Goal: Task Accomplishment & Management: Manage account settings

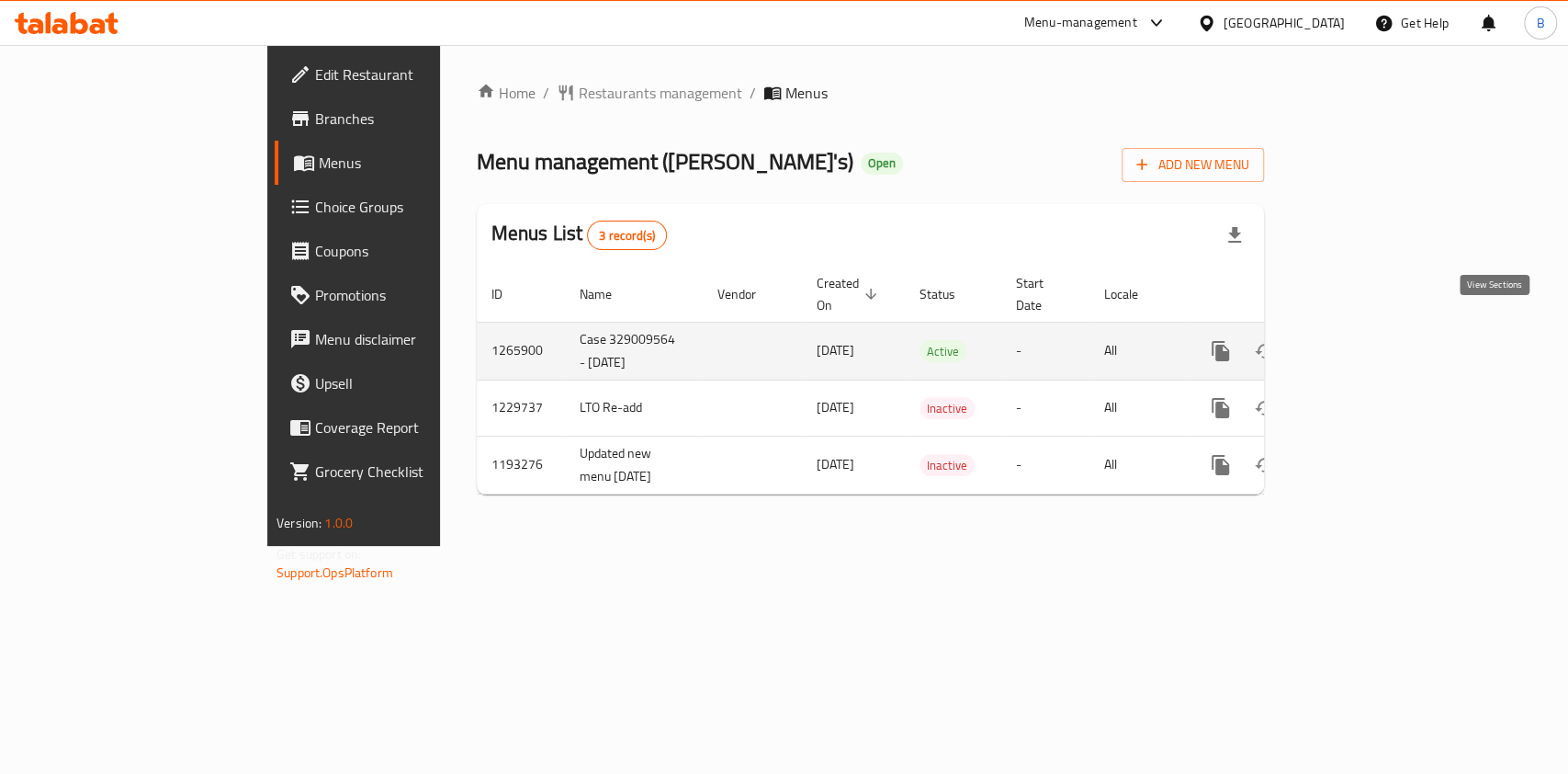
click at [1364, 340] on icon "enhanced table" at bounding box center [1353, 351] width 22 height 22
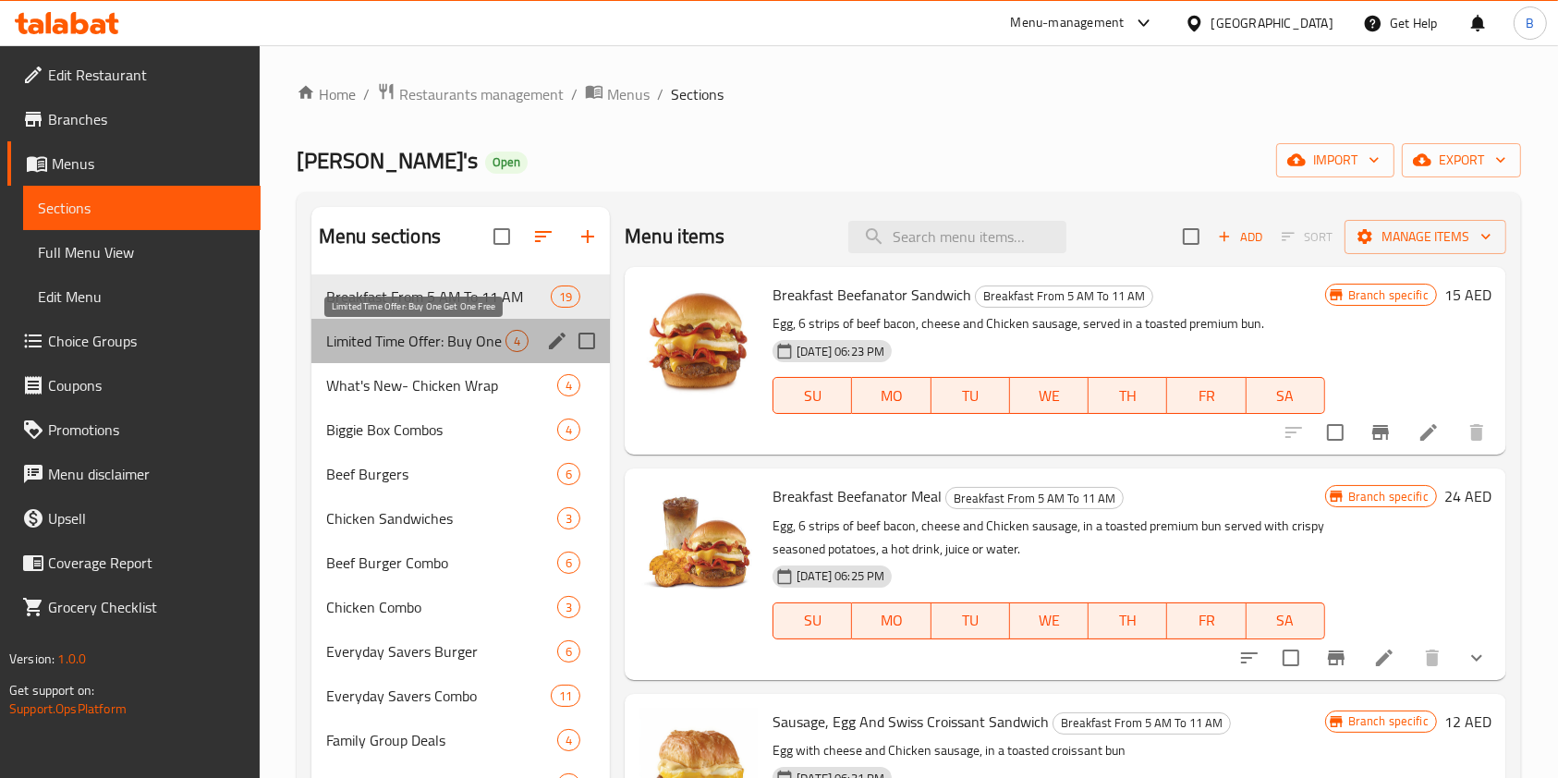
click at [500, 344] on span "Limited Time Offer: Buy One Get One Free" at bounding box center [415, 341] width 179 height 22
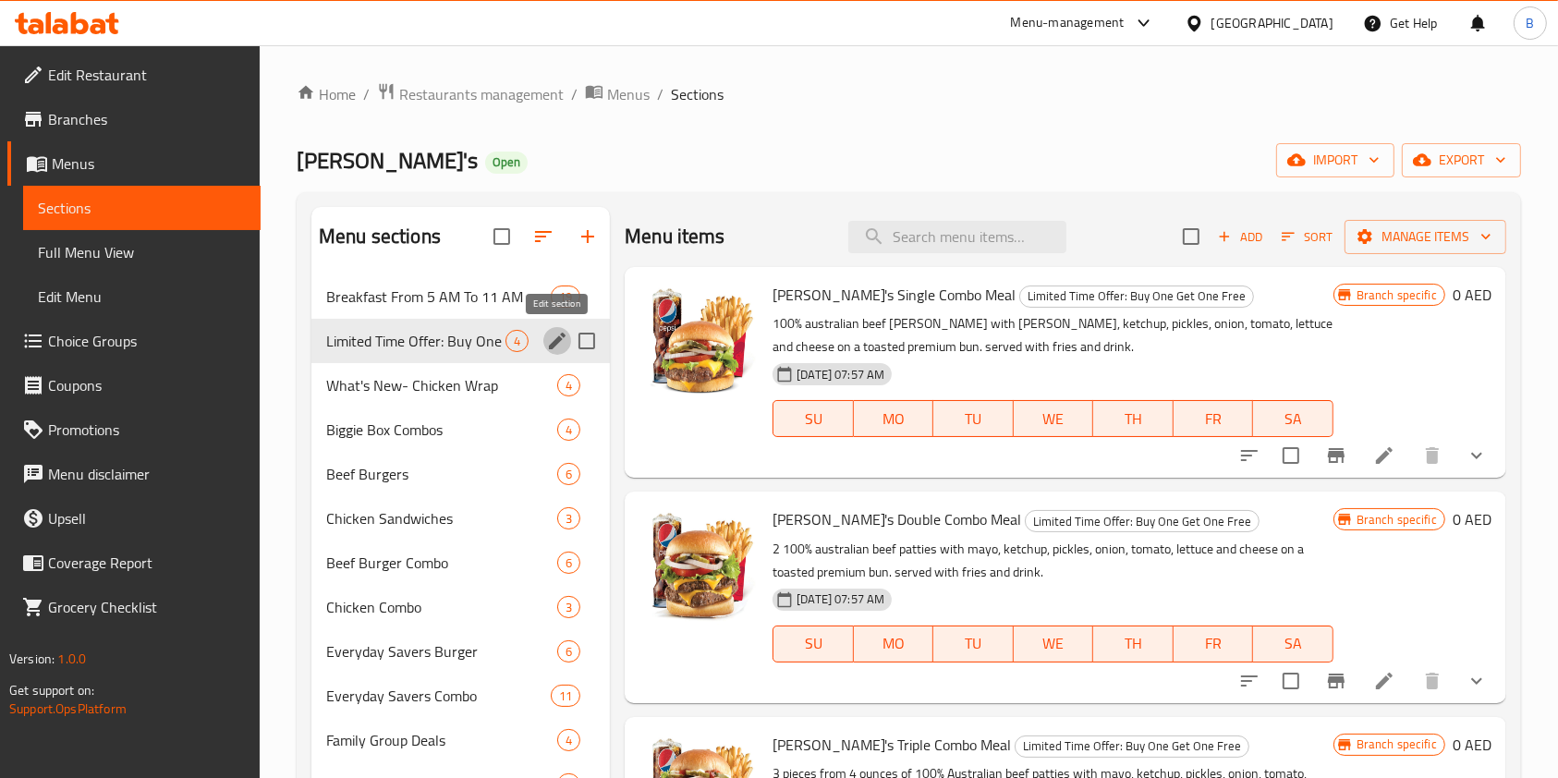
click at [562, 338] on icon "edit" at bounding box center [557, 341] width 17 height 17
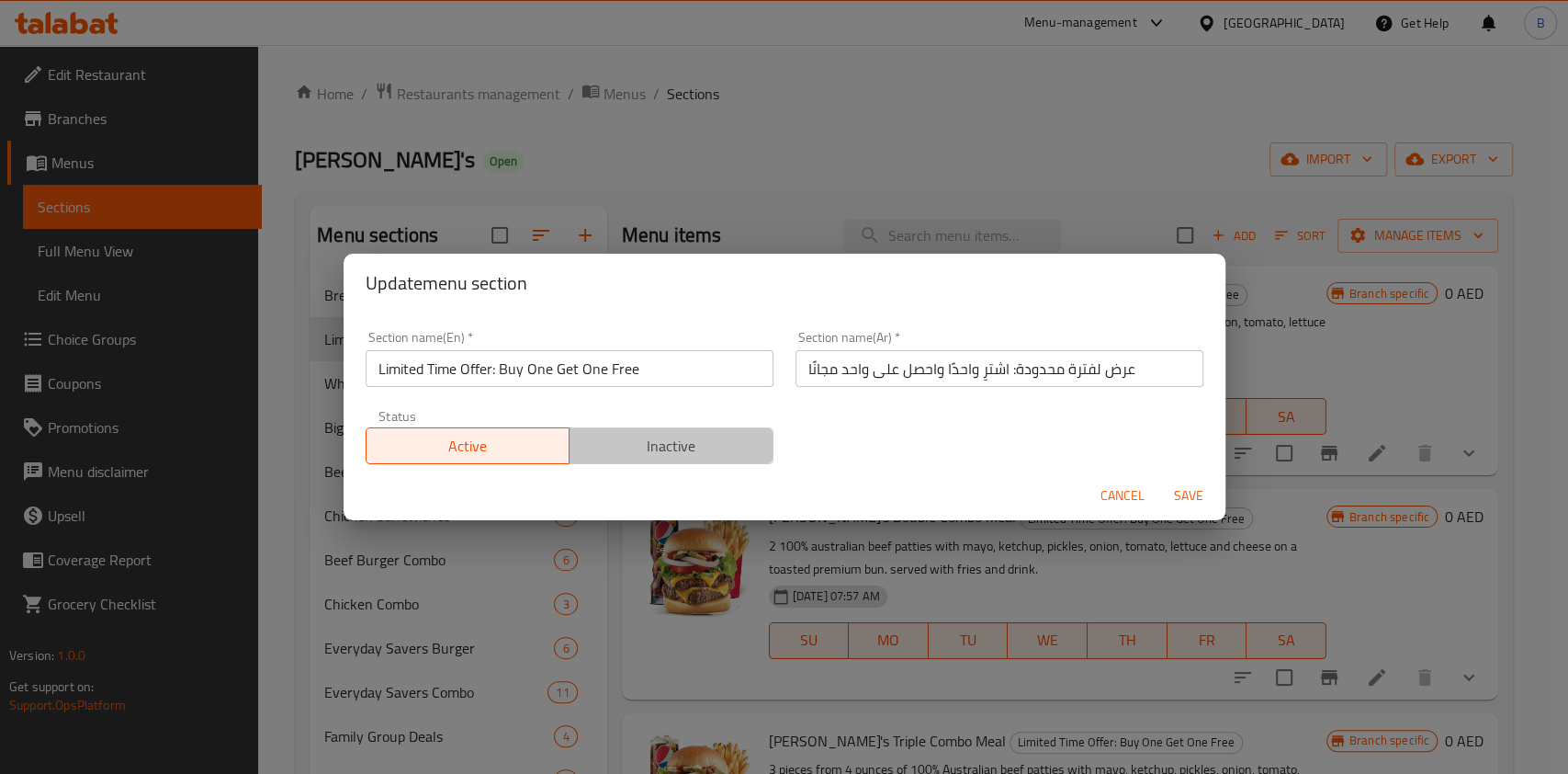
click at [699, 440] on span "Inactive" at bounding box center [671, 446] width 189 height 27
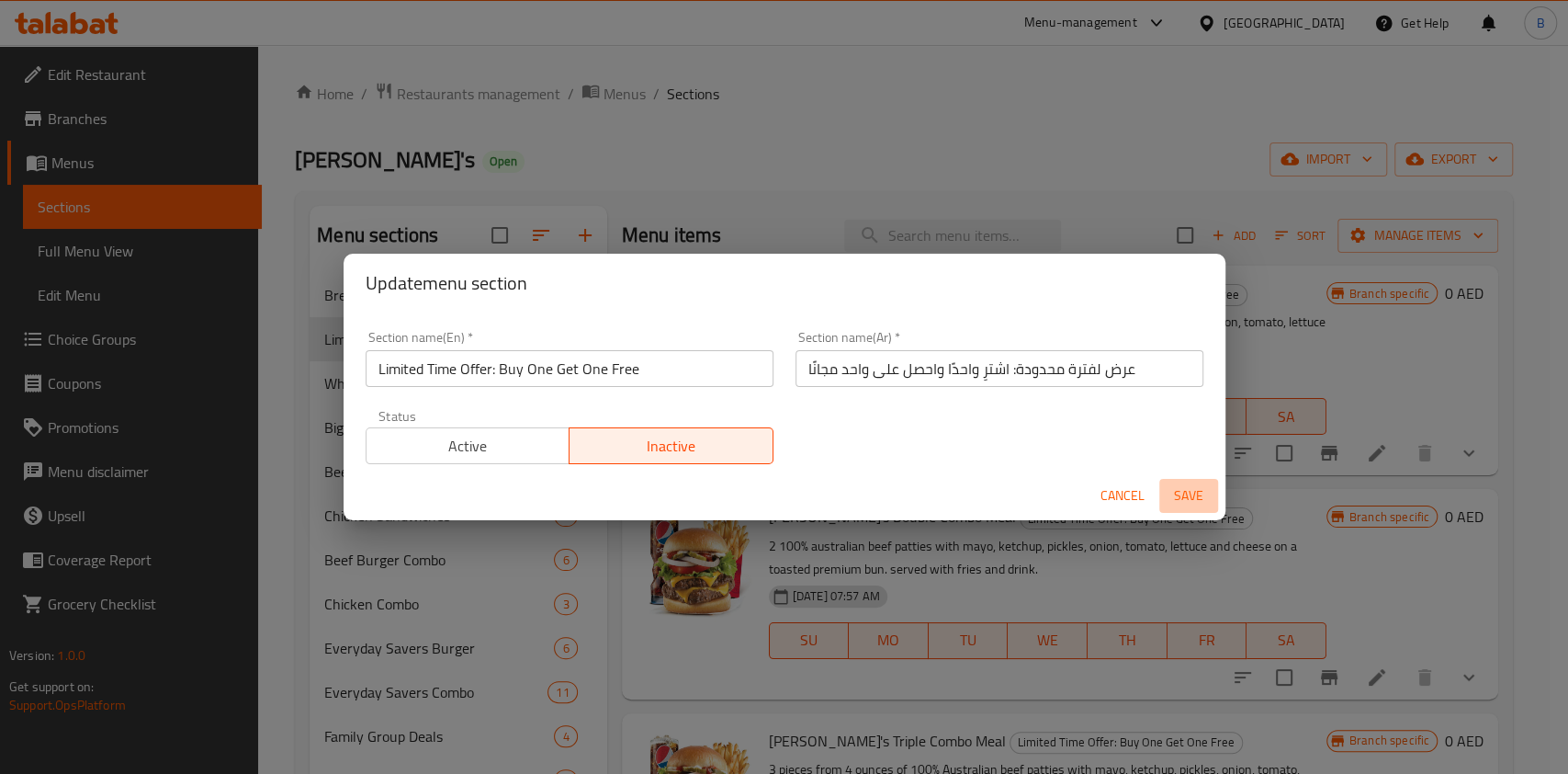
click at [1189, 493] on span "Save" at bounding box center [1188, 495] width 44 height 23
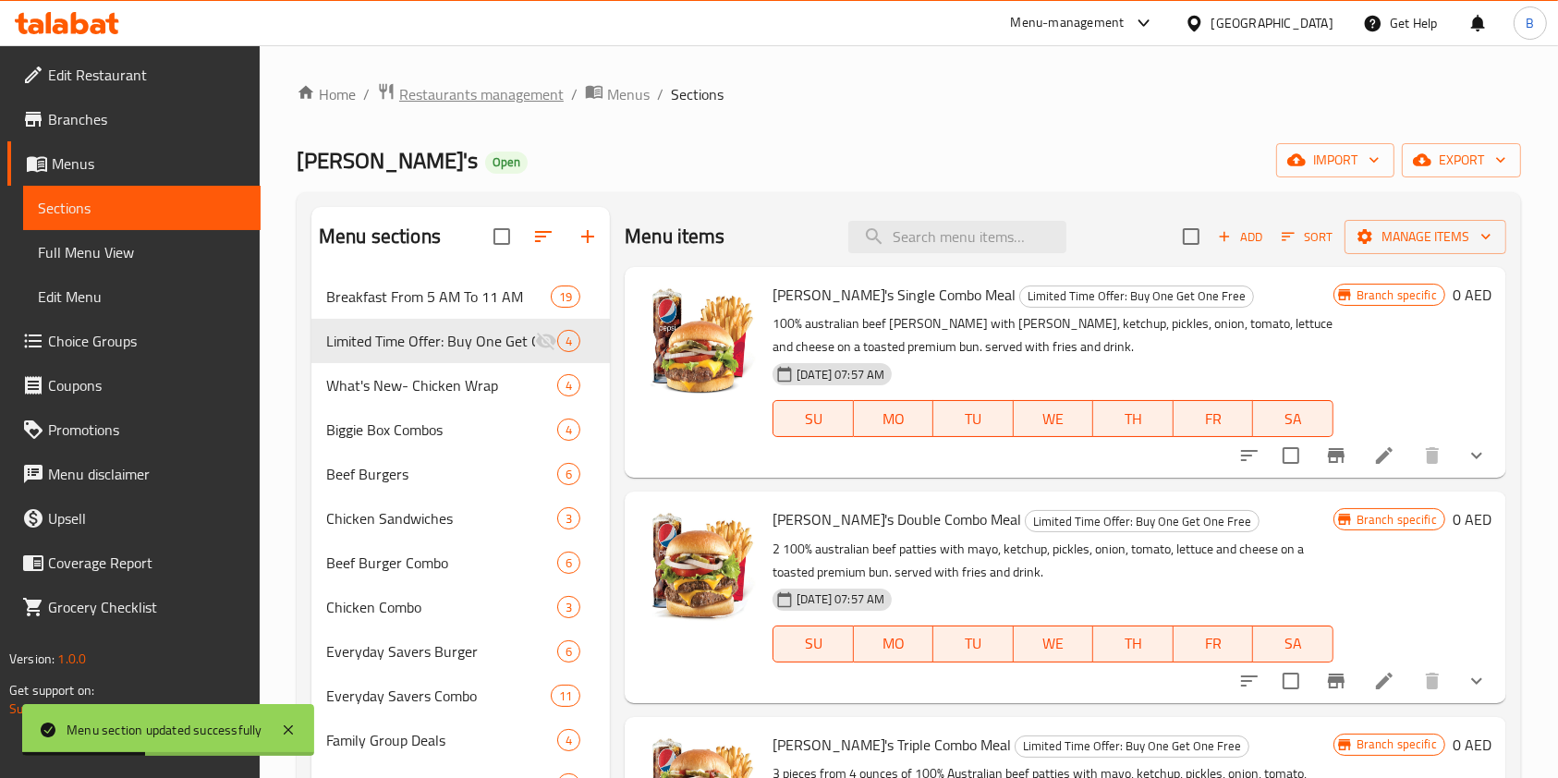
click at [444, 92] on span "Restaurants management" at bounding box center [481, 94] width 164 height 22
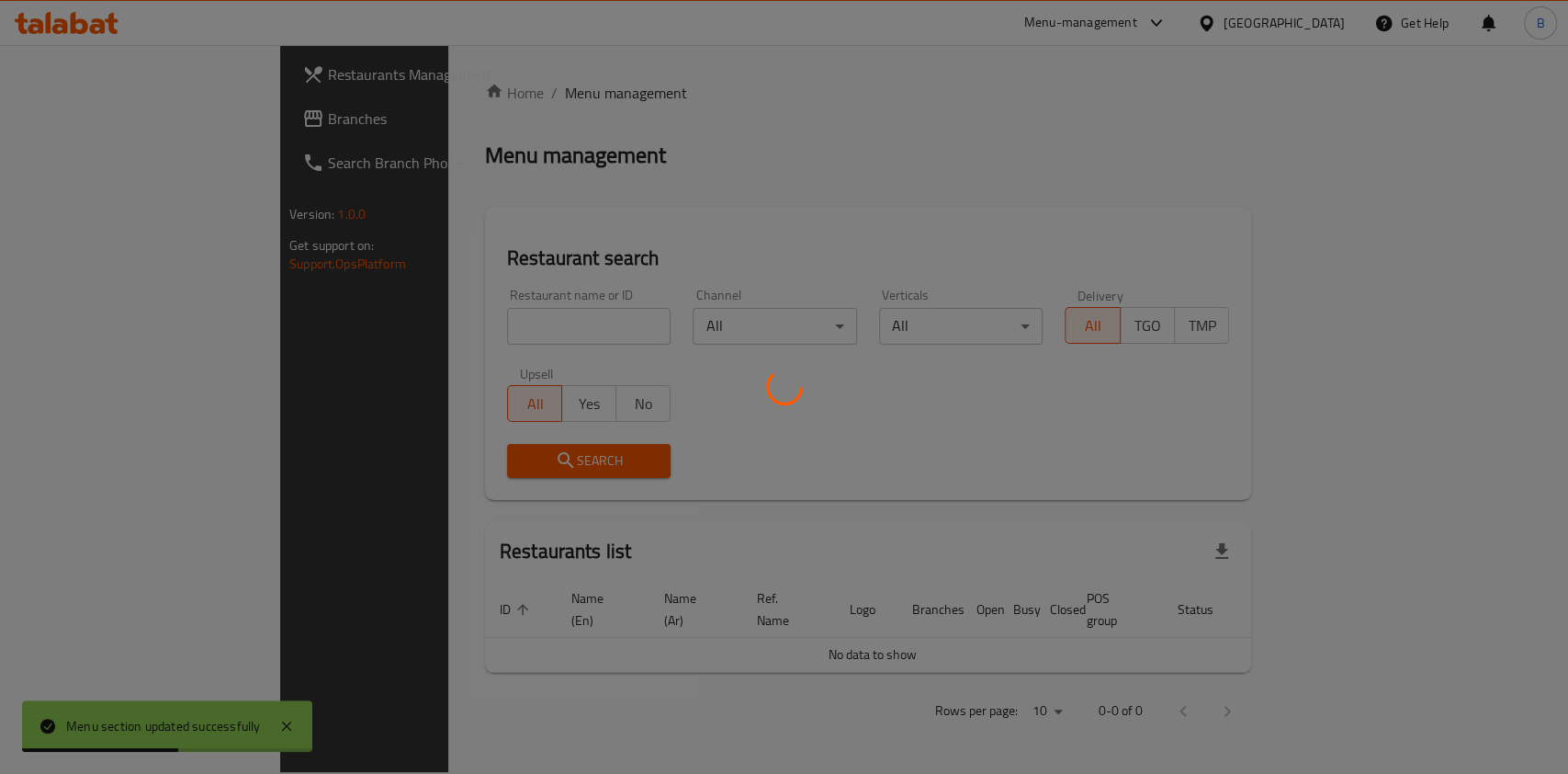
click at [459, 324] on div at bounding box center [784, 387] width 1568 height 774
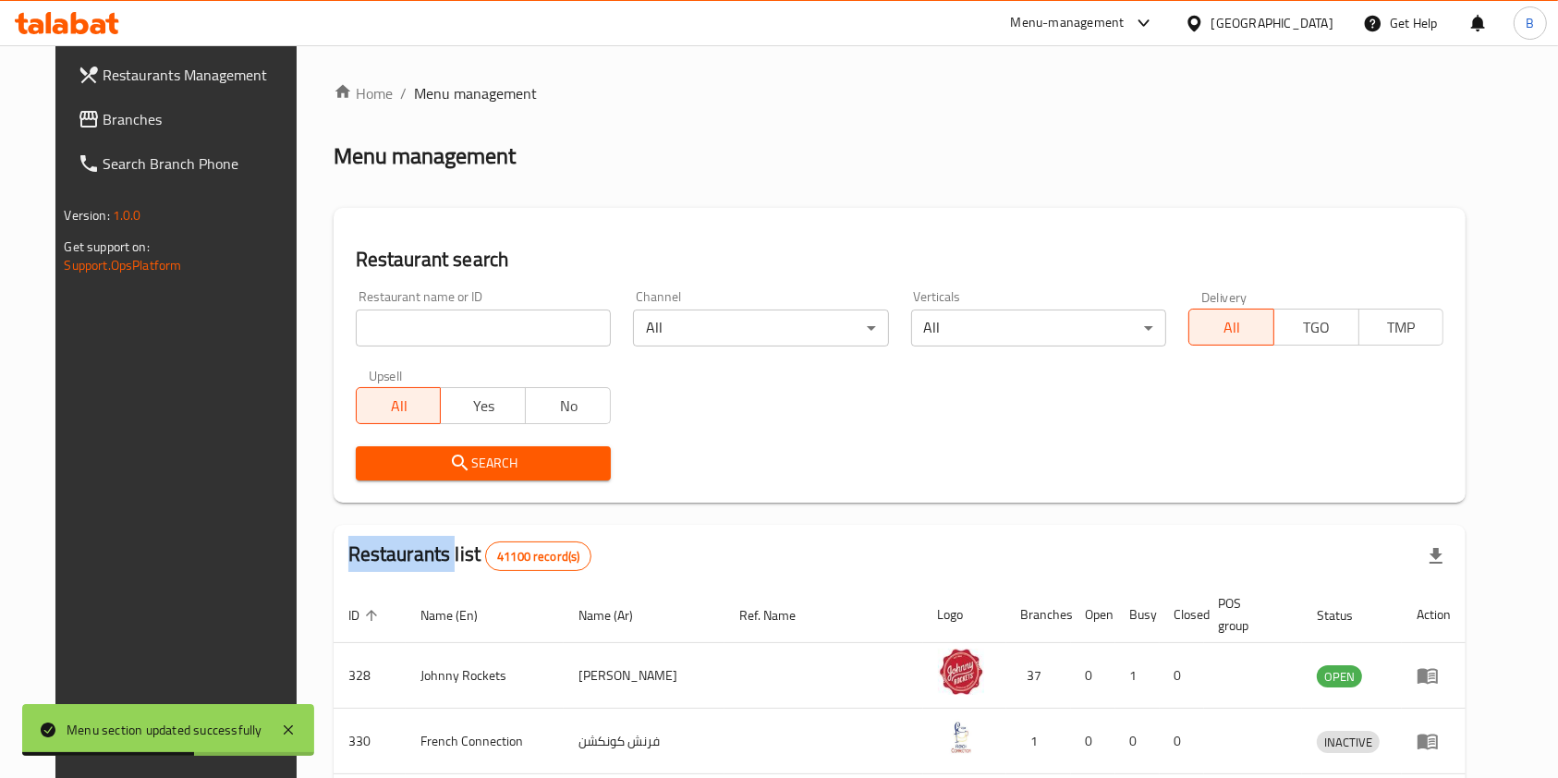
click at [462, 326] on div "Home / Menu management Menu management Restaurant search Restaurant name or ID …" at bounding box center [900, 685] width 1133 height 1206
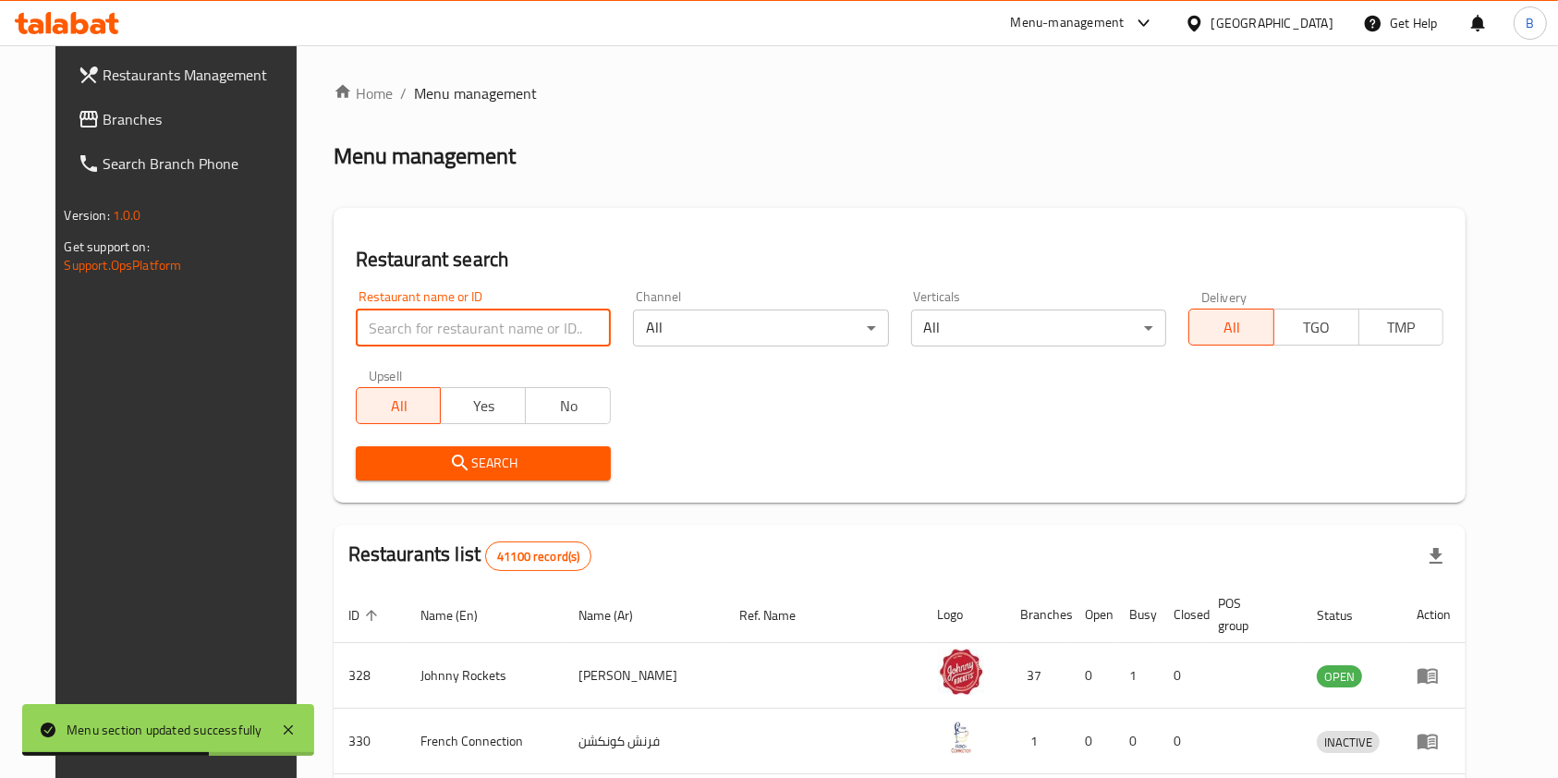
click at [462, 326] on input "search" at bounding box center [483, 328] width 255 height 37
type input "[PERSON_NAME]"
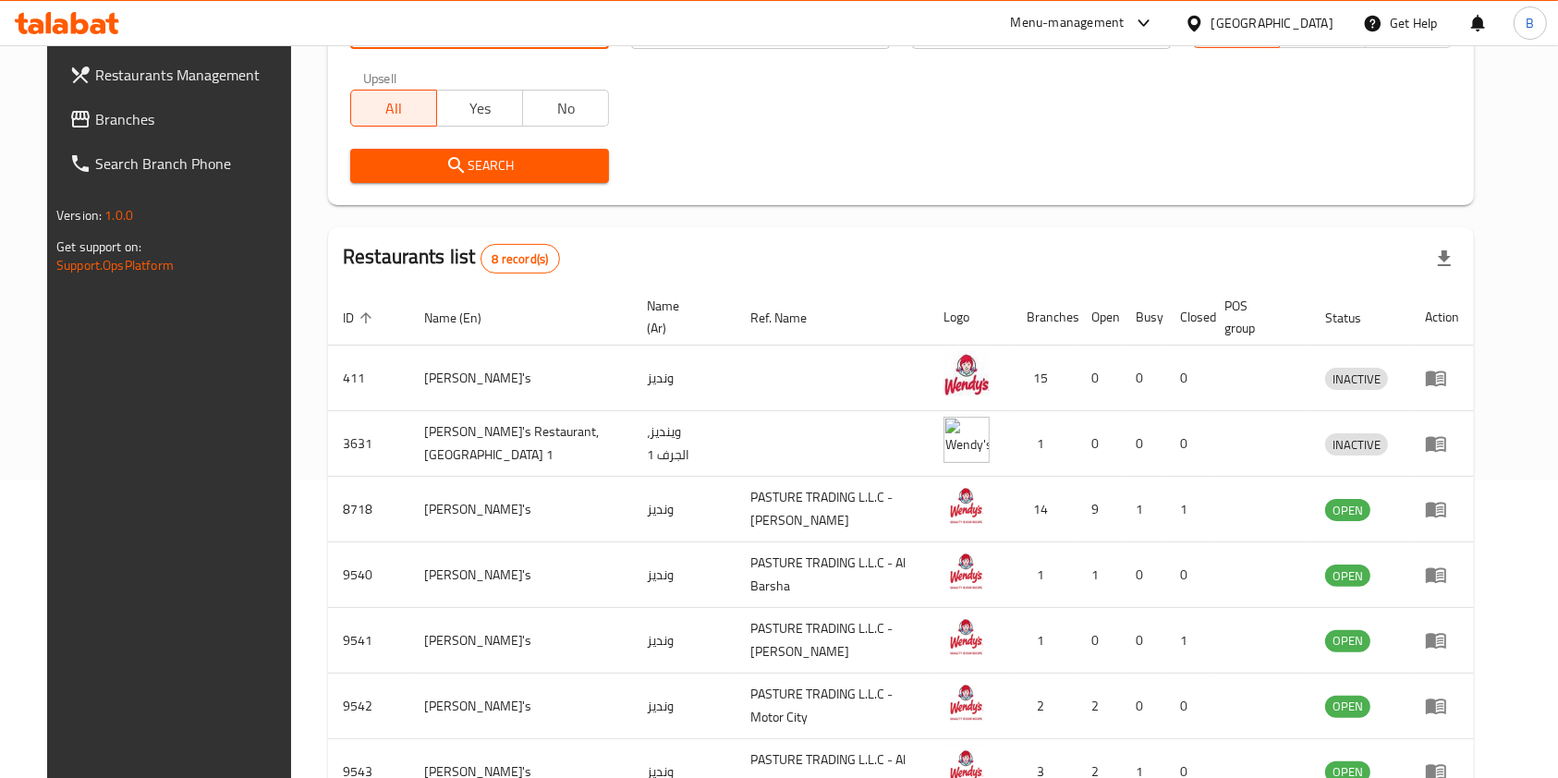
scroll to position [377, 0]
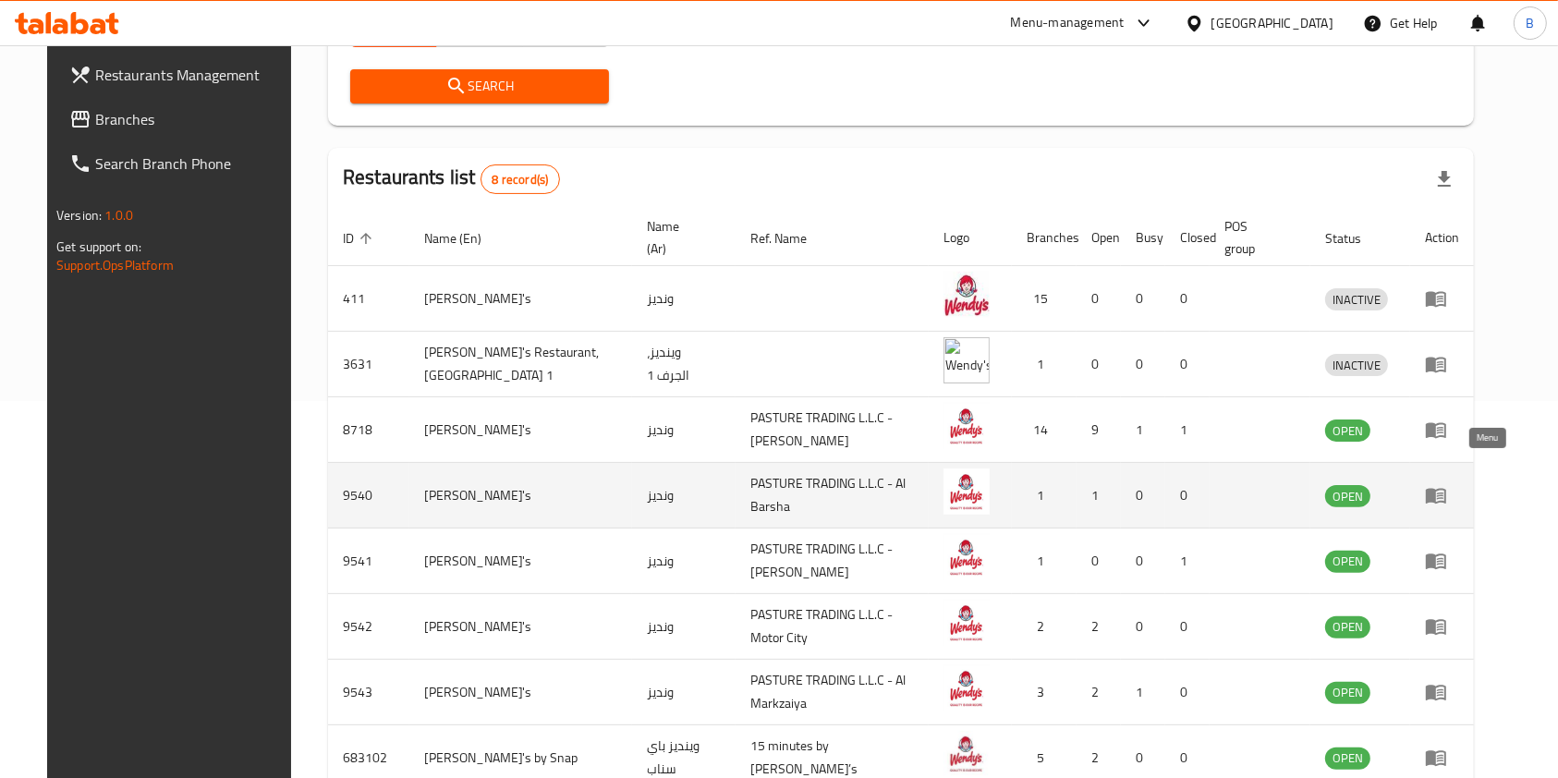
click at [1447, 484] on icon "enhanced table" at bounding box center [1436, 495] width 22 height 22
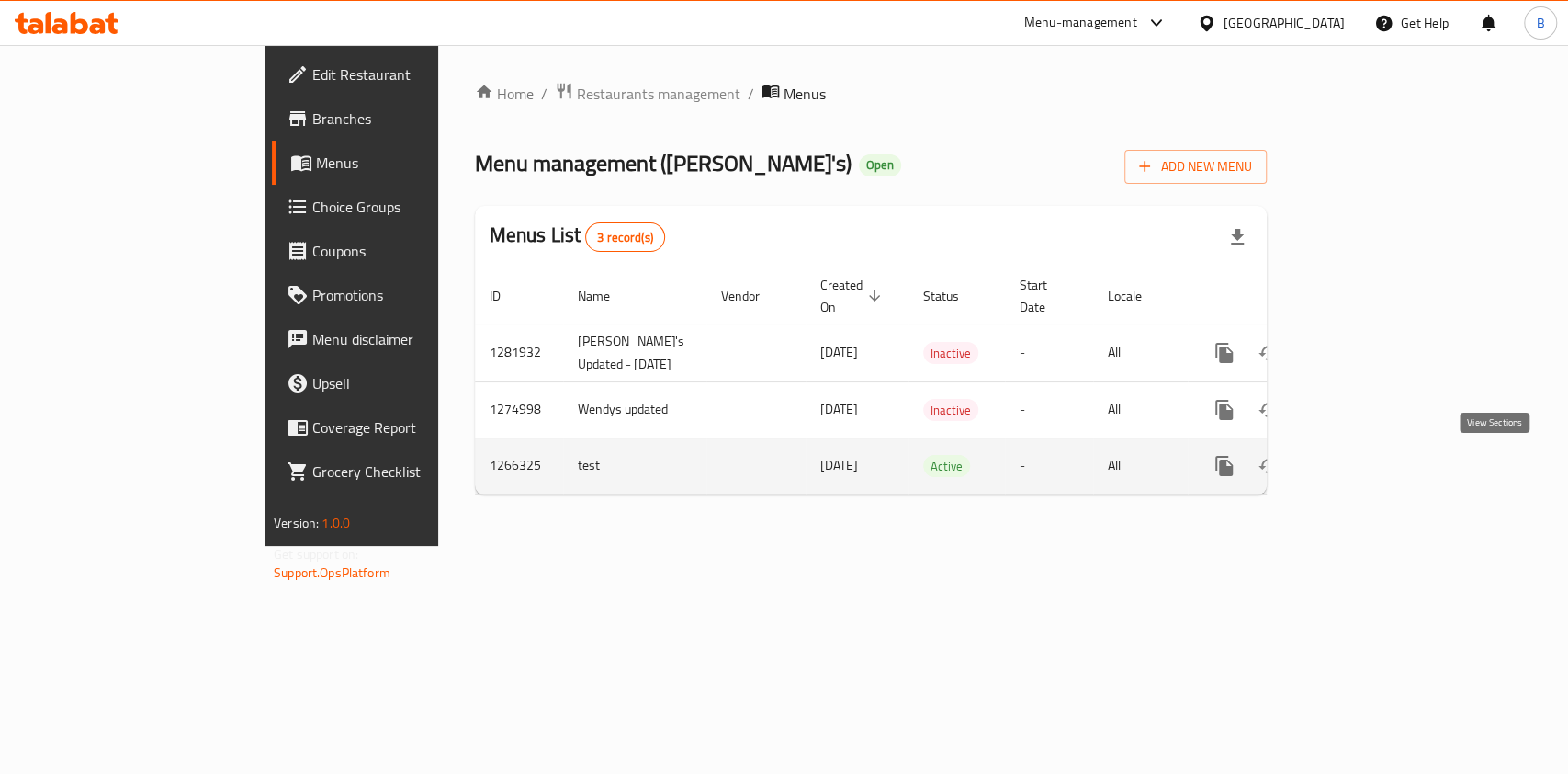
click at [1368, 466] on icon "enhanced table" at bounding box center [1357, 466] width 22 height 22
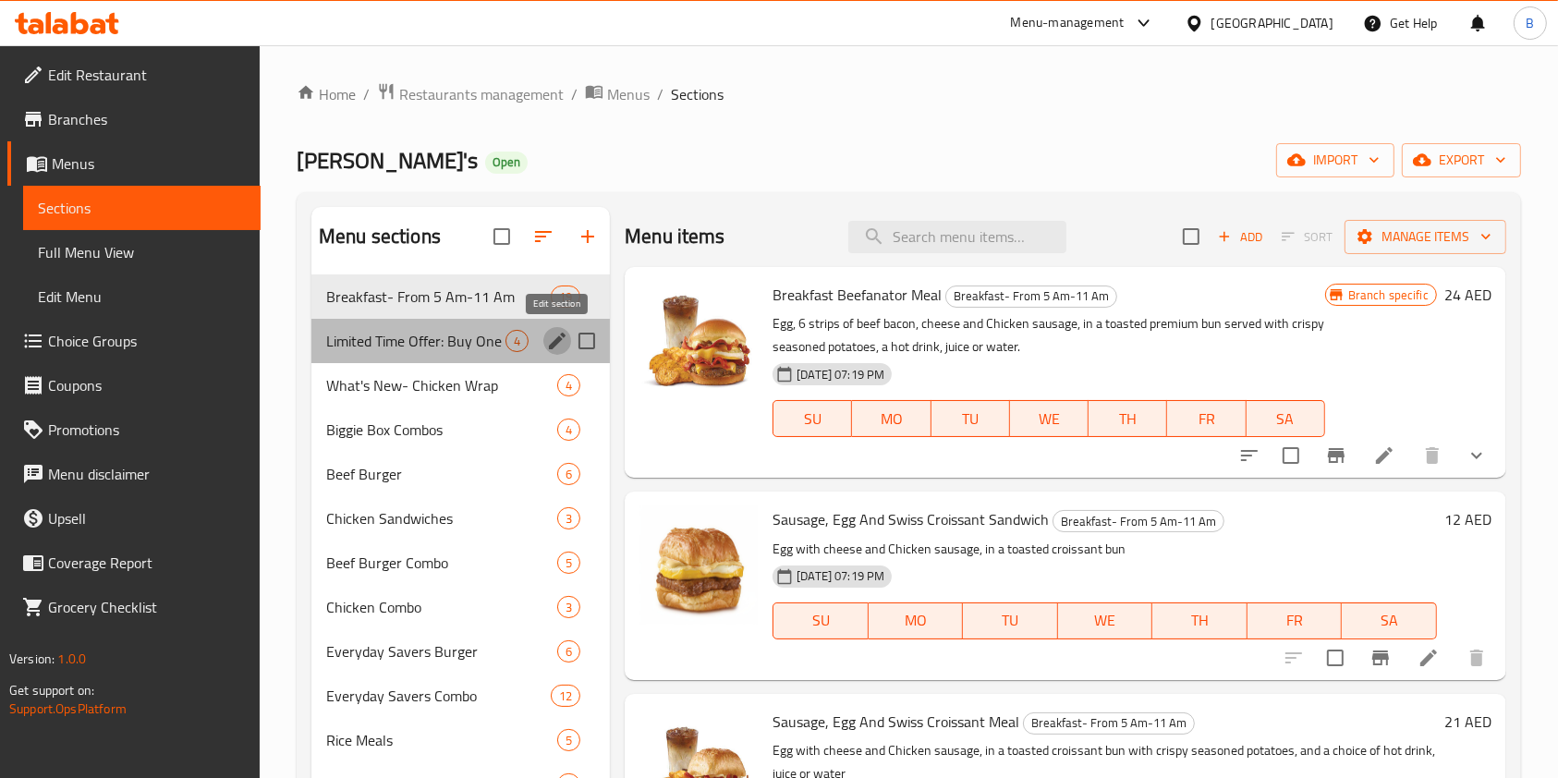
click at [550, 346] on icon "edit" at bounding box center [557, 341] width 17 height 17
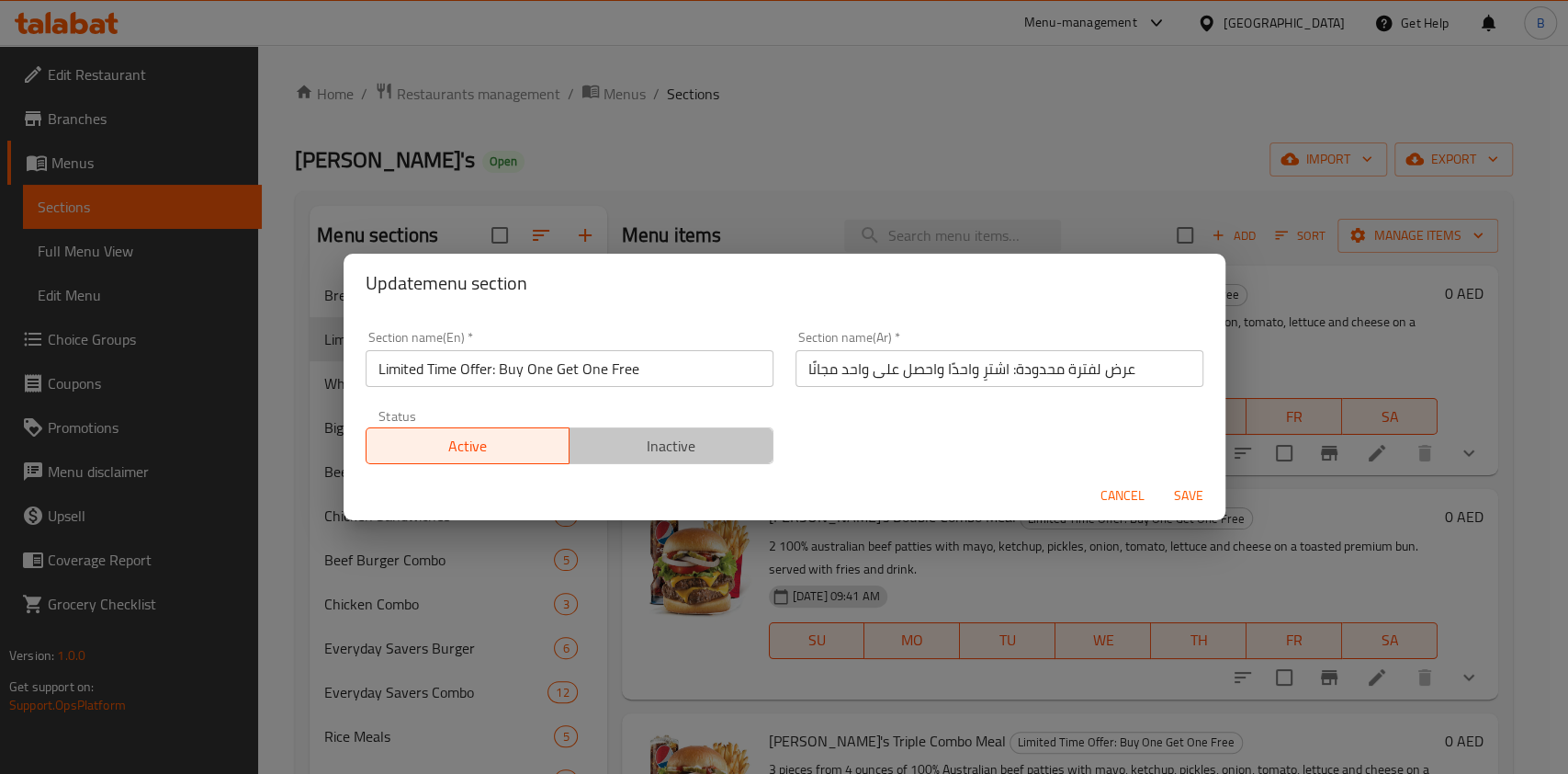
click at [694, 453] on span "Inactive" at bounding box center [671, 446] width 189 height 27
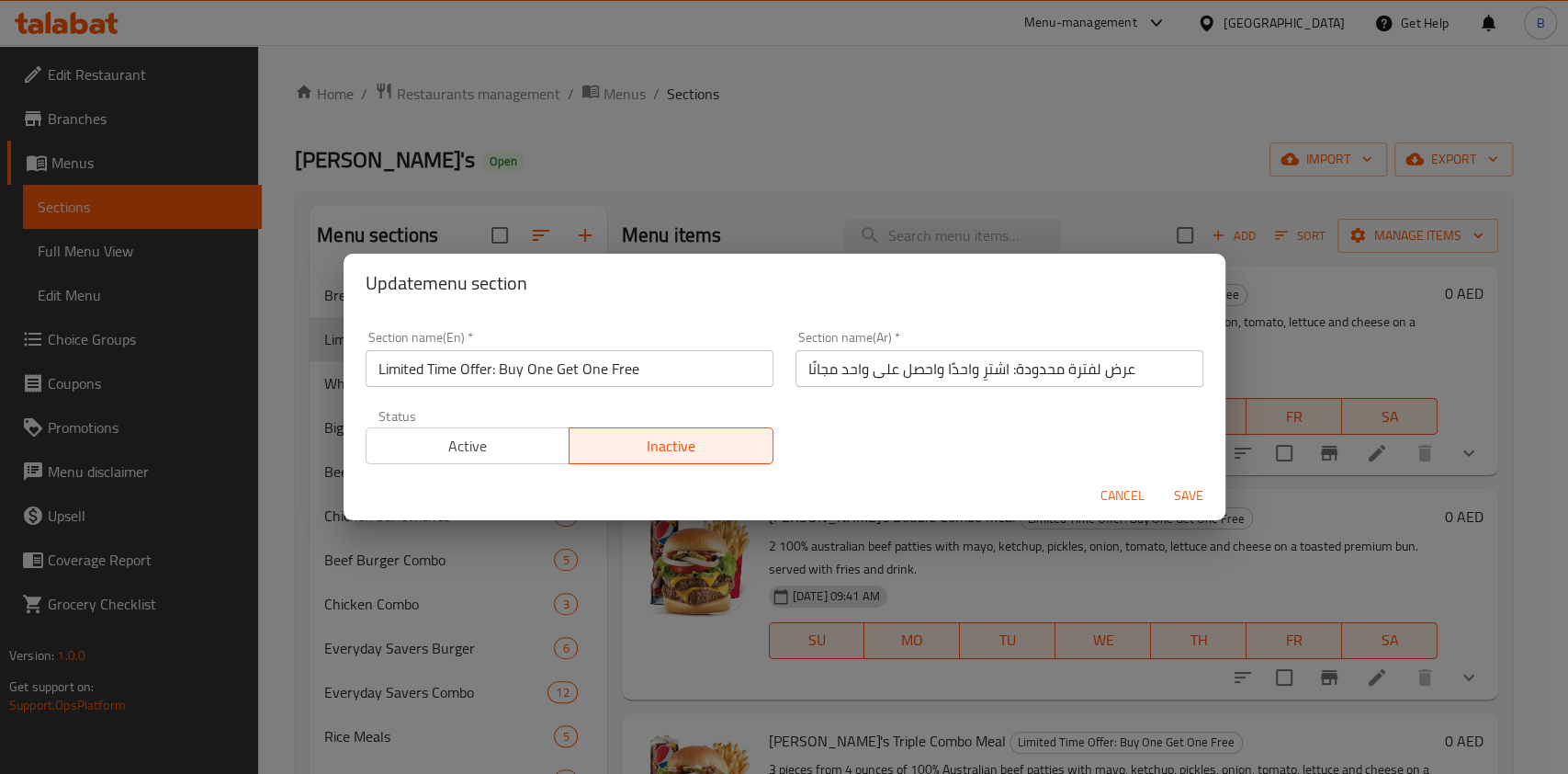
click at [1190, 505] on span "Save" at bounding box center [1188, 495] width 44 height 23
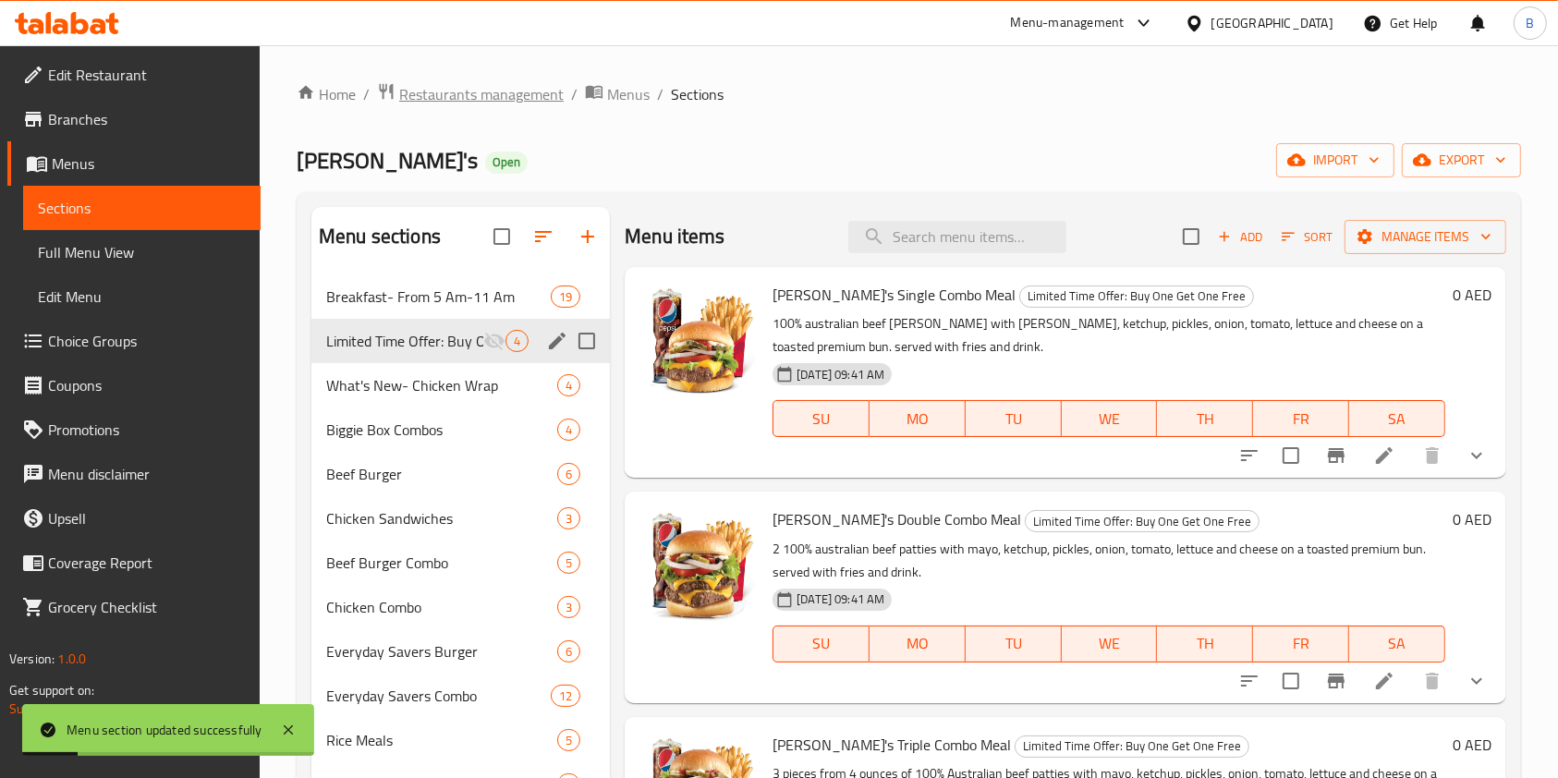
click at [470, 91] on span "Restaurants management" at bounding box center [481, 94] width 164 height 22
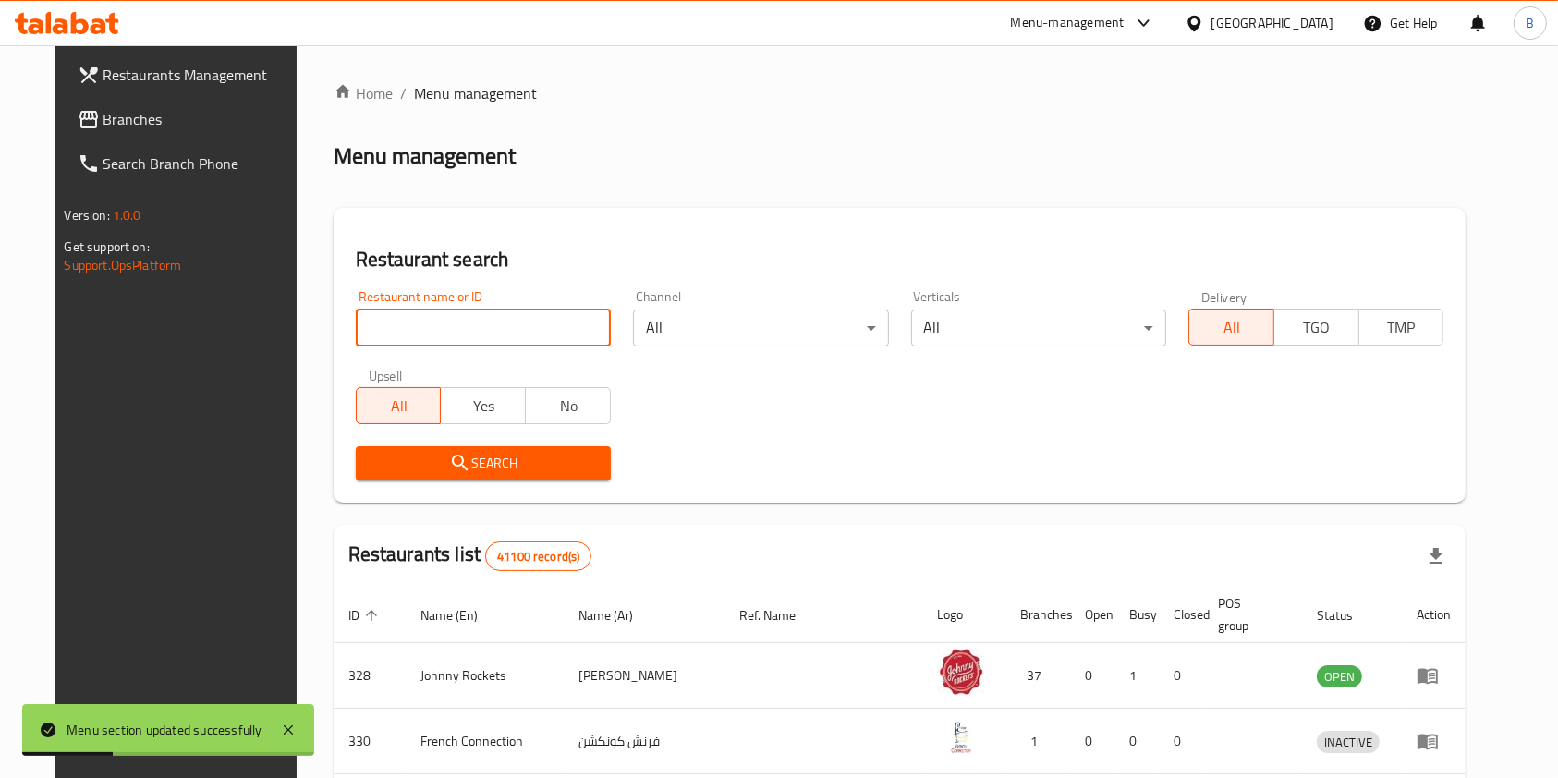
click at [443, 337] on input "search" at bounding box center [483, 328] width 255 height 37
type input "[PERSON_NAME]"
click button "Search" at bounding box center [483, 463] width 255 height 34
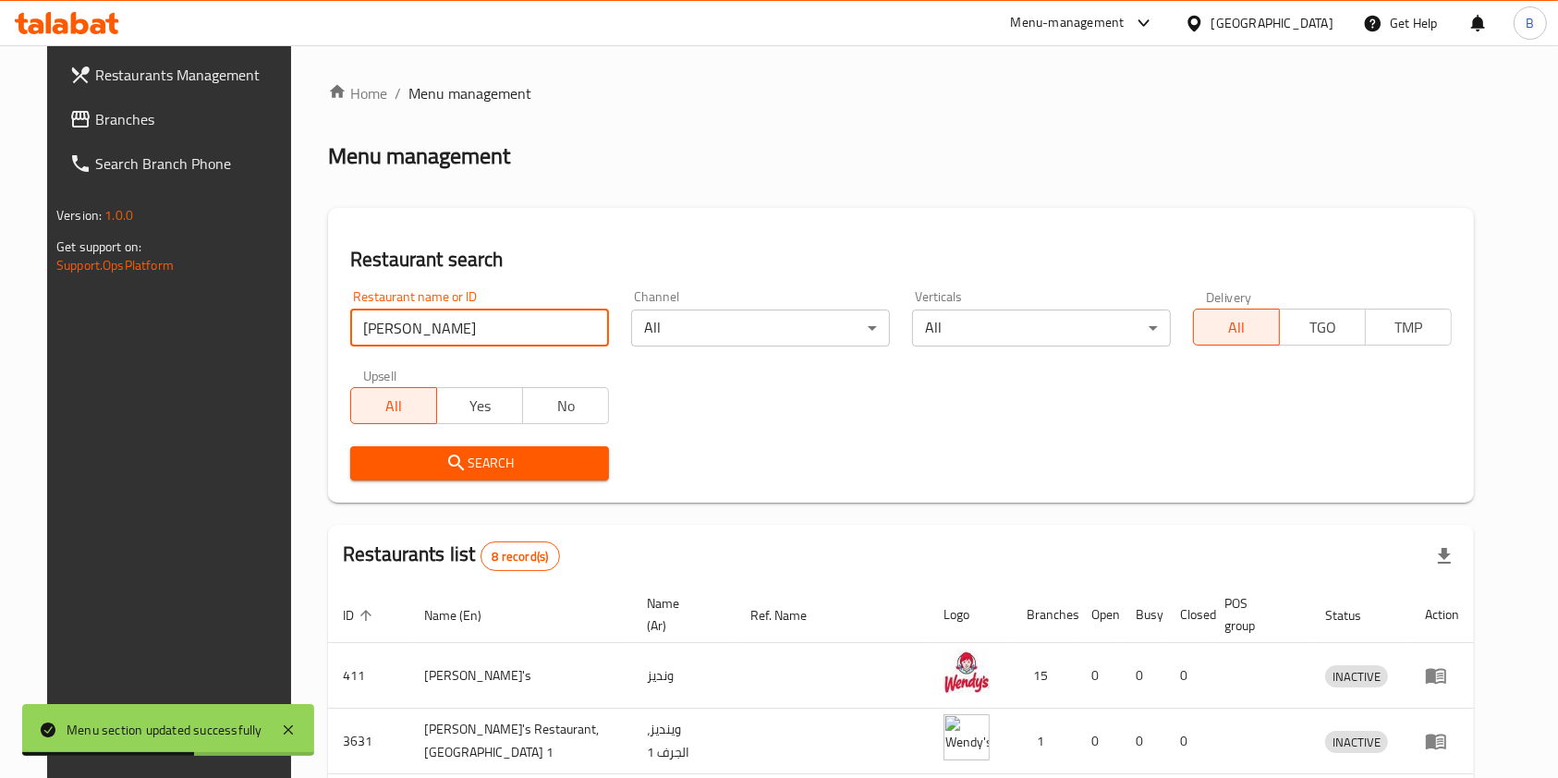
scroll to position [463, 0]
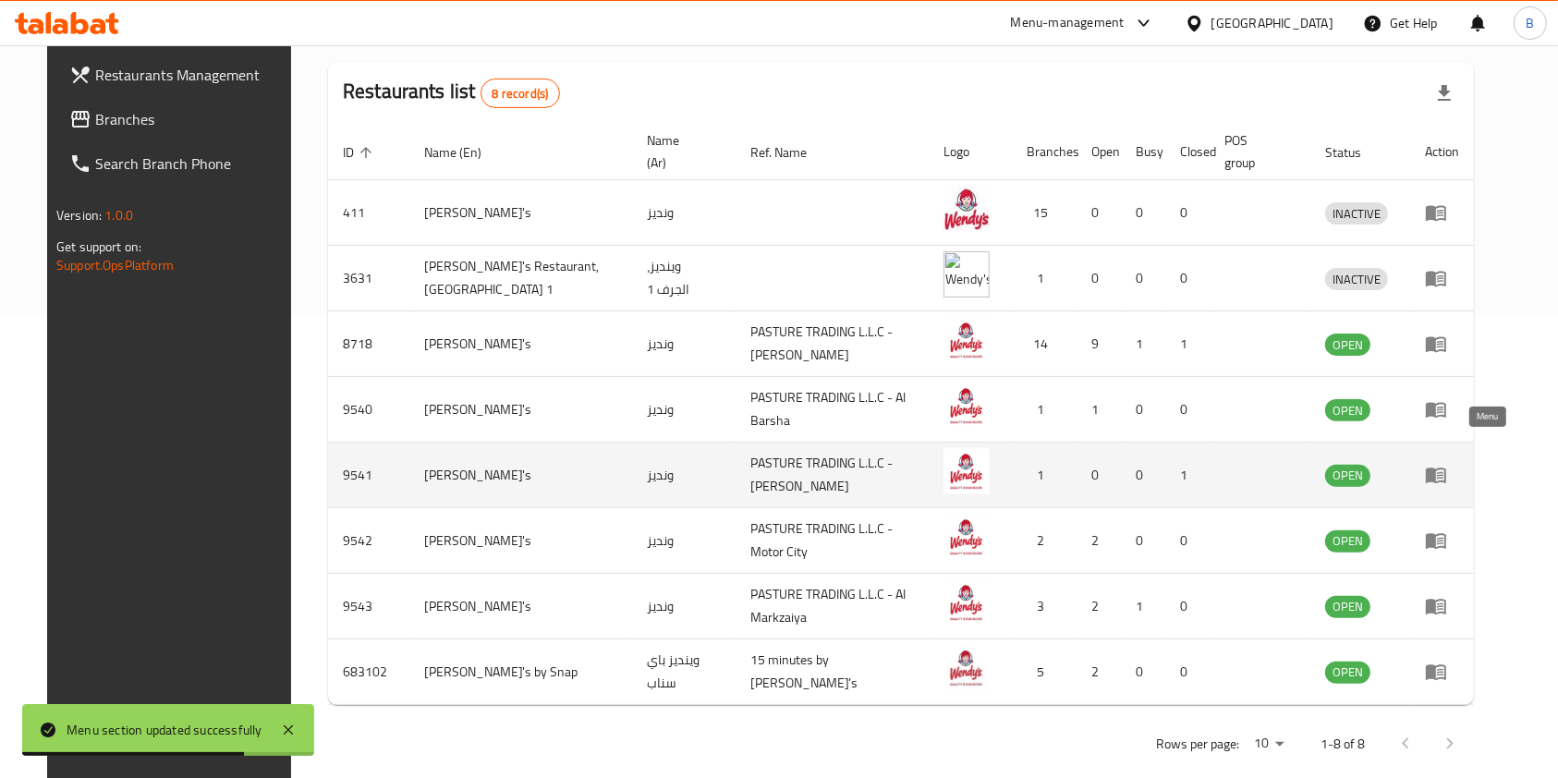
click at [1447, 464] on icon "enhanced table" at bounding box center [1436, 475] width 22 height 22
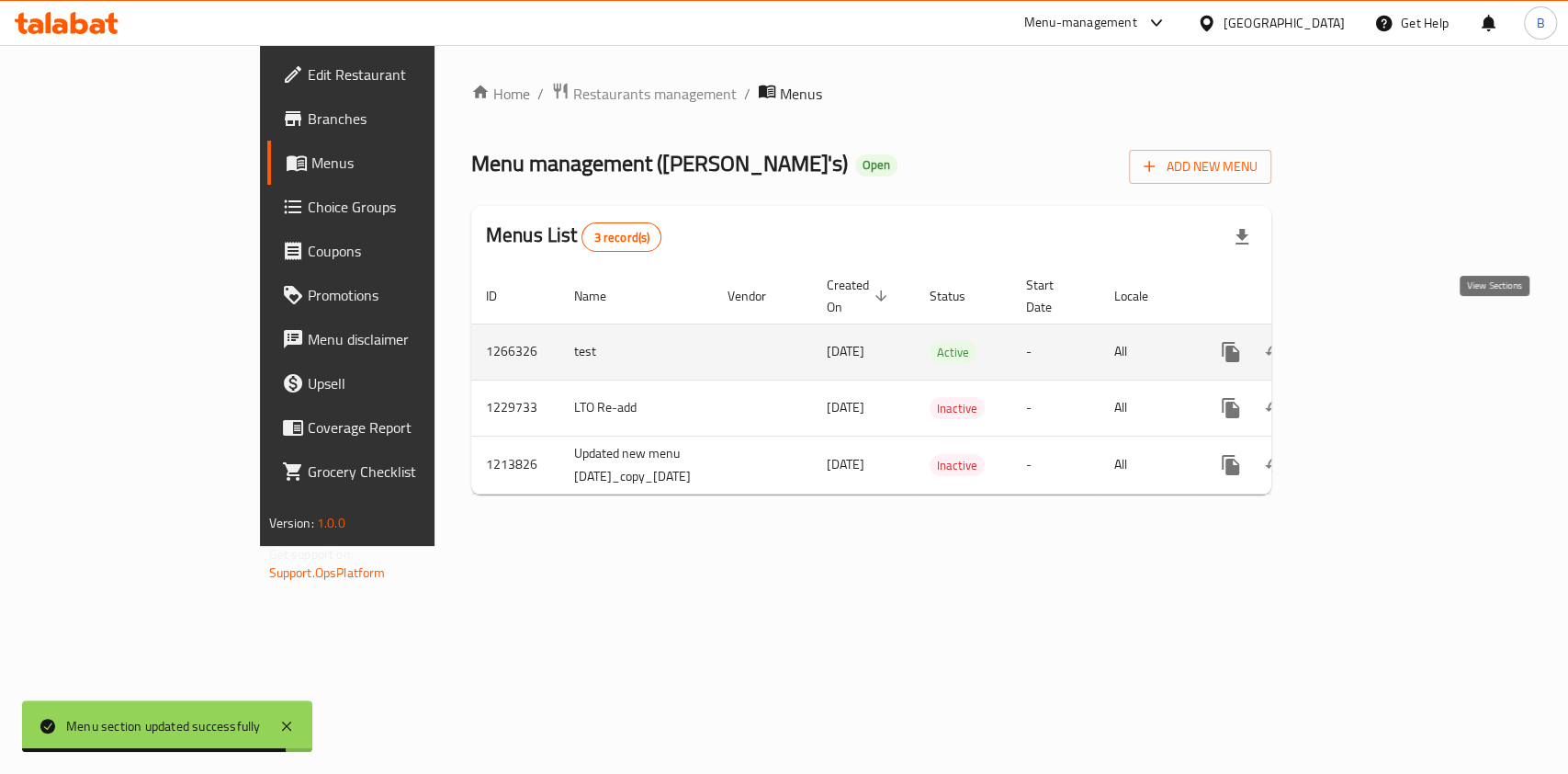
click at [1374, 341] on icon "enhanced table" at bounding box center [1363, 352] width 22 height 22
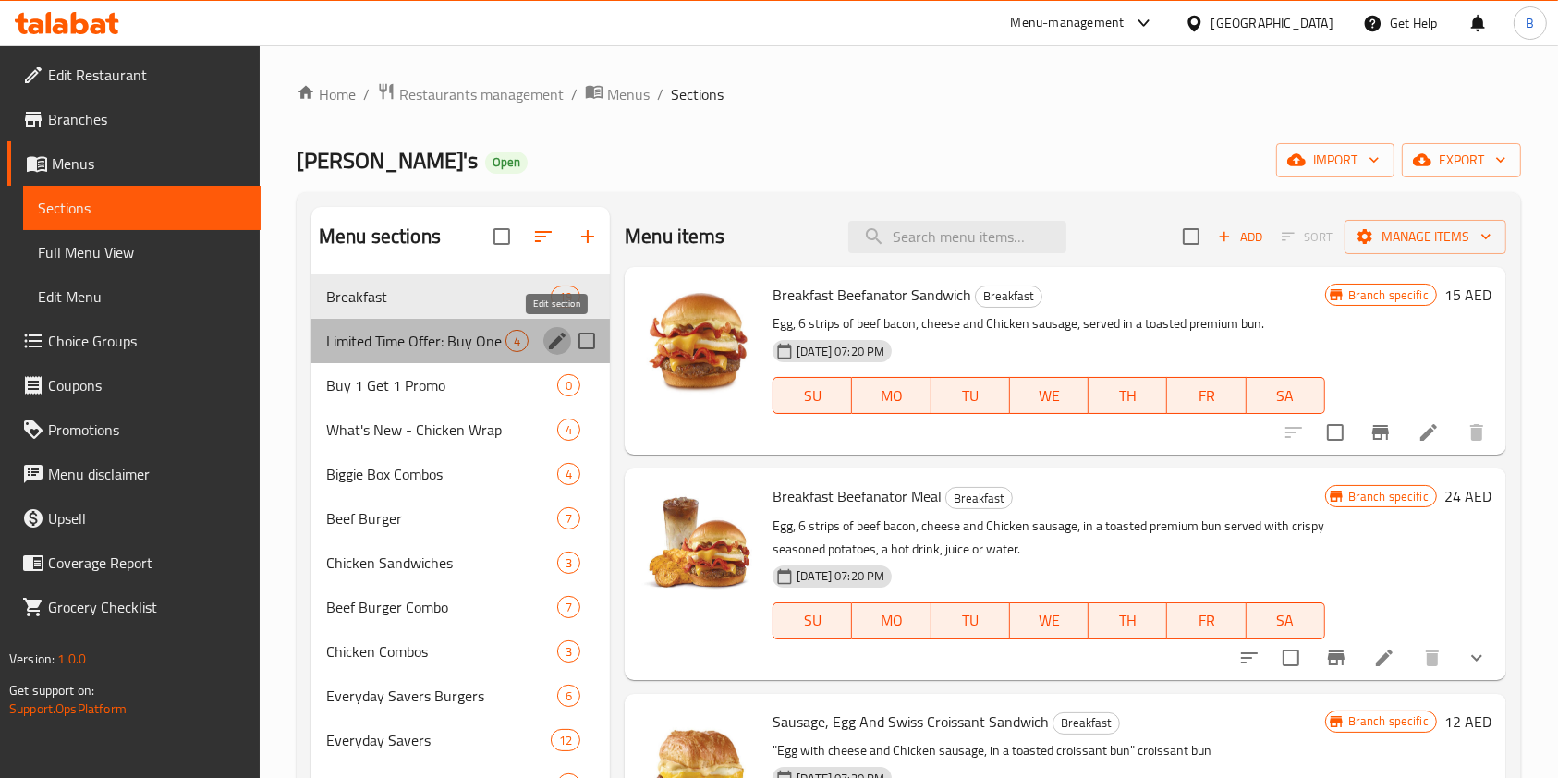
click at [553, 340] on icon "edit" at bounding box center [557, 341] width 22 height 22
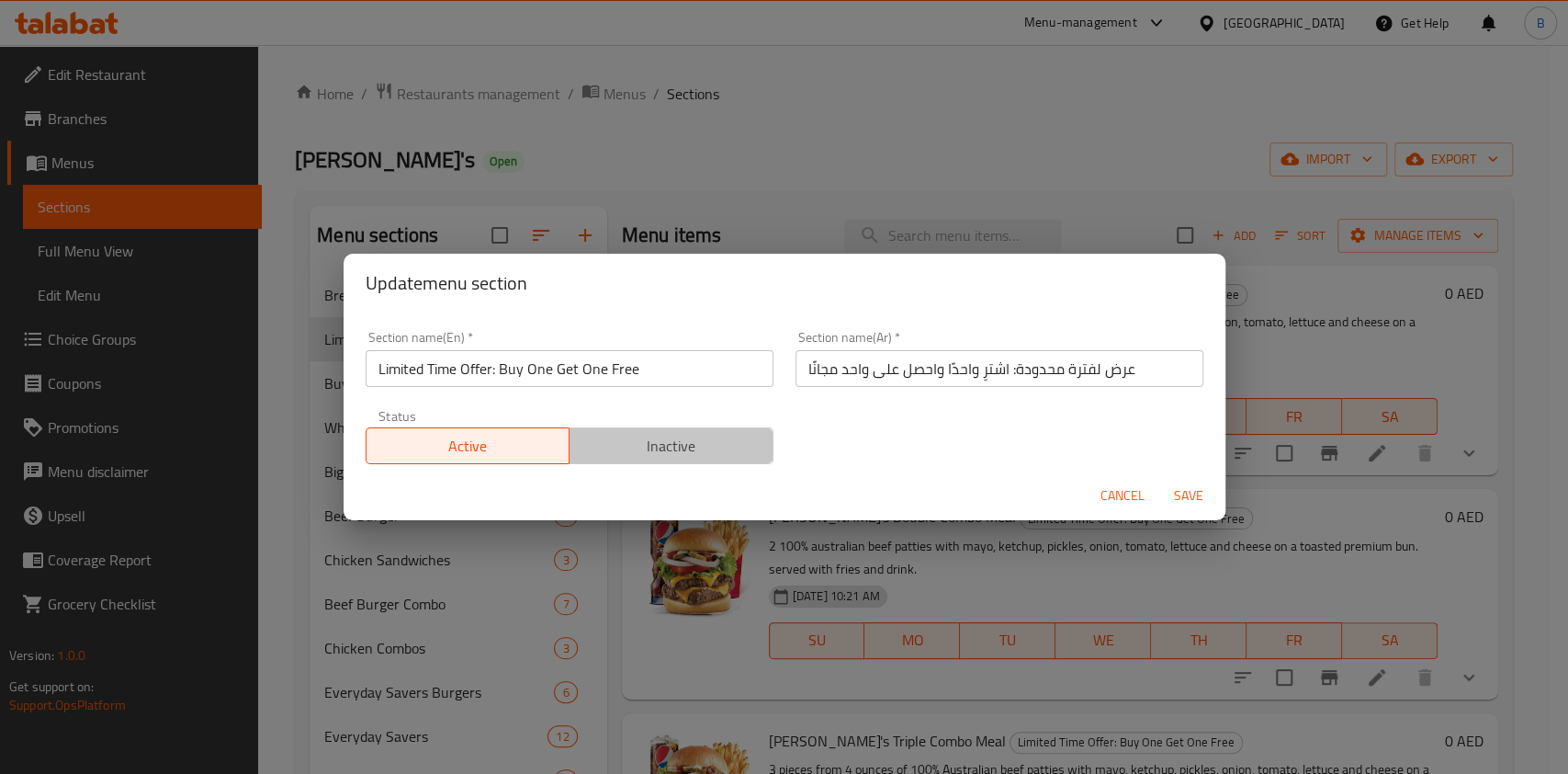
click at [666, 444] on span "Inactive" at bounding box center [671, 446] width 189 height 27
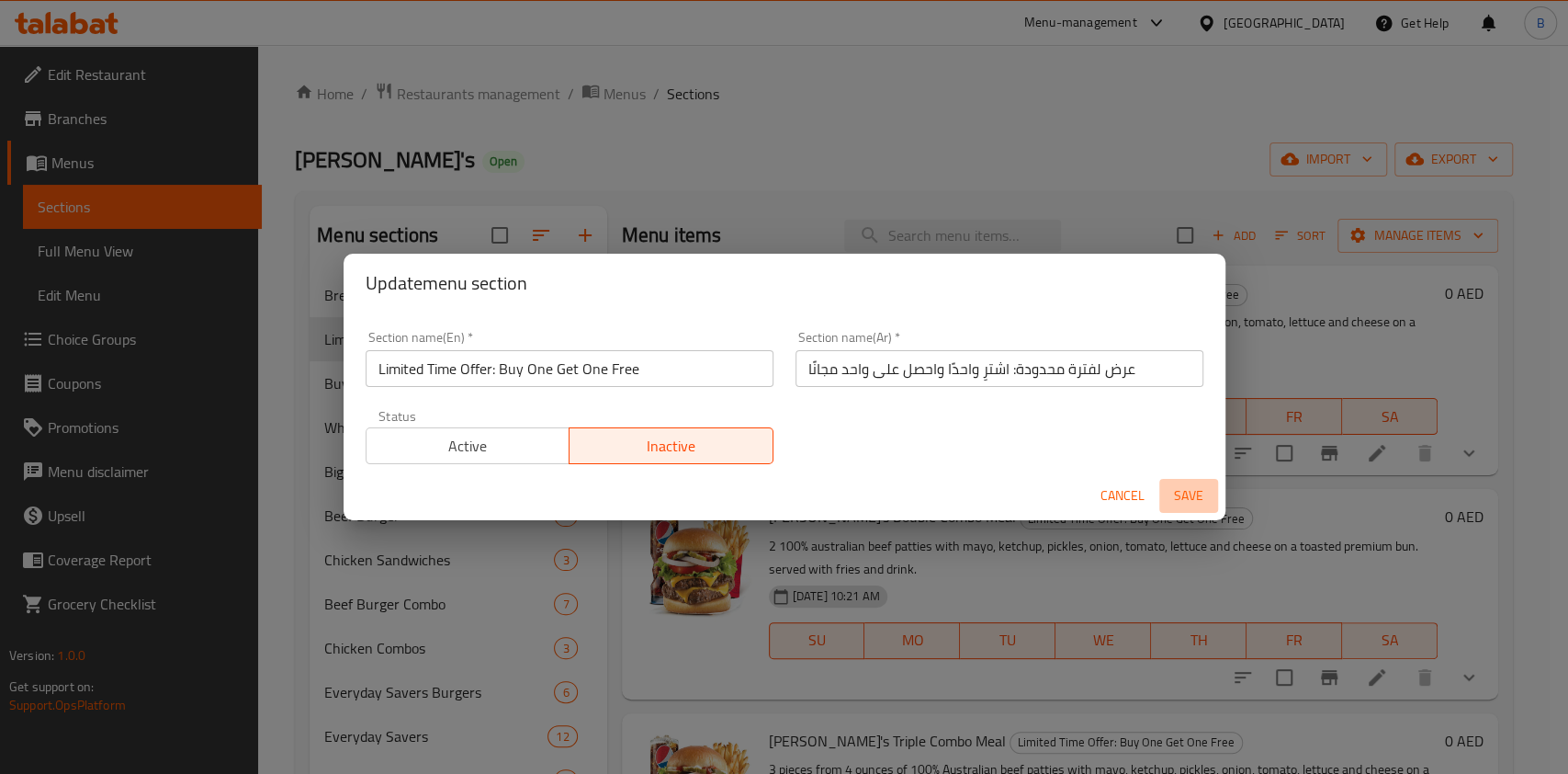
click at [1183, 495] on span "Save" at bounding box center [1188, 495] width 44 height 23
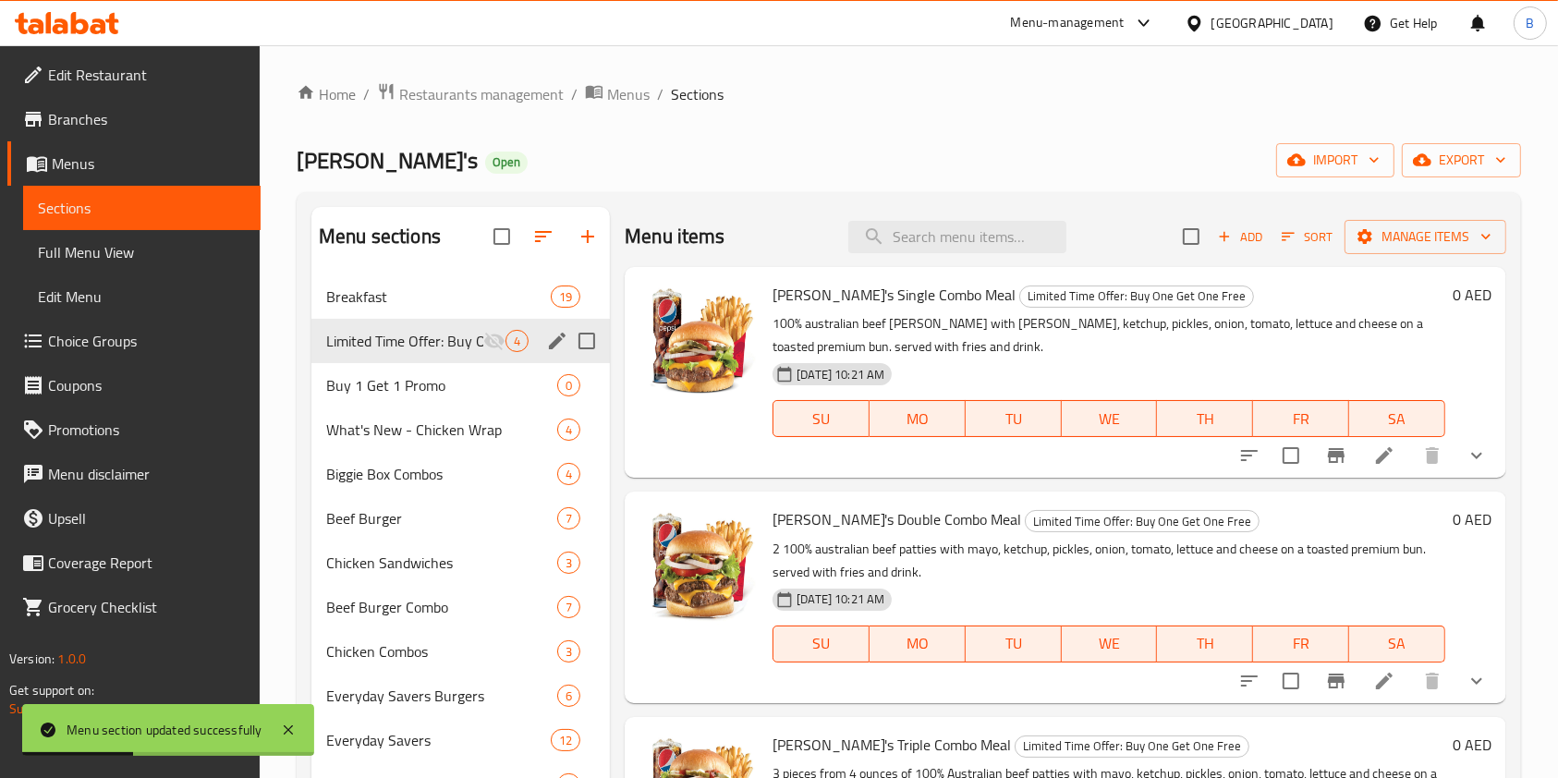
click at [429, 91] on span "Restaurants management" at bounding box center [481, 94] width 164 height 22
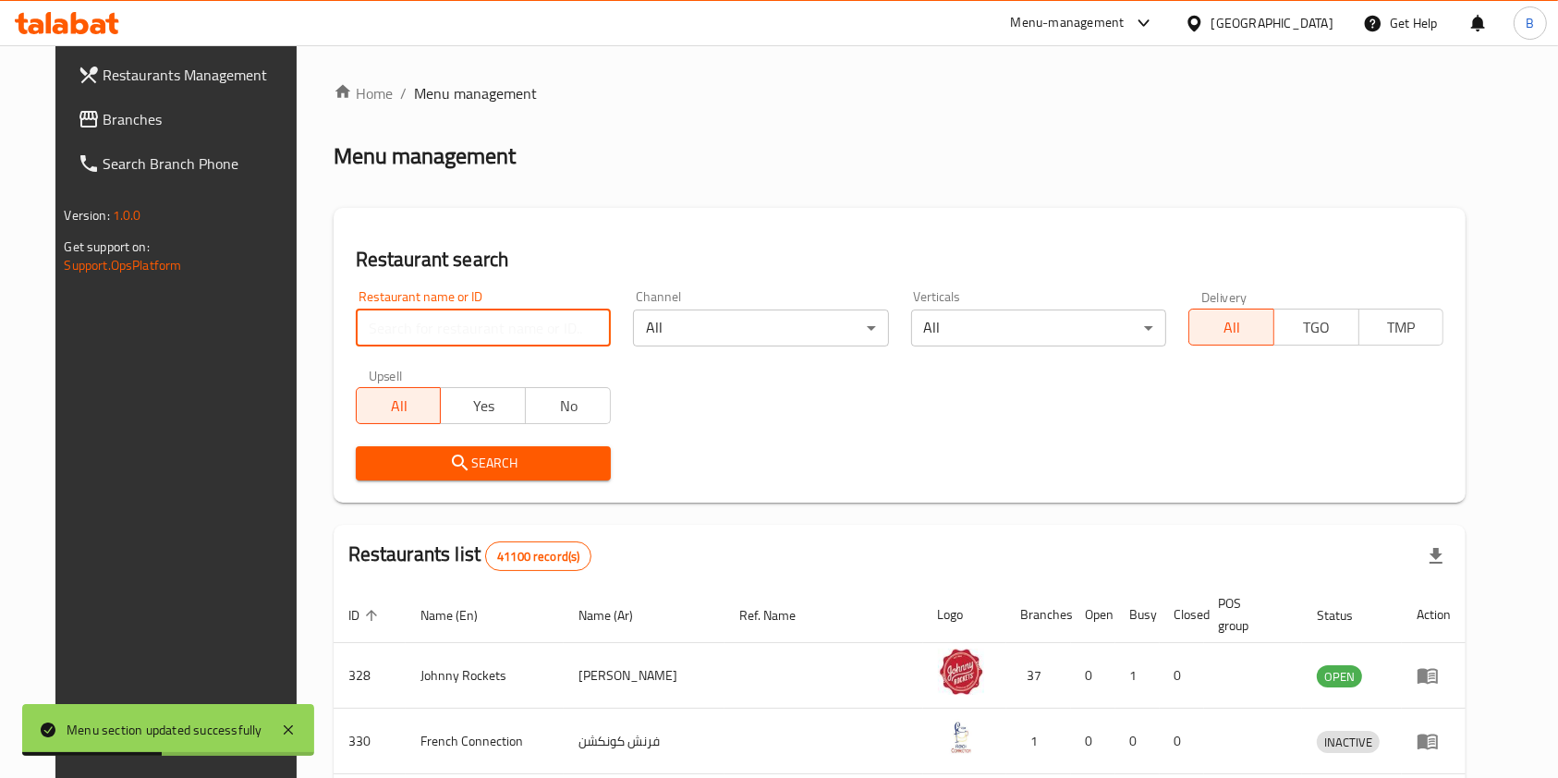
click at [407, 331] on input "search" at bounding box center [483, 328] width 255 height 37
type input "[PERSON_NAME]"
click button "Search" at bounding box center [483, 463] width 255 height 34
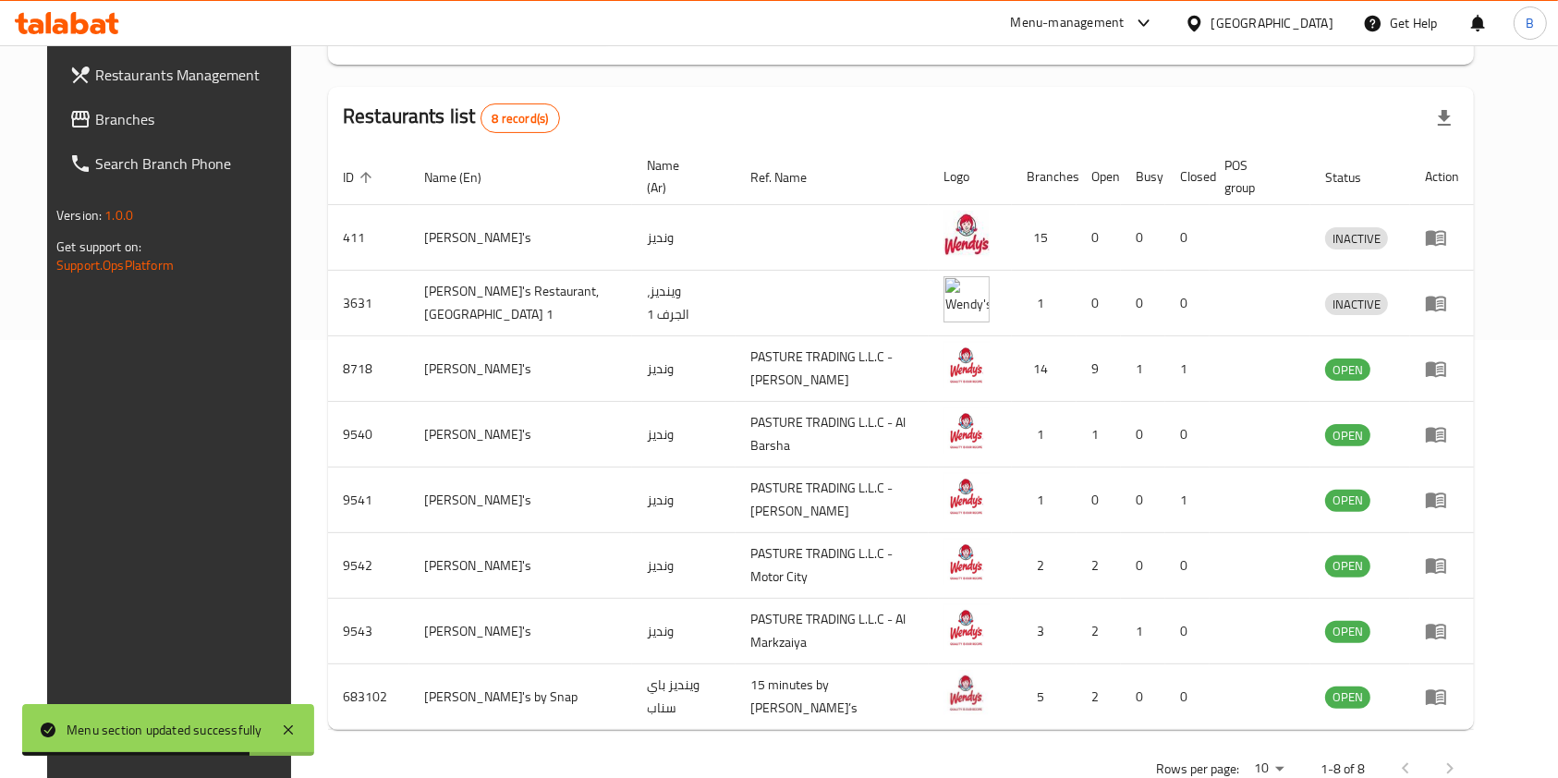
scroll to position [463, 0]
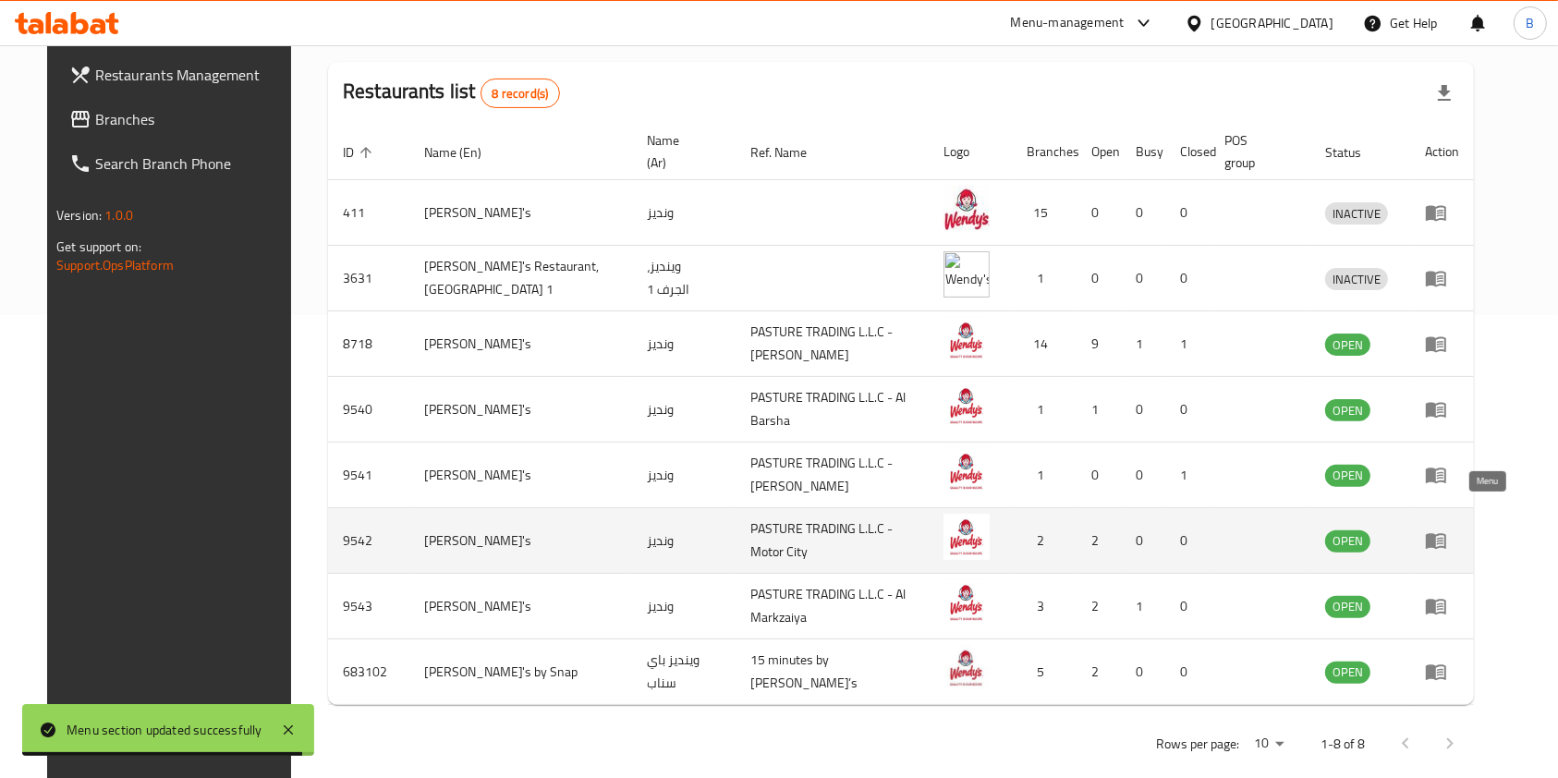
click at [1446, 534] on icon "enhanced table" at bounding box center [1436, 542] width 20 height 16
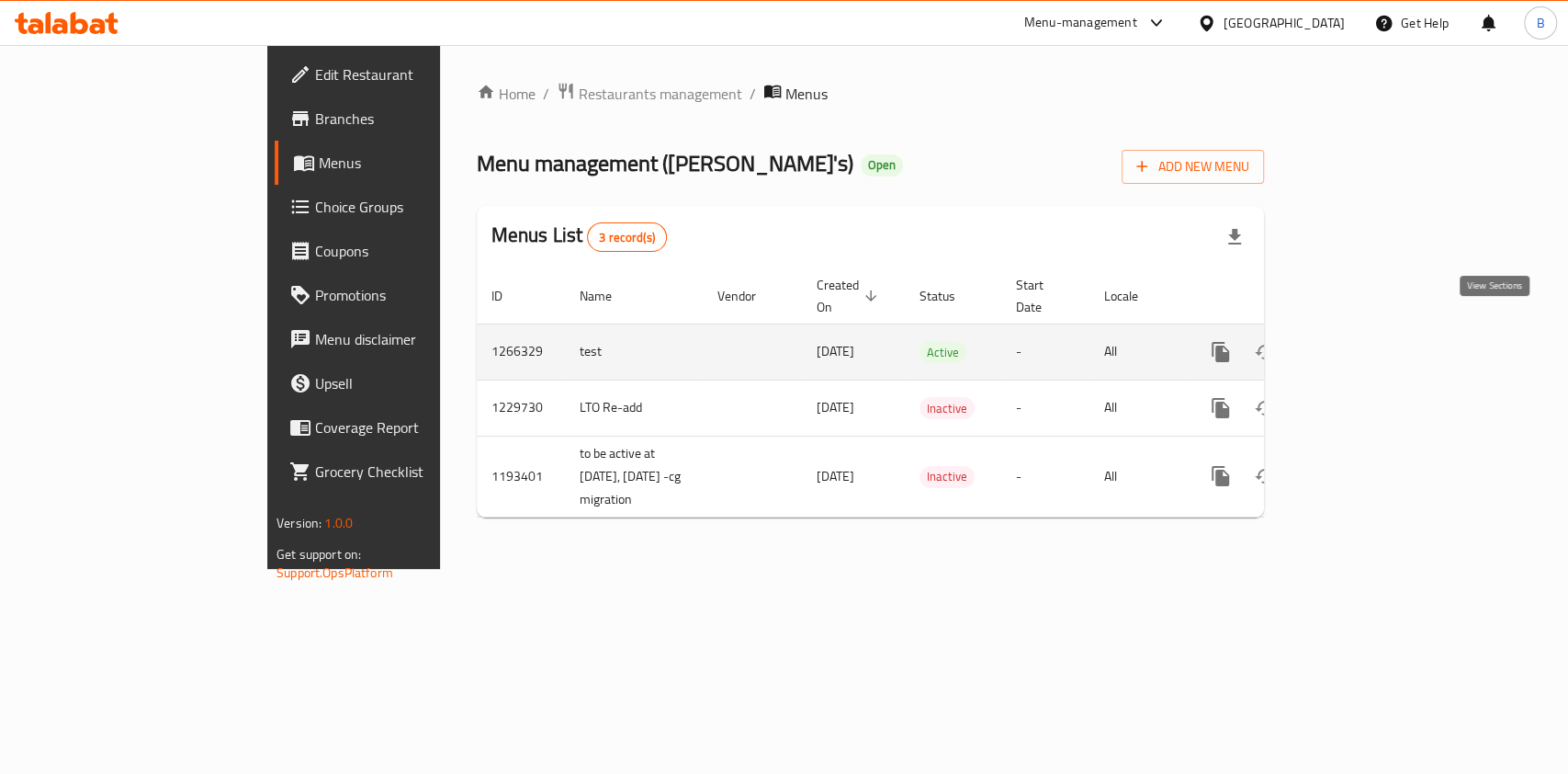
click at [1364, 341] on icon "enhanced table" at bounding box center [1353, 352] width 22 height 22
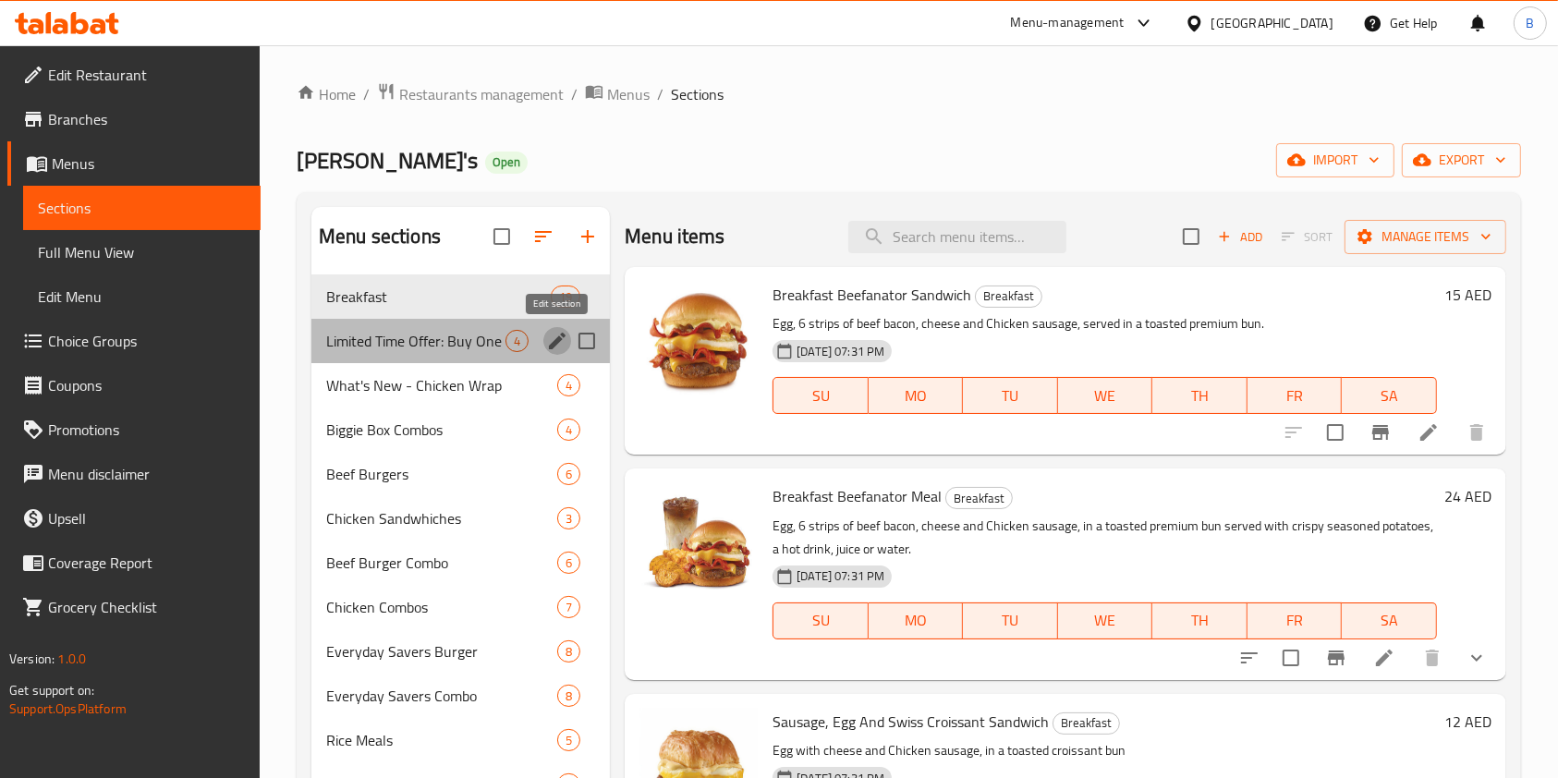
click at [554, 331] on icon "edit" at bounding box center [557, 341] width 22 height 22
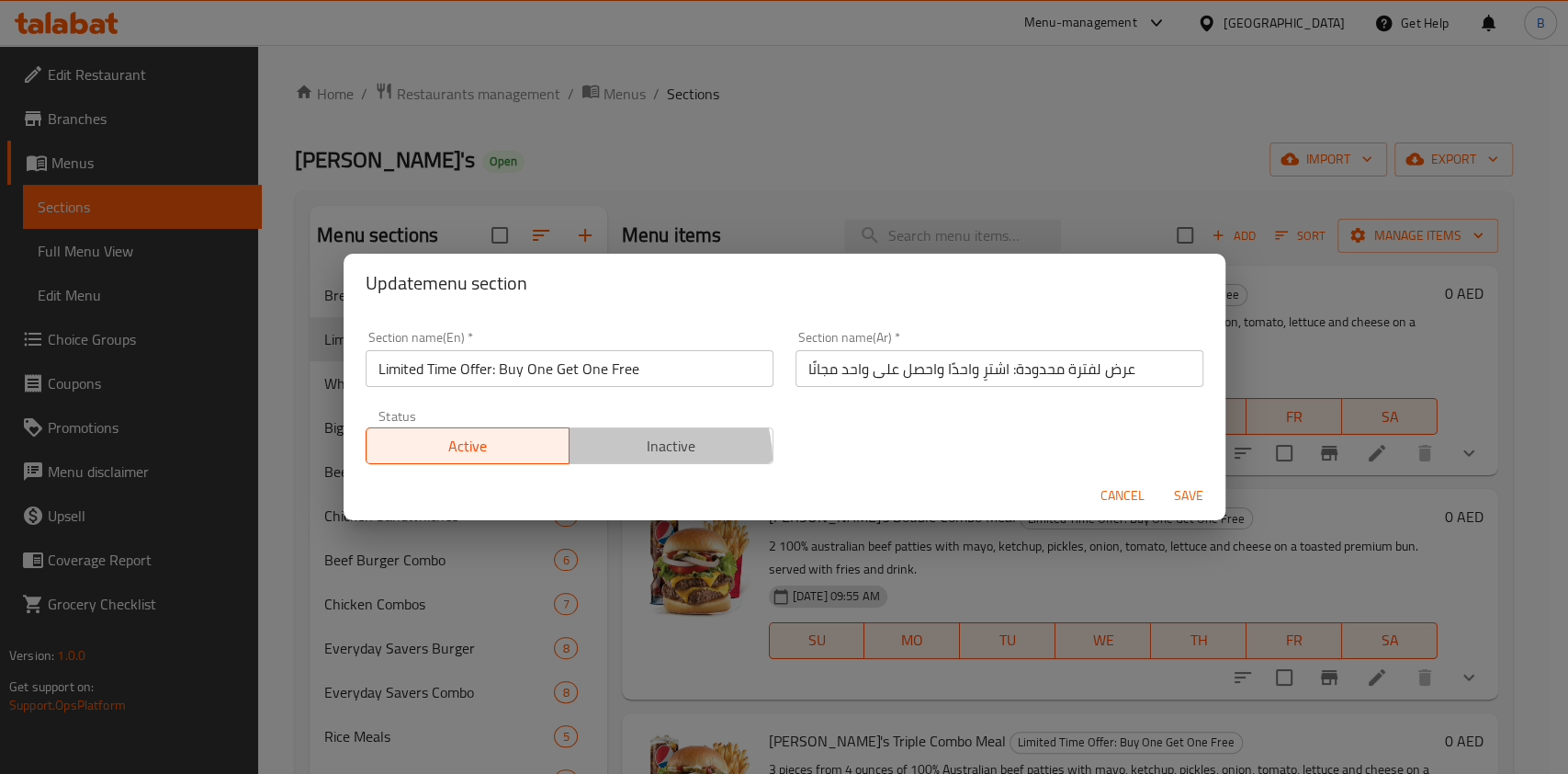
click at [638, 460] on button "Inactive" at bounding box center [671, 446] width 205 height 37
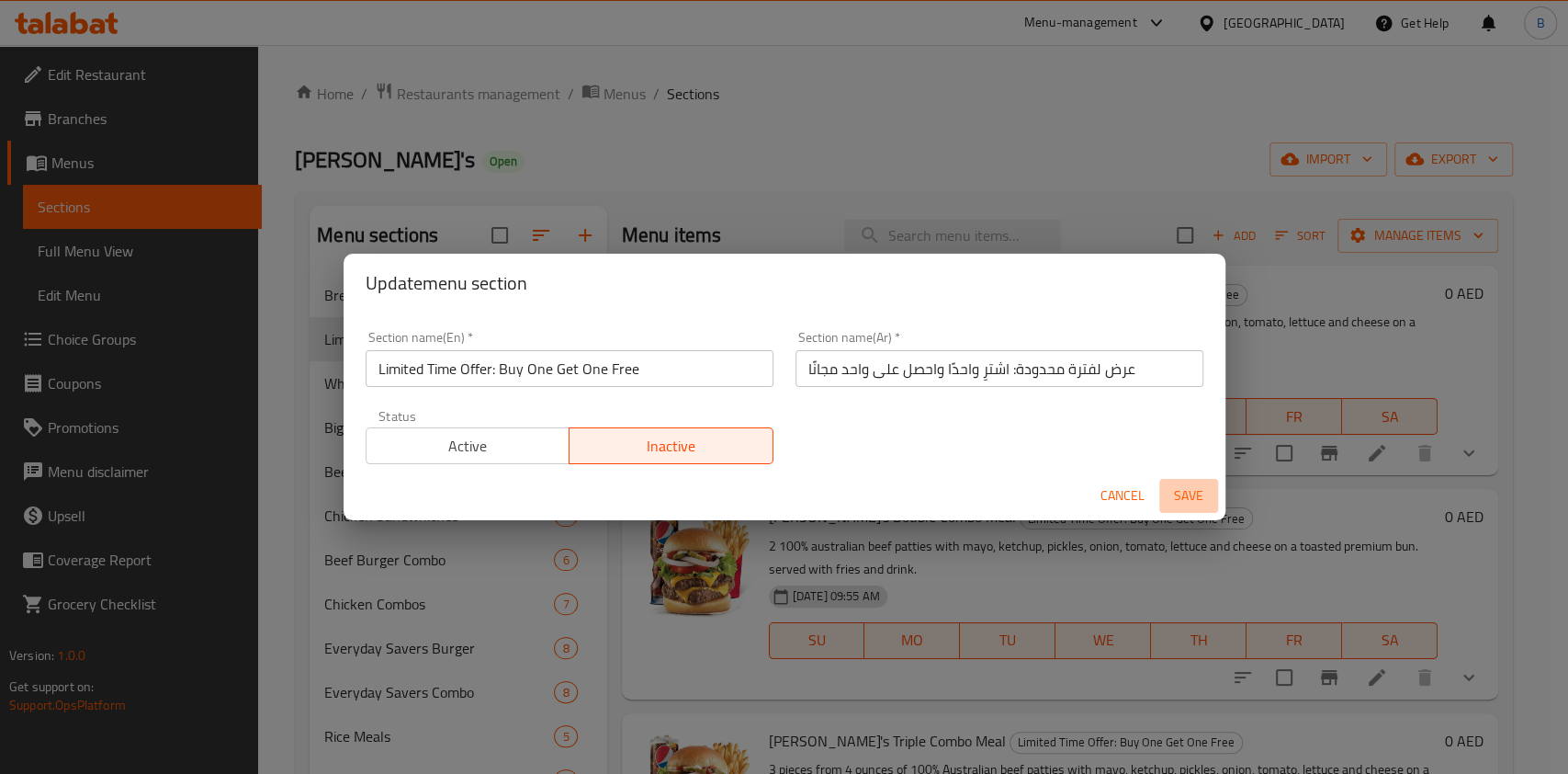
click at [1190, 501] on span "Save" at bounding box center [1188, 495] width 44 height 23
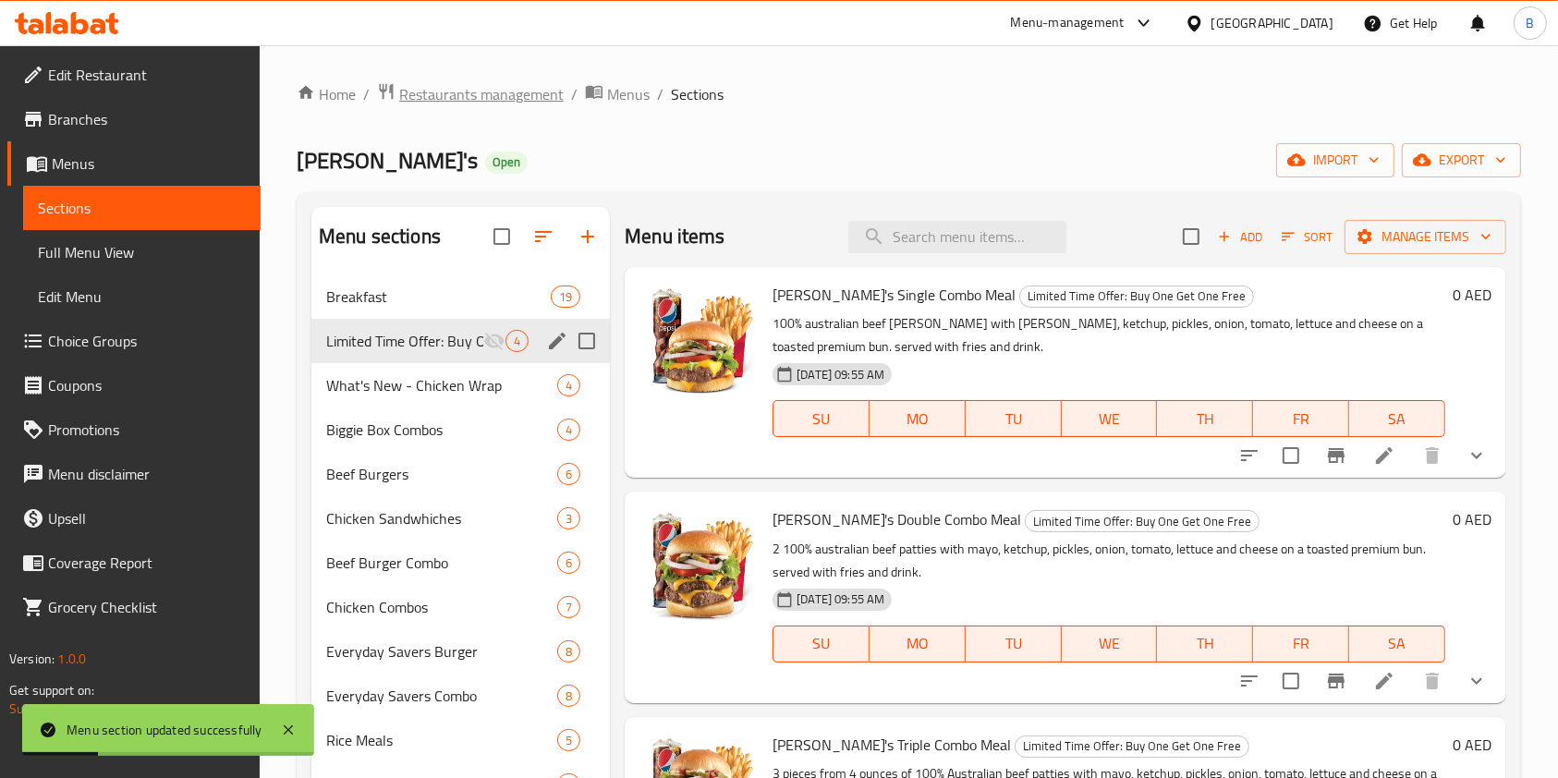
click at [431, 101] on span "Restaurants management" at bounding box center [481, 94] width 164 height 22
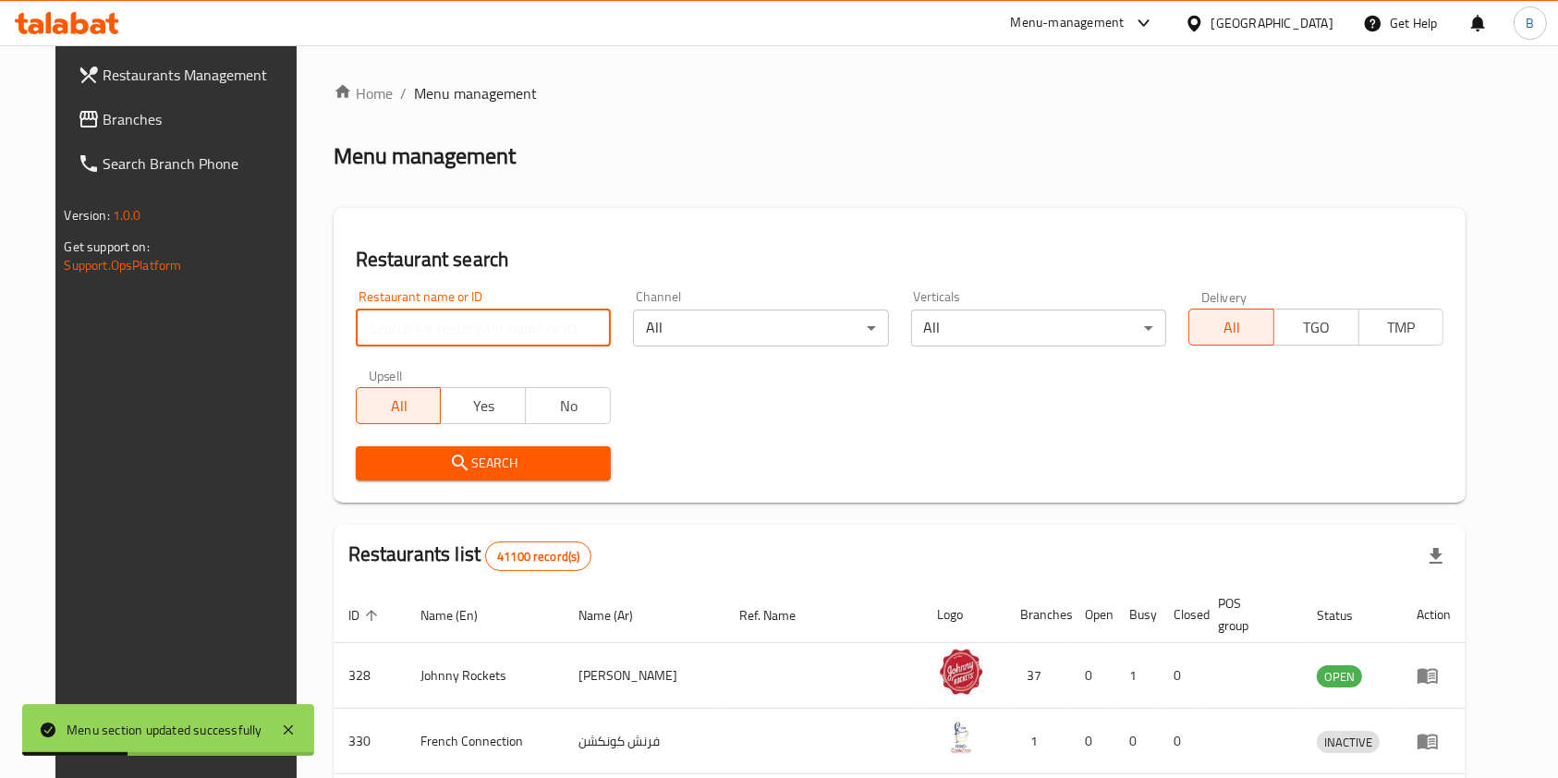
click at [405, 322] on input "search" at bounding box center [483, 328] width 255 height 37
type input "[PERSON_NAME]"
click button "Search" at bounding box center [483, 463] width 255 height 34
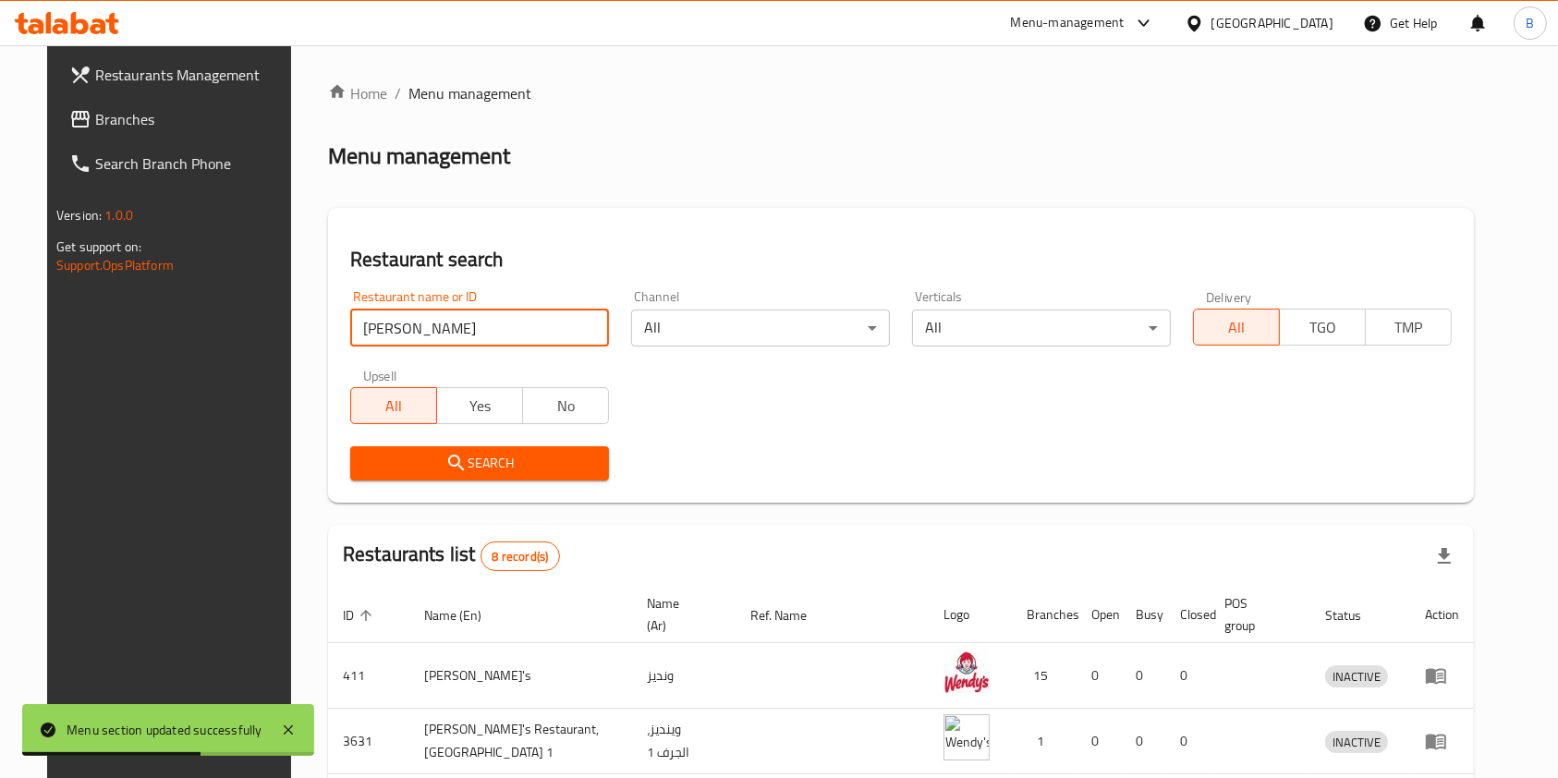
scroll to position [463, 0]
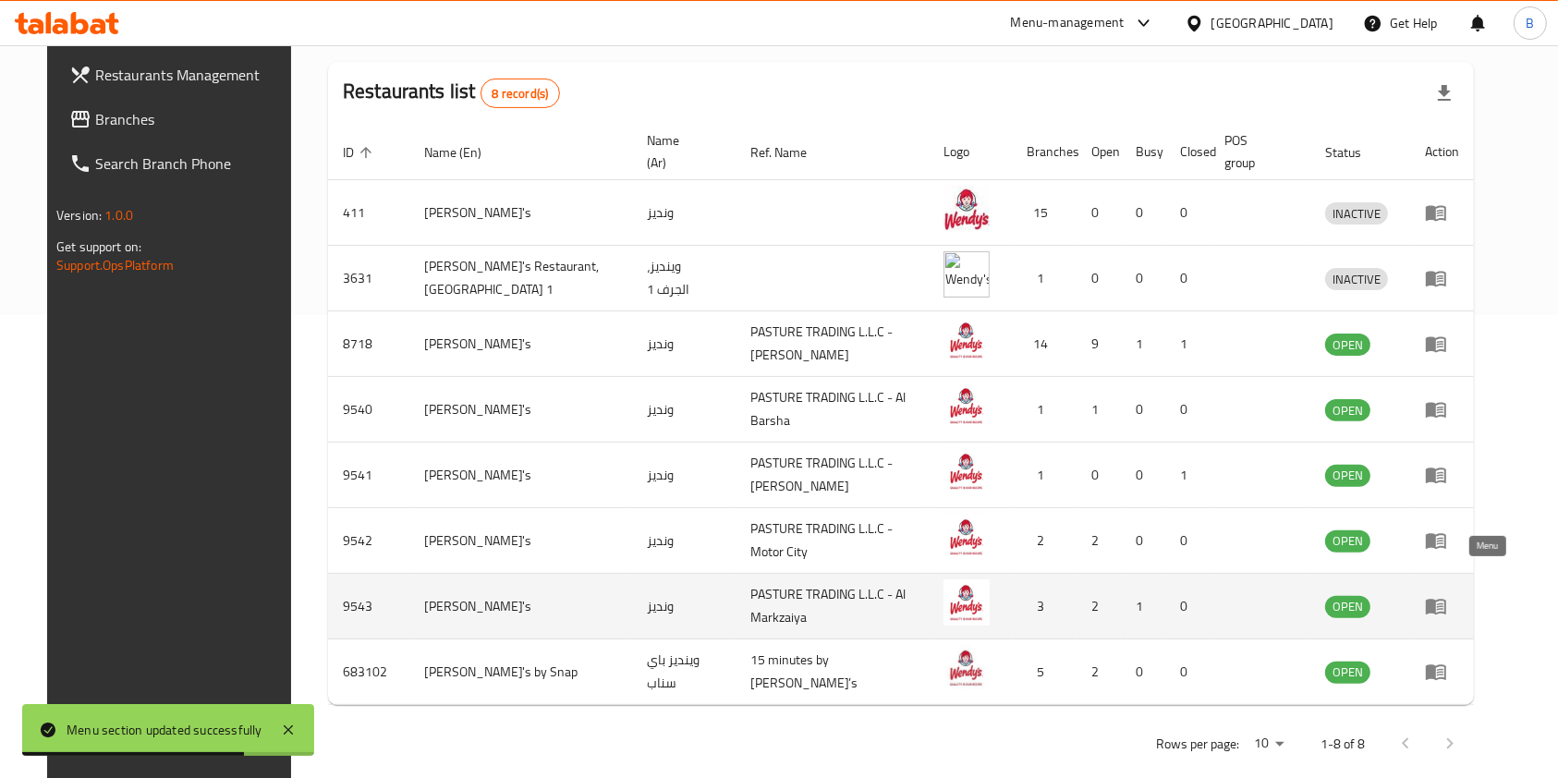
click at [1446, 600] on icon "enhanced table" at bounding box center [1436, 608] width 20 height 16
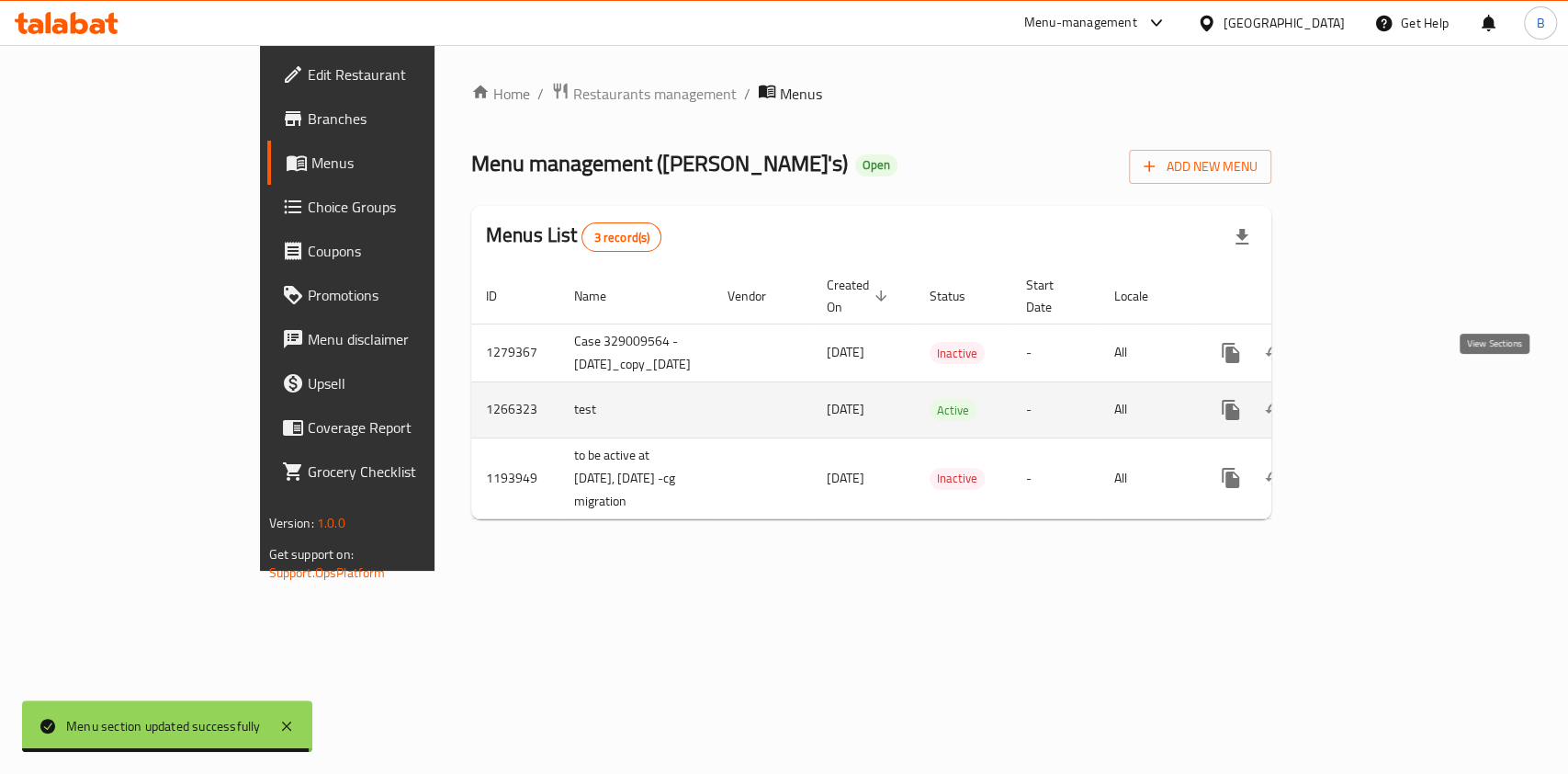
click at [1374, 399] on icon "enhanced table" at bounding box center [1363, 410] width 22 height 22
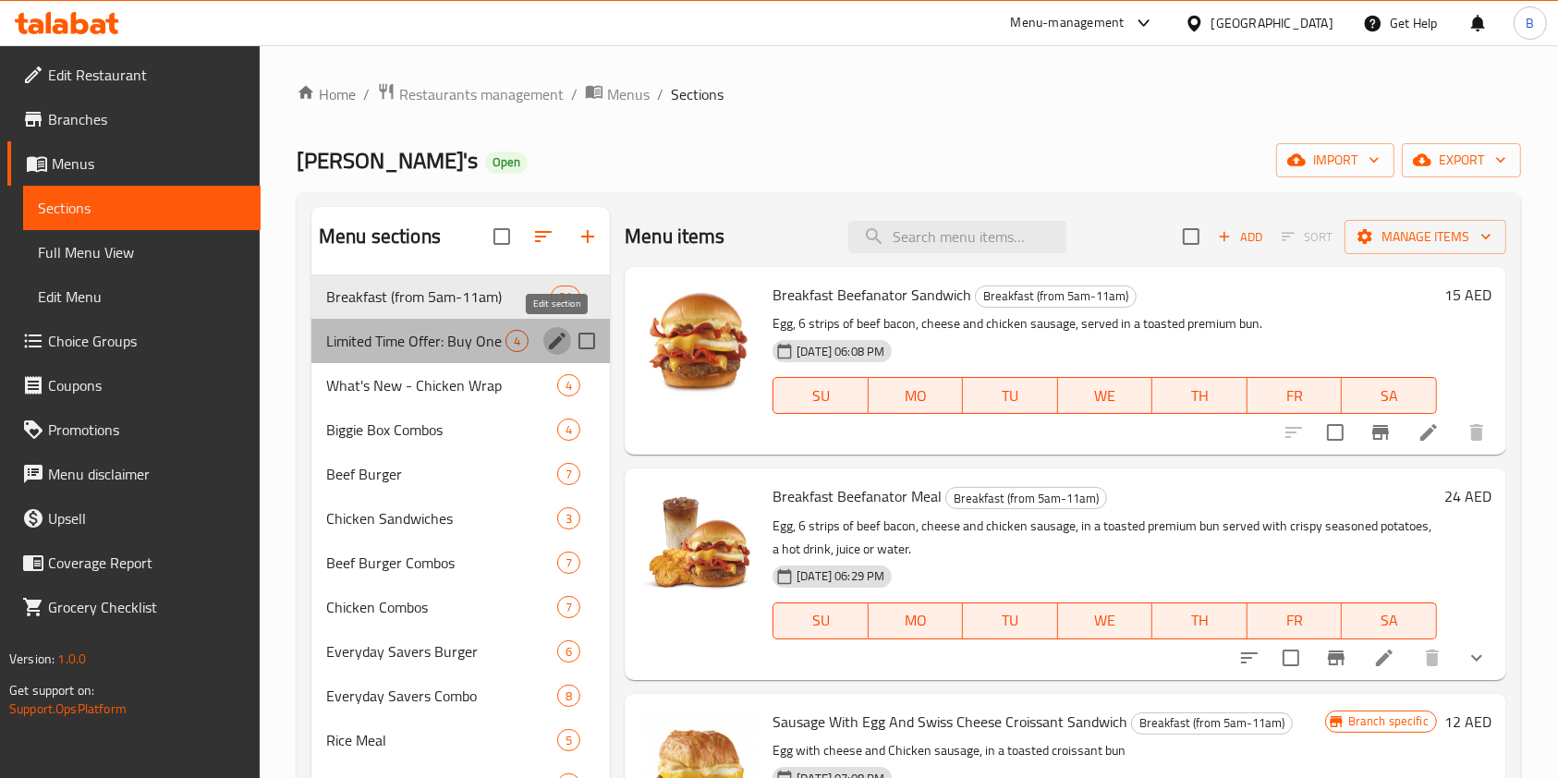
click at [563, 338] on icon "edit" at bounding box center [557, 341] width 22 height 22
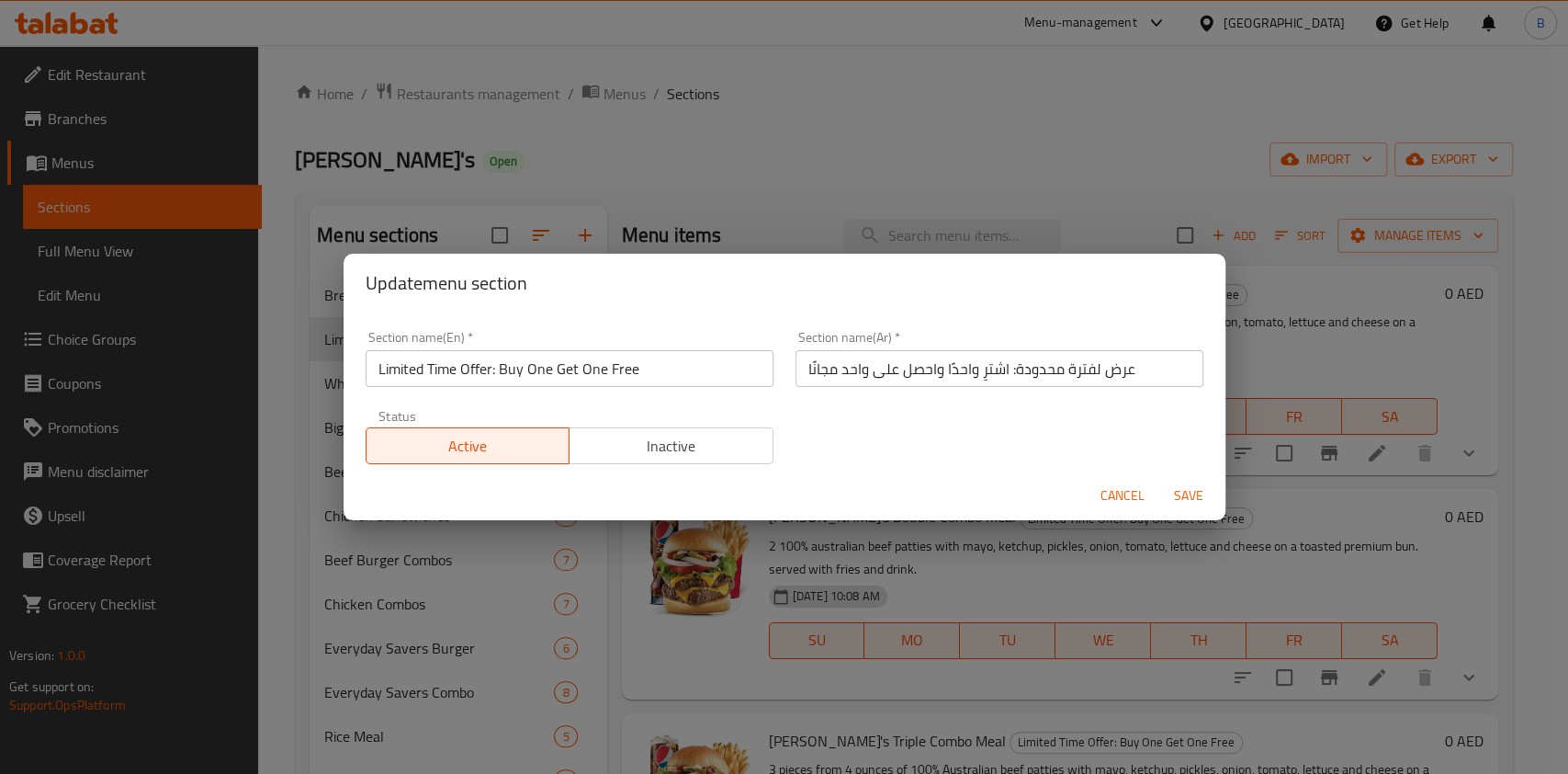
drag, startPoint x: 701, startPoint y: 467, endPoint x: 700, endPoint y: 454, distance: 13.0
click at [700, 454] on div "Status Active Inactive" at bounding box center [570, 437] width 430 height 78
click at [700, 454] on span "Inactive" at bounding box center [671, 446] width 189 height 27
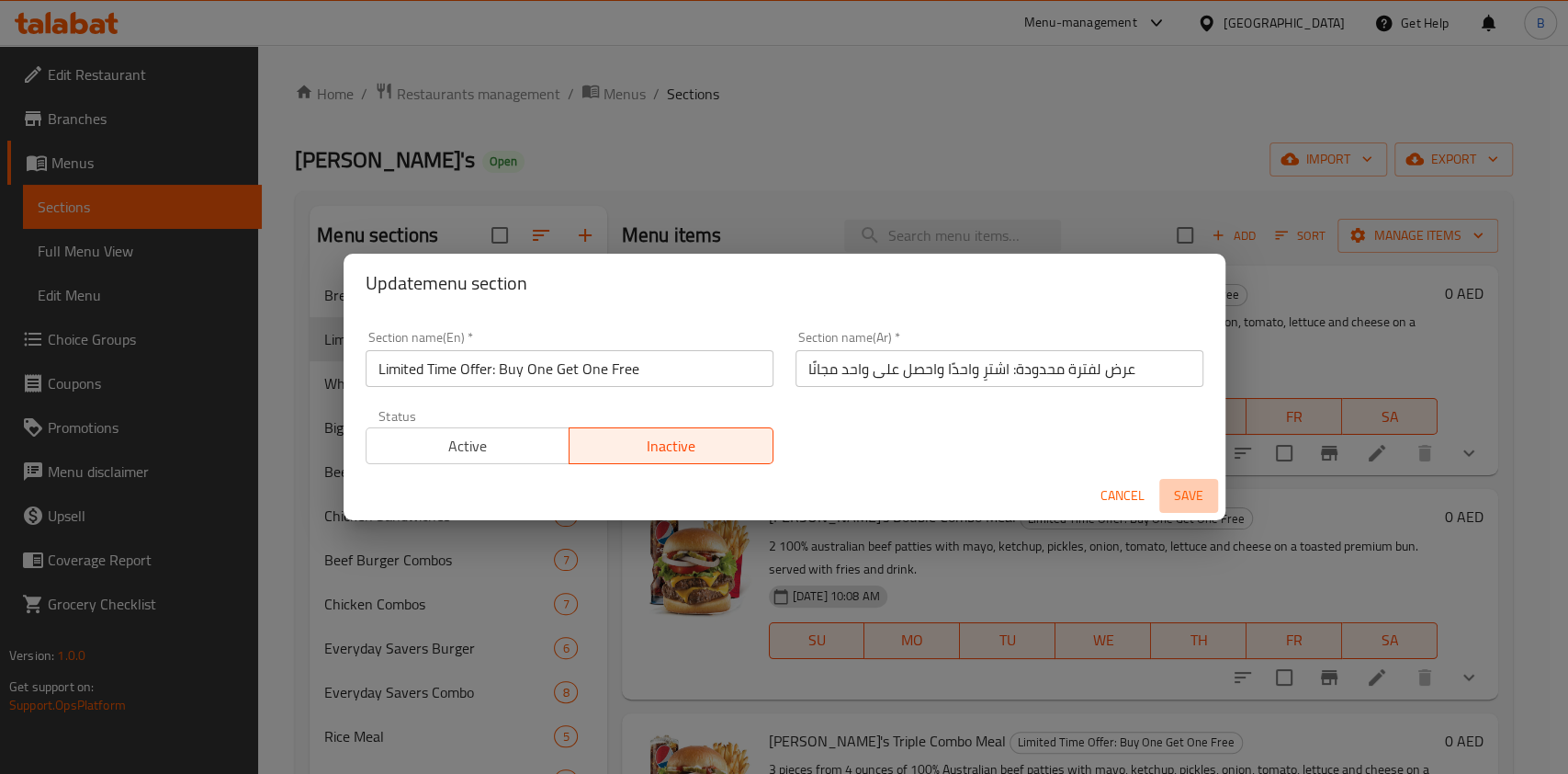
click at [1198, 500] on span "Save" at bounding box center [1188, 495] width 44 height 23
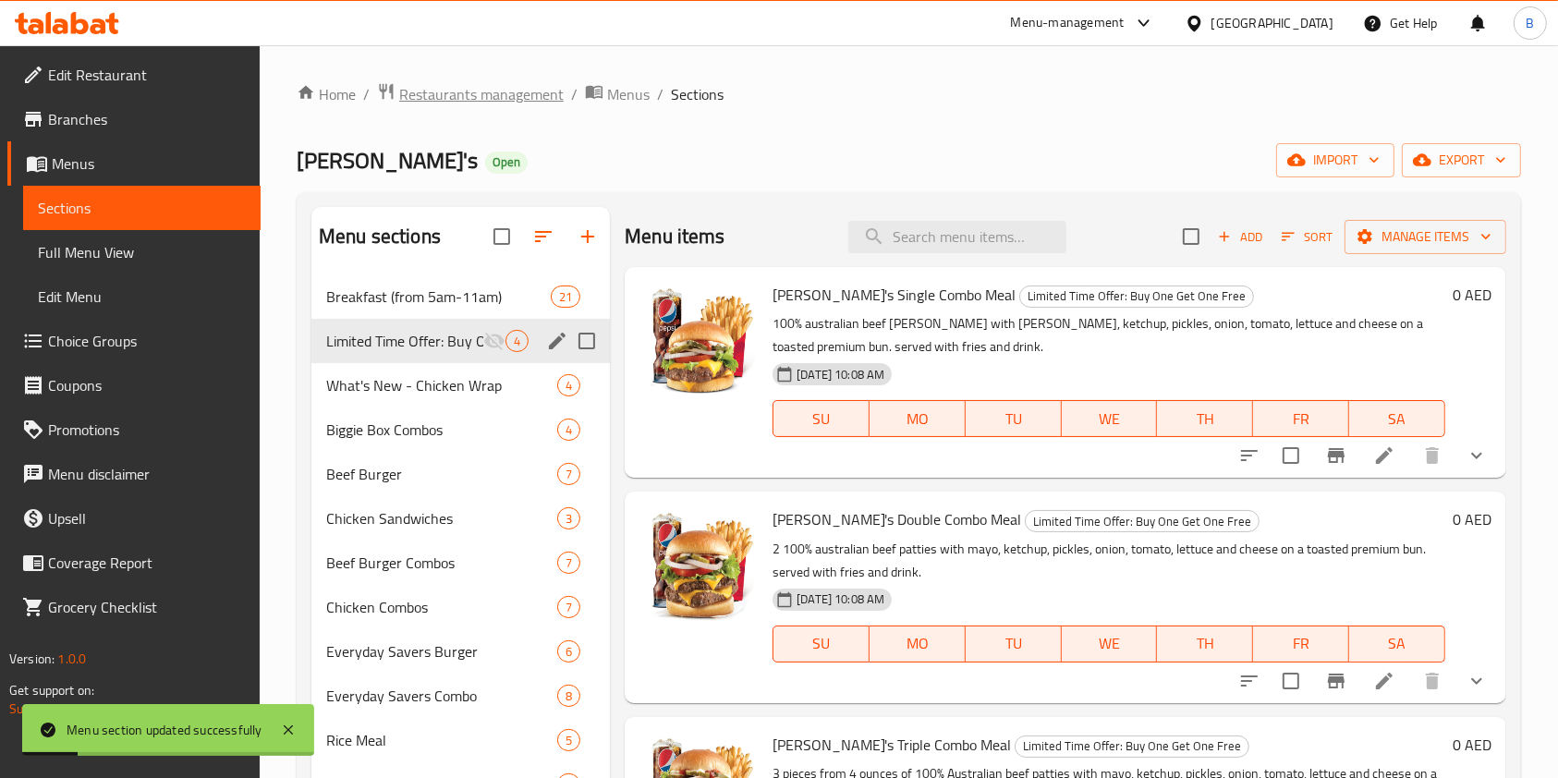
click at [489, 103] on span "Restaurants management" at bounding box center [481, 94] width 164 height 22
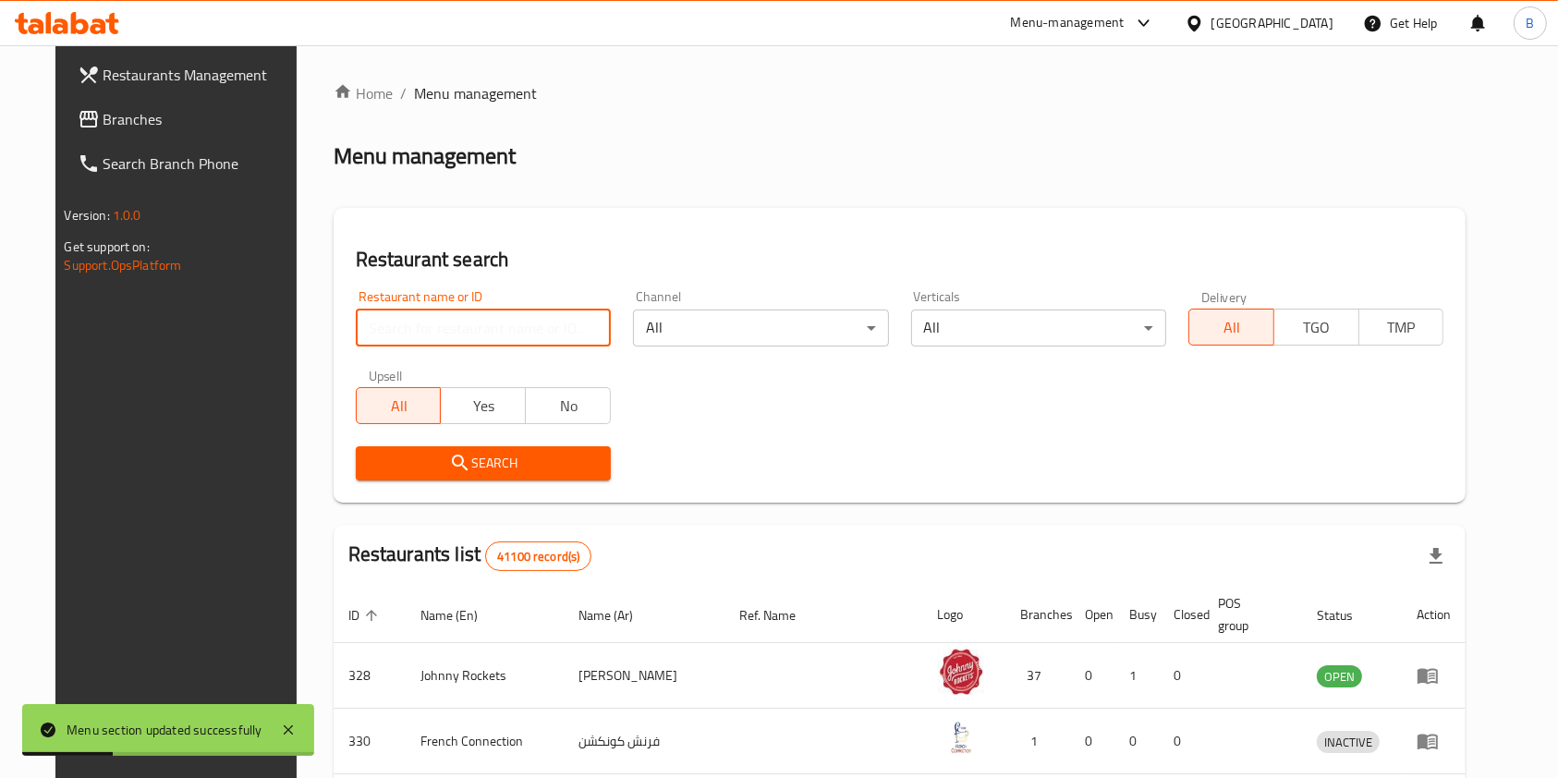
click at [440, 344] on input "search" at bounding box center [483, 328] width 255 height 37
type input "[PERSON_NAME]"
click button "Search" at bounding box center [483, 463] width 255 height 34
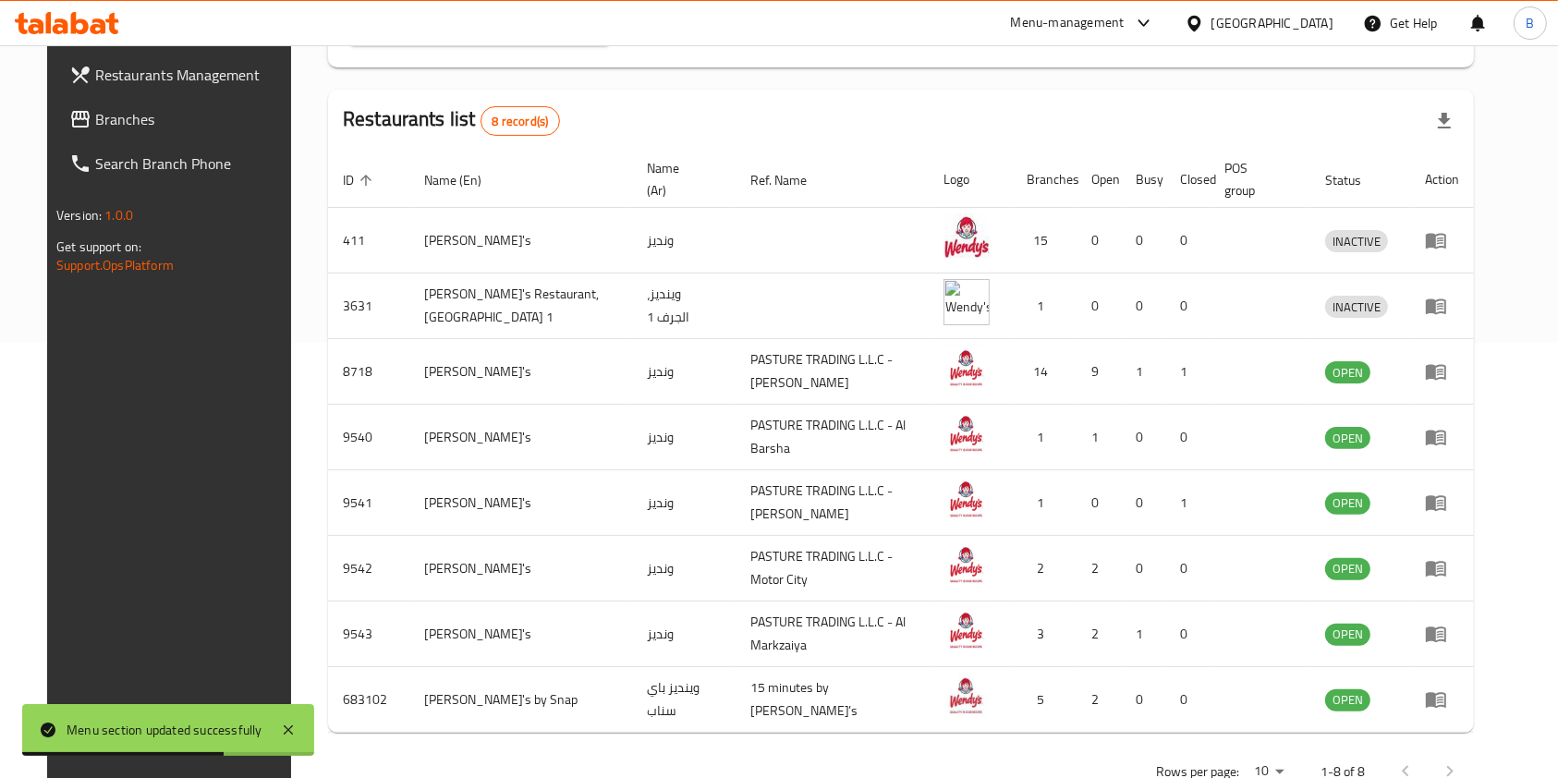
scroll to position [443, 0]
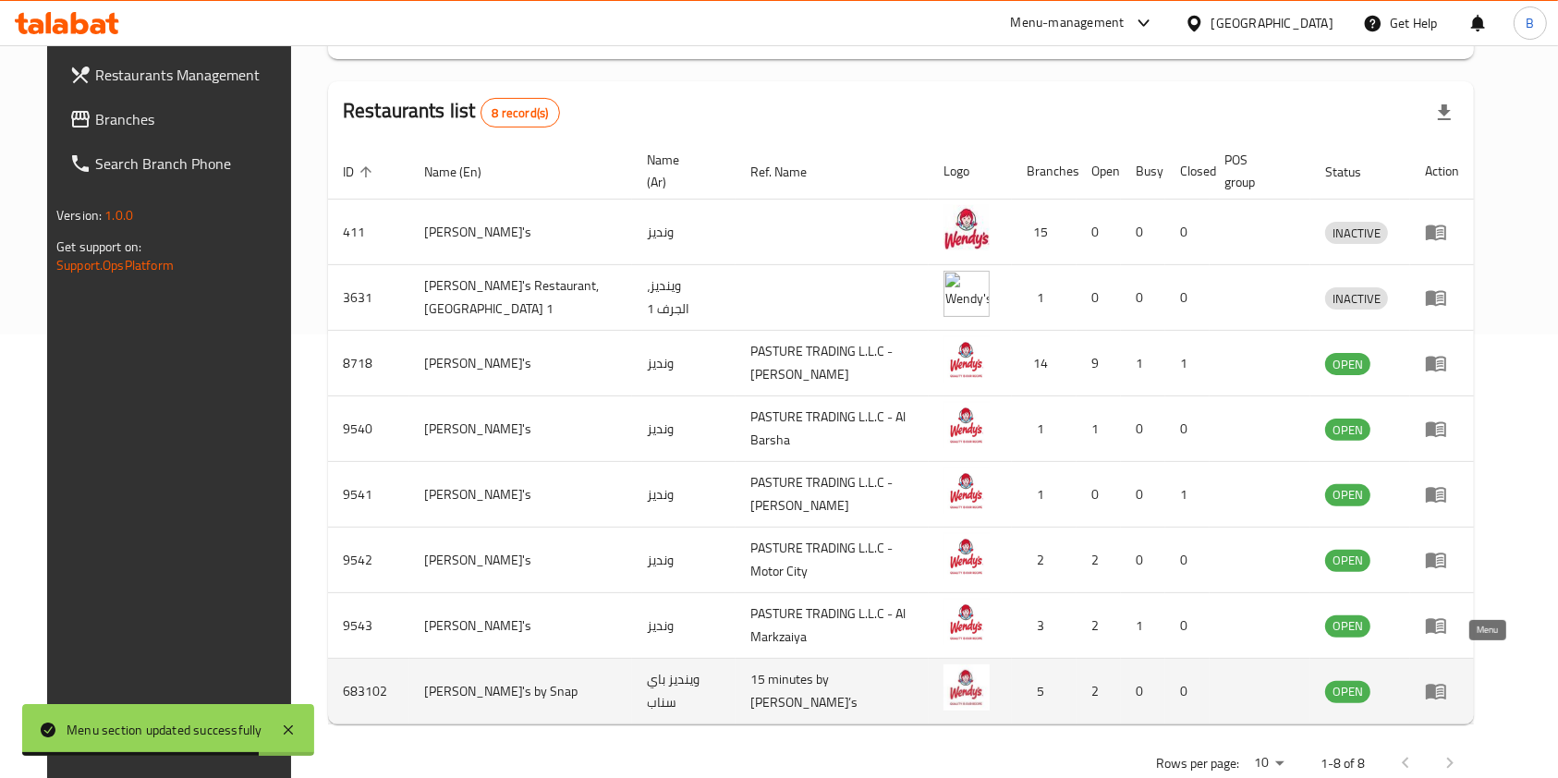
click at [1446, 685] on icon "enhanced table" at bounding box center [1436, 693] width 20 height 16
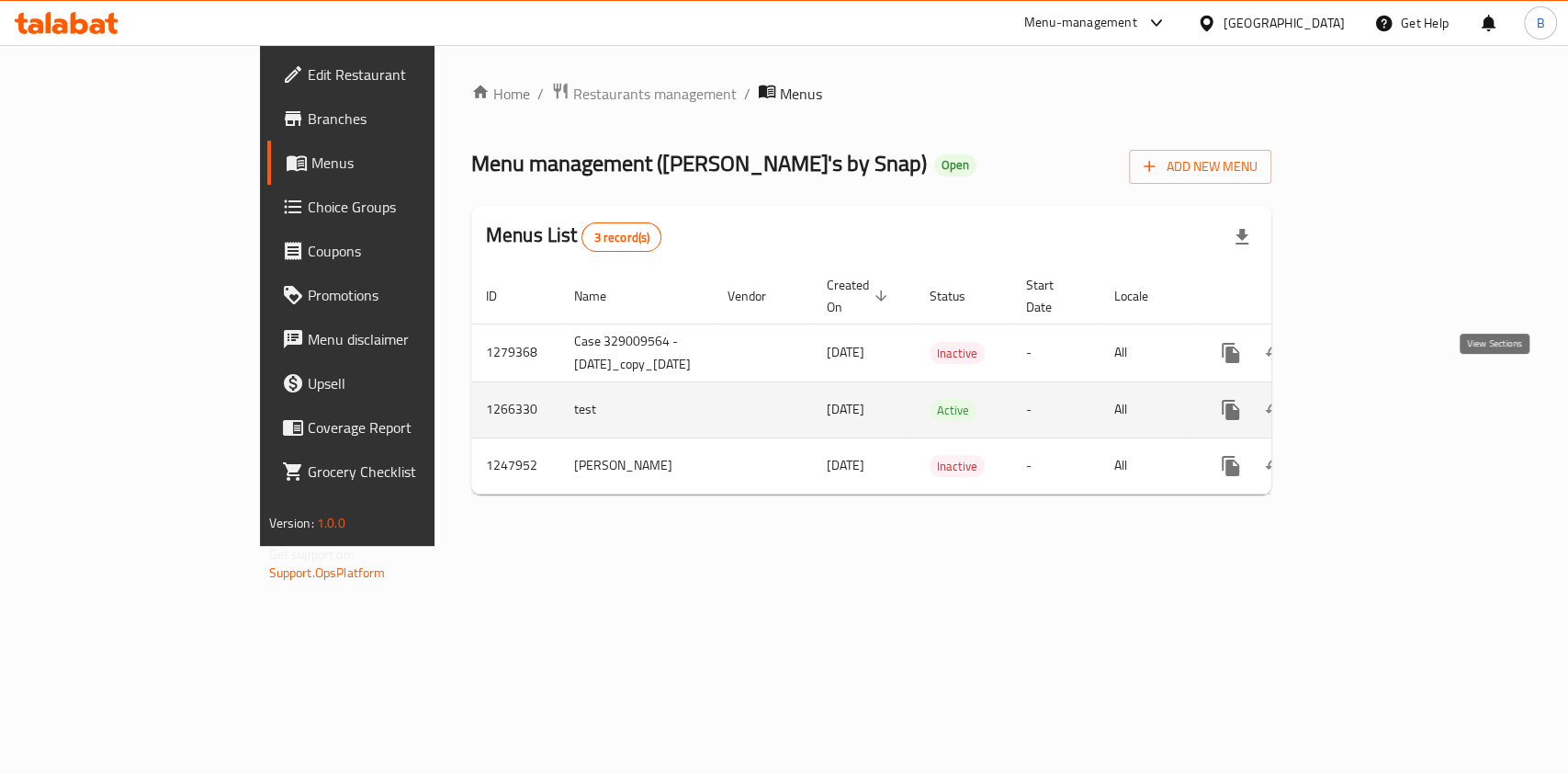
click at [1385, 407] on link "enhanced table" at bounding box center [1363, 410] width 44 height 44
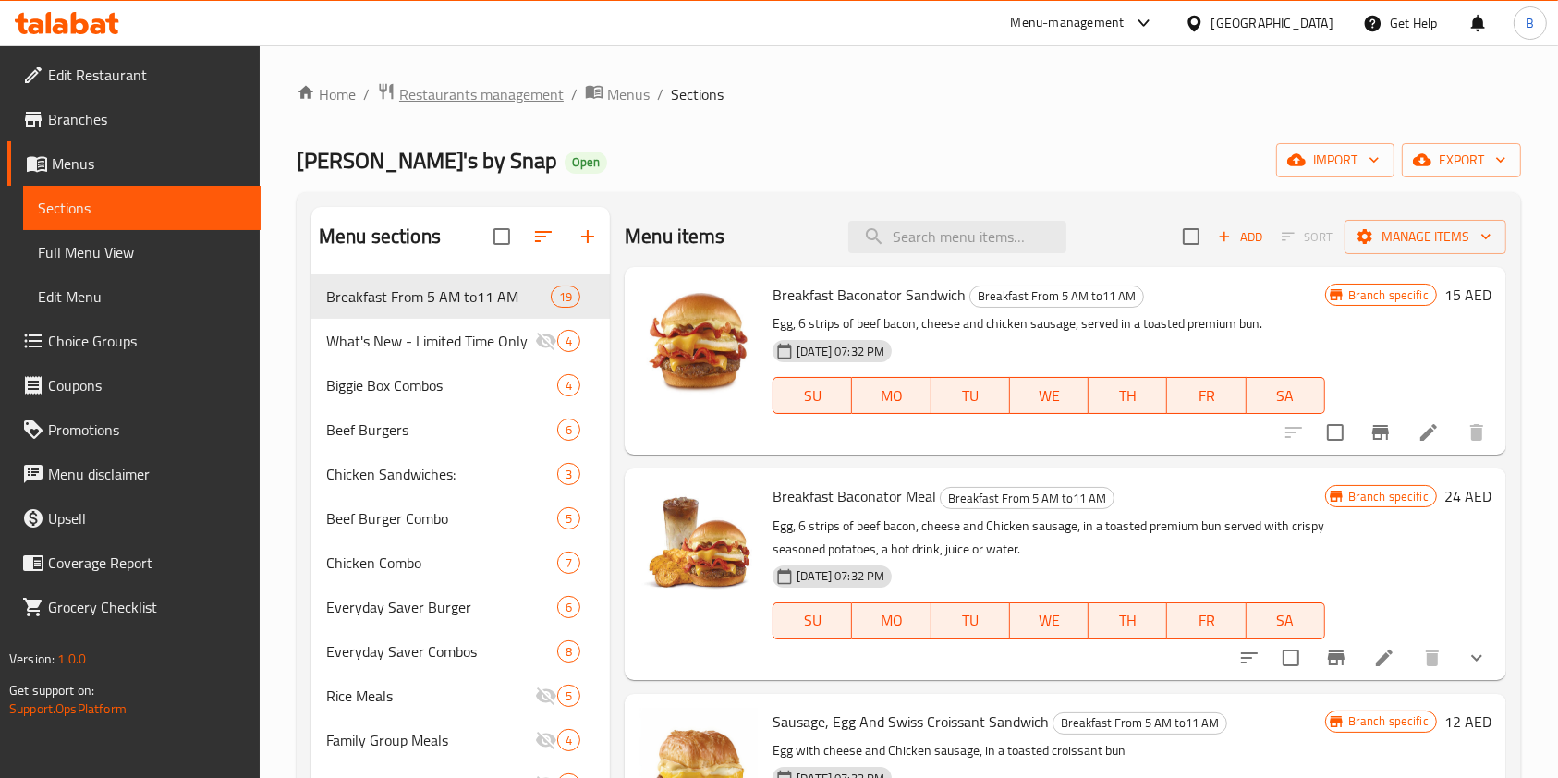
click at [485, 91] on span "Restaurants management" at bounding box center [481, 94] width 164 height 22
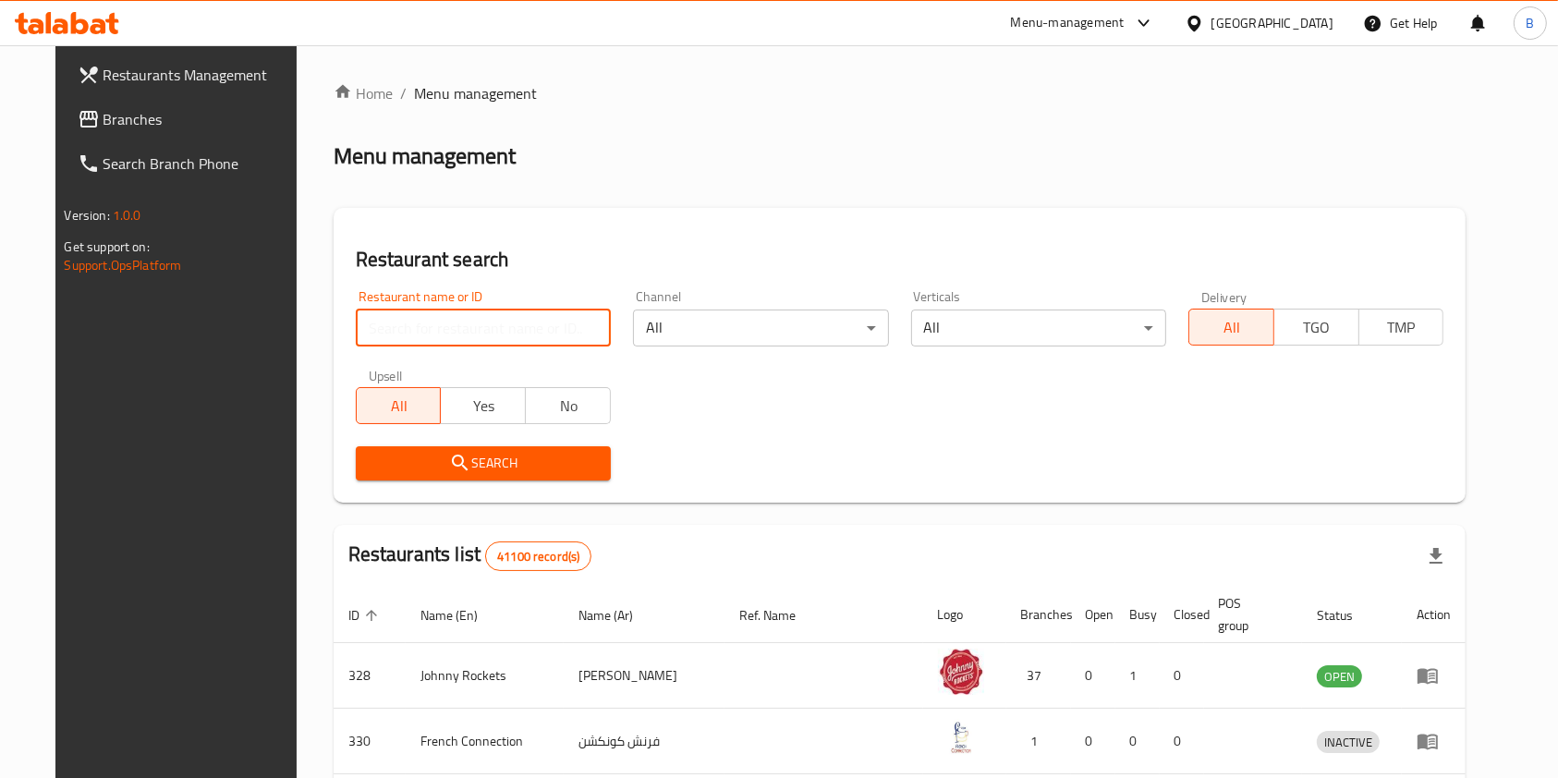
click at [420, 340] on input "search" at bounding box center [483, 328] width 255 height 37
type input "[PERSON_NAME]"
click button "Search" at bounding box center [483, 463] width 255 height 34
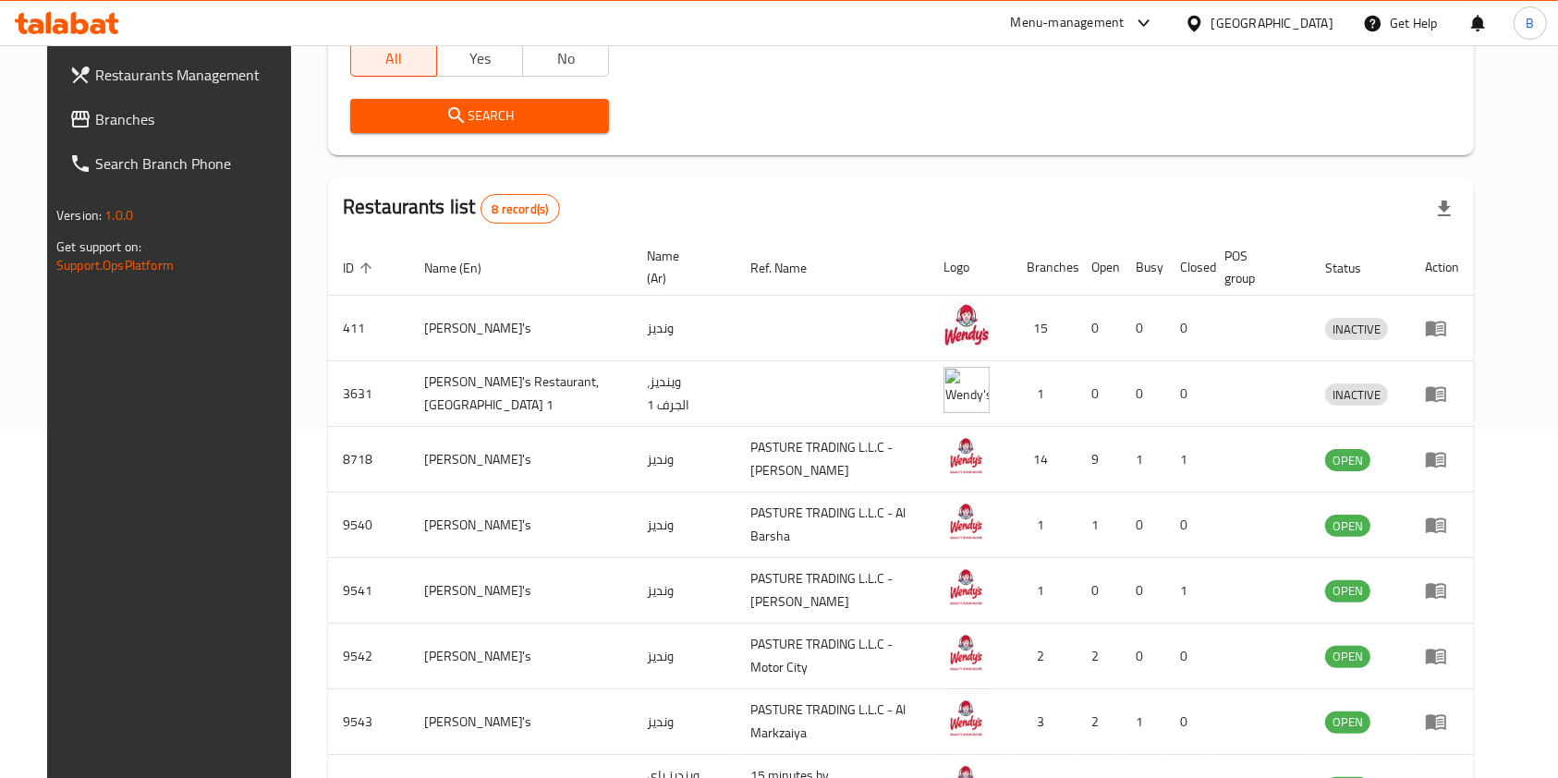
scroll to position [382, 0]
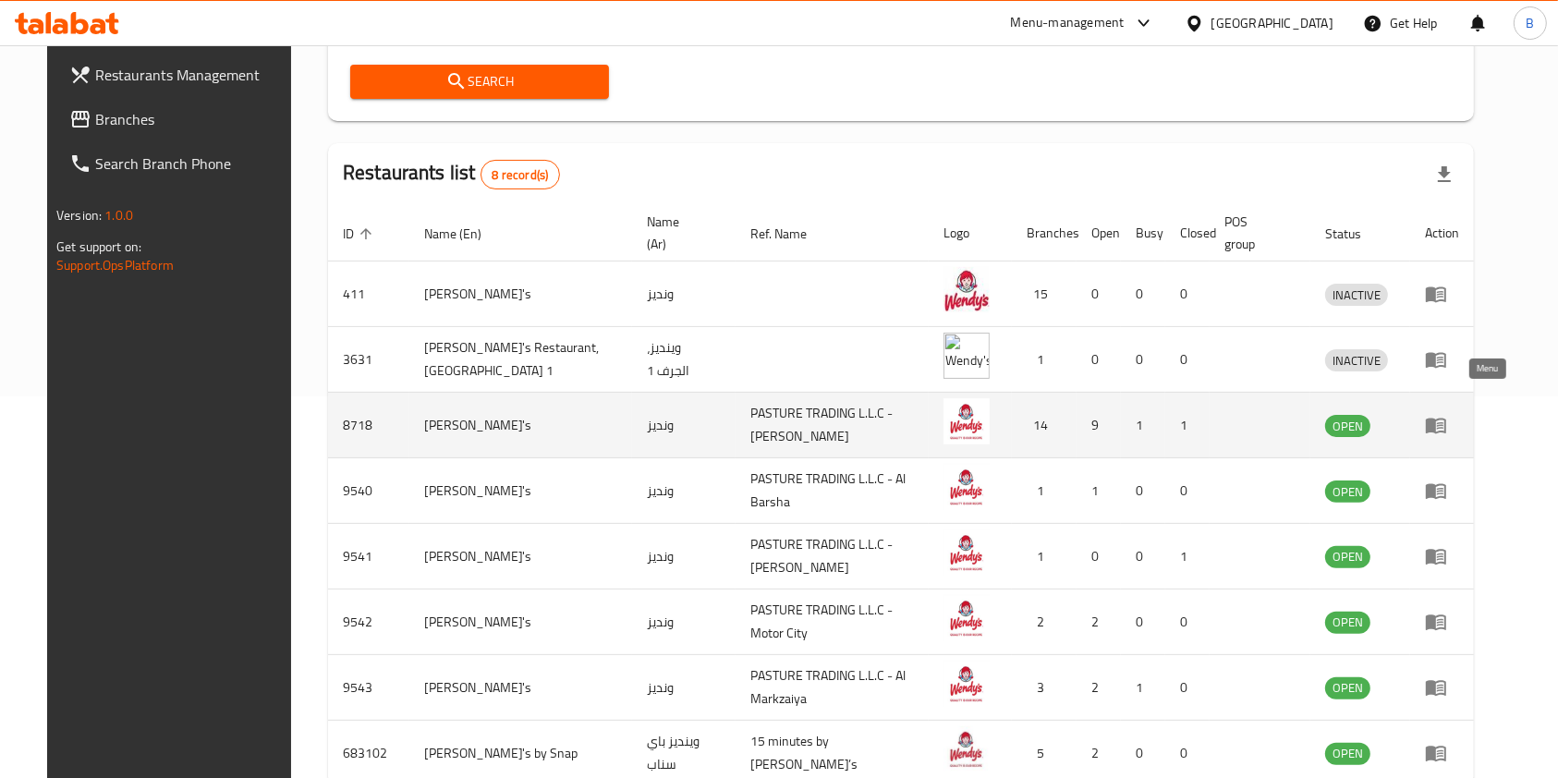
click at [1446, 419] on icon "enhanced table" at bounding box center [1436, 427] width 20 height 16
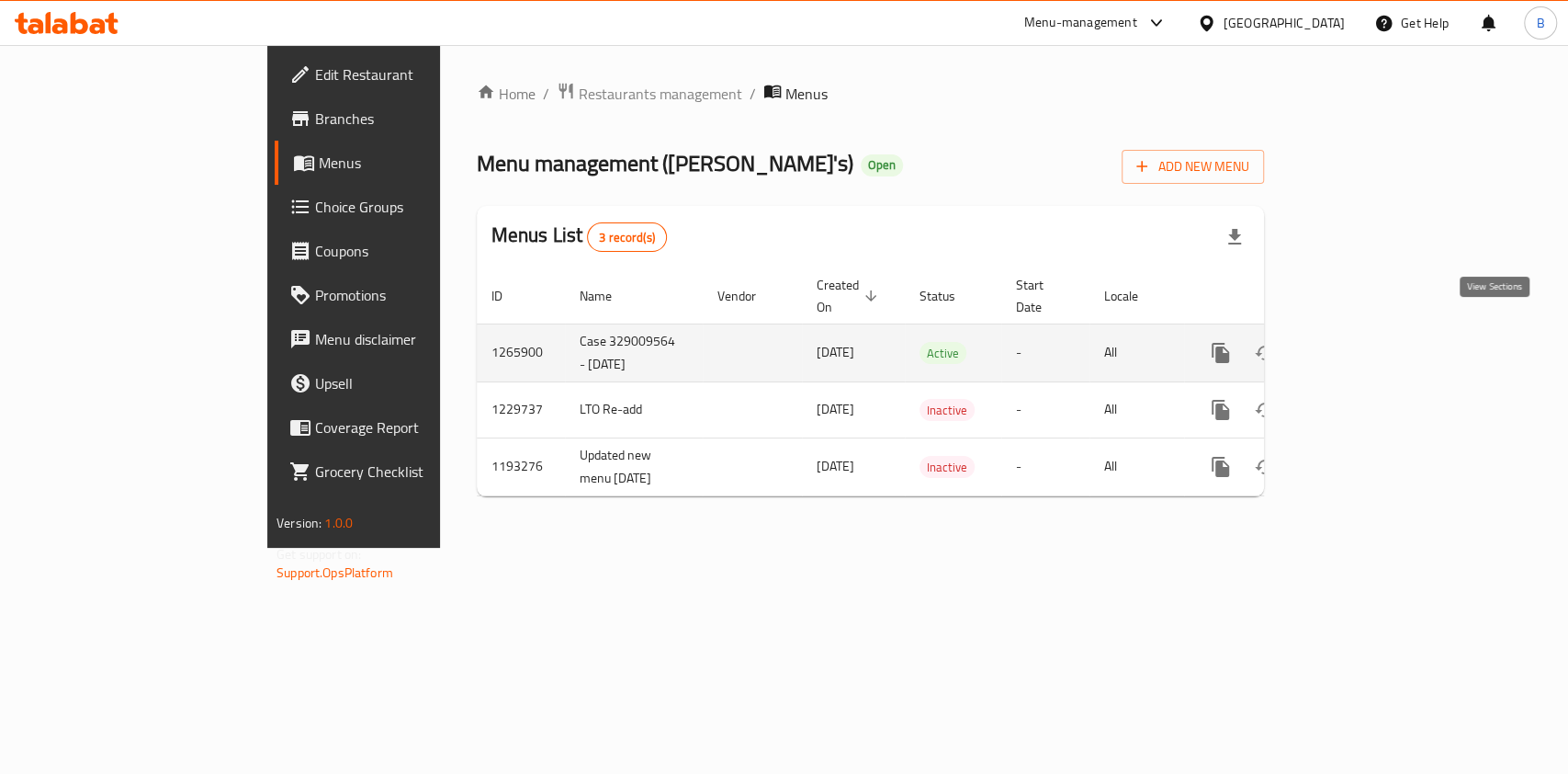
click at [1364, 342] on icon "enhanced table" at bounding box center [1353, 353] width 22 height 22
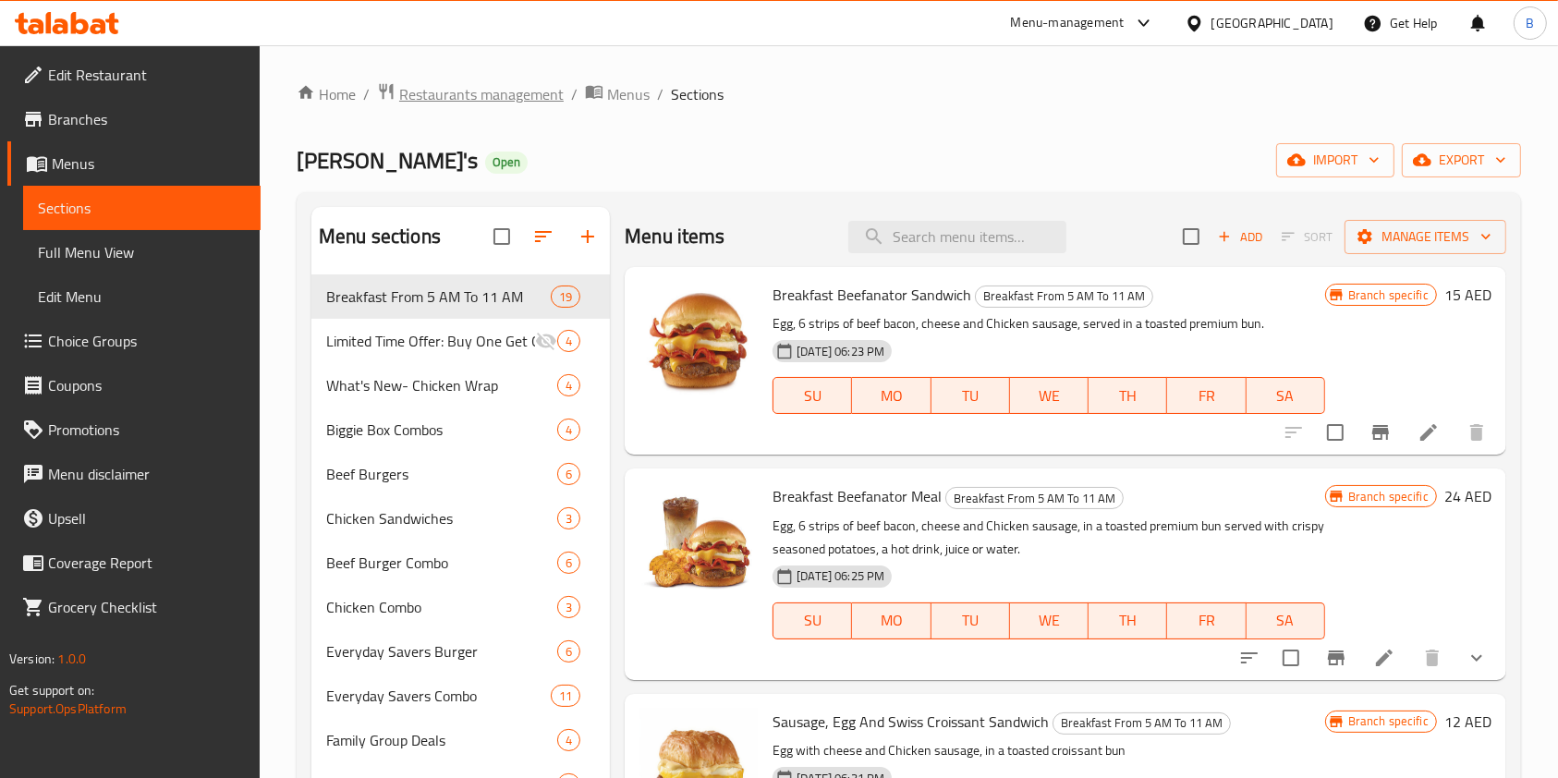
click at [541, 96] on span "Restaurants management" at bounding box center [481, 94] width 164 height 22
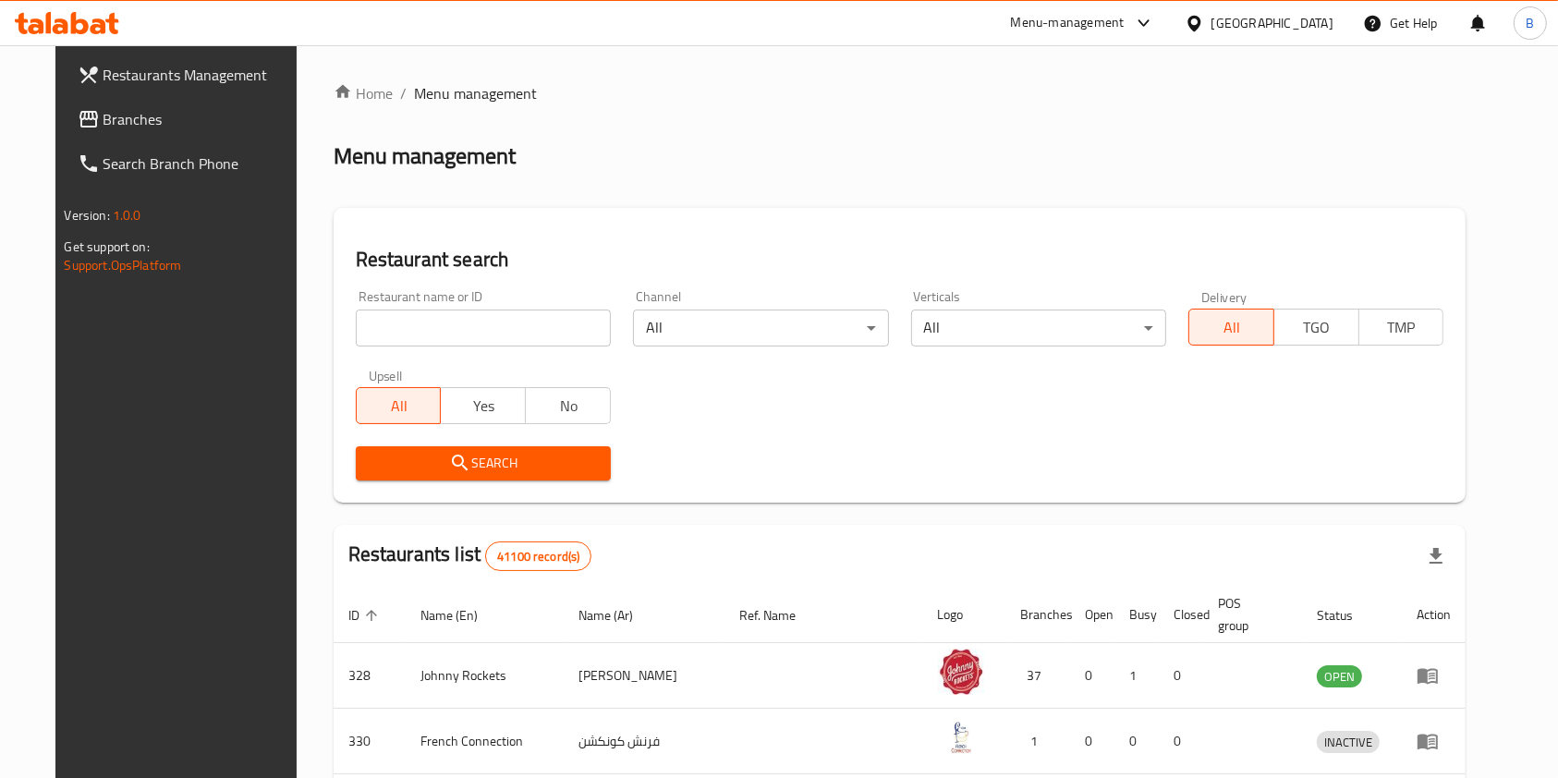
drag, startPoint x: 444, startPoint y: 357, endPoint x: 457, endPoint y: 340, distance: 21.1
click at [457, 340] on div "Restaurant name or ID Restaurant name or ID Channel All ​ Verticals All ​ Deliv…" at bounding box center [900, 385] width 1111 height 213
click at [457, 340] on input "search" at bounding box center [483, 328] width 255 height 37
type input "[PERSON_NAME]"
click button "Search" at bounding box center [483, 463] width 255 height 34
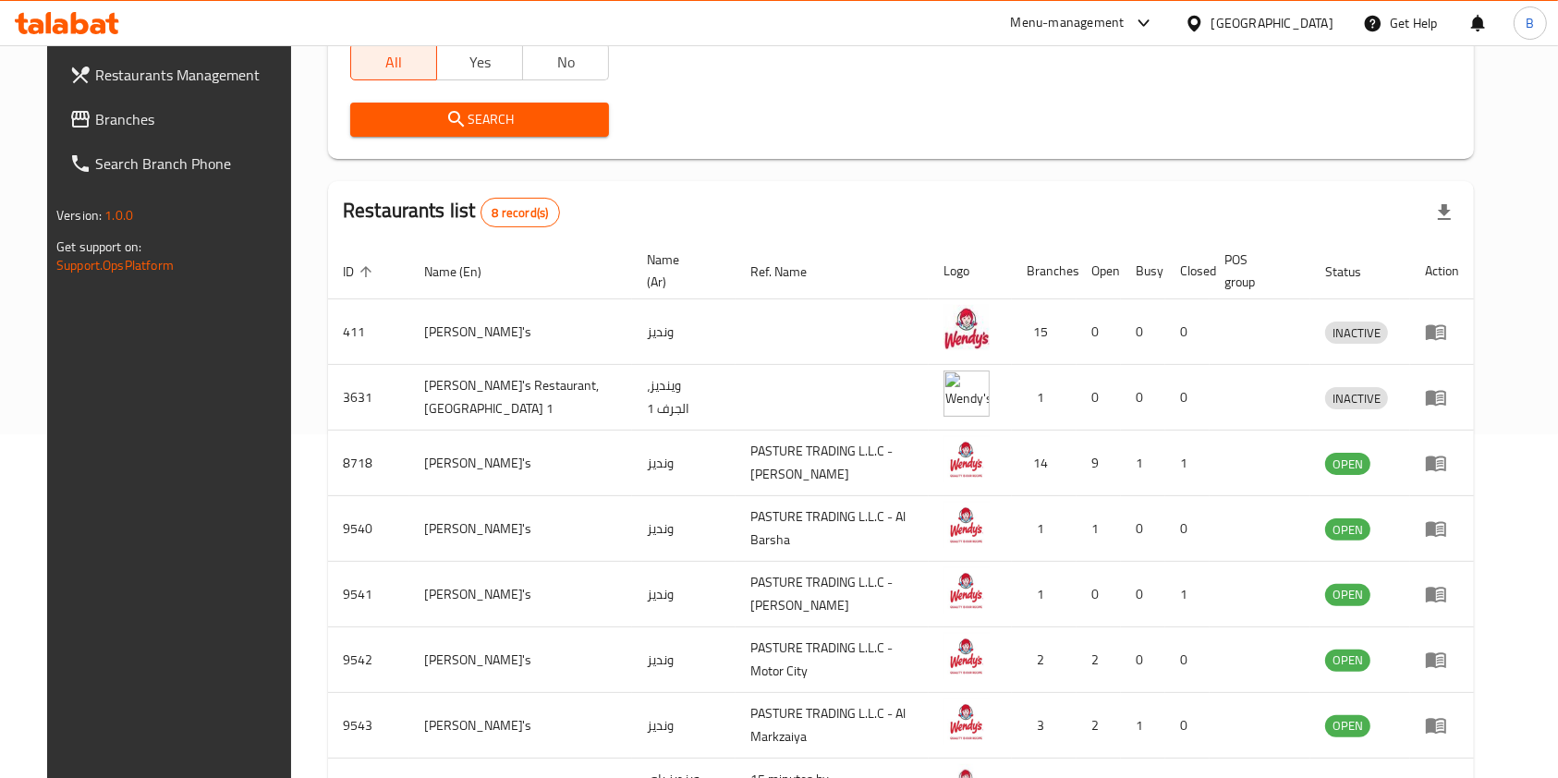
scroll to position [351, 0]
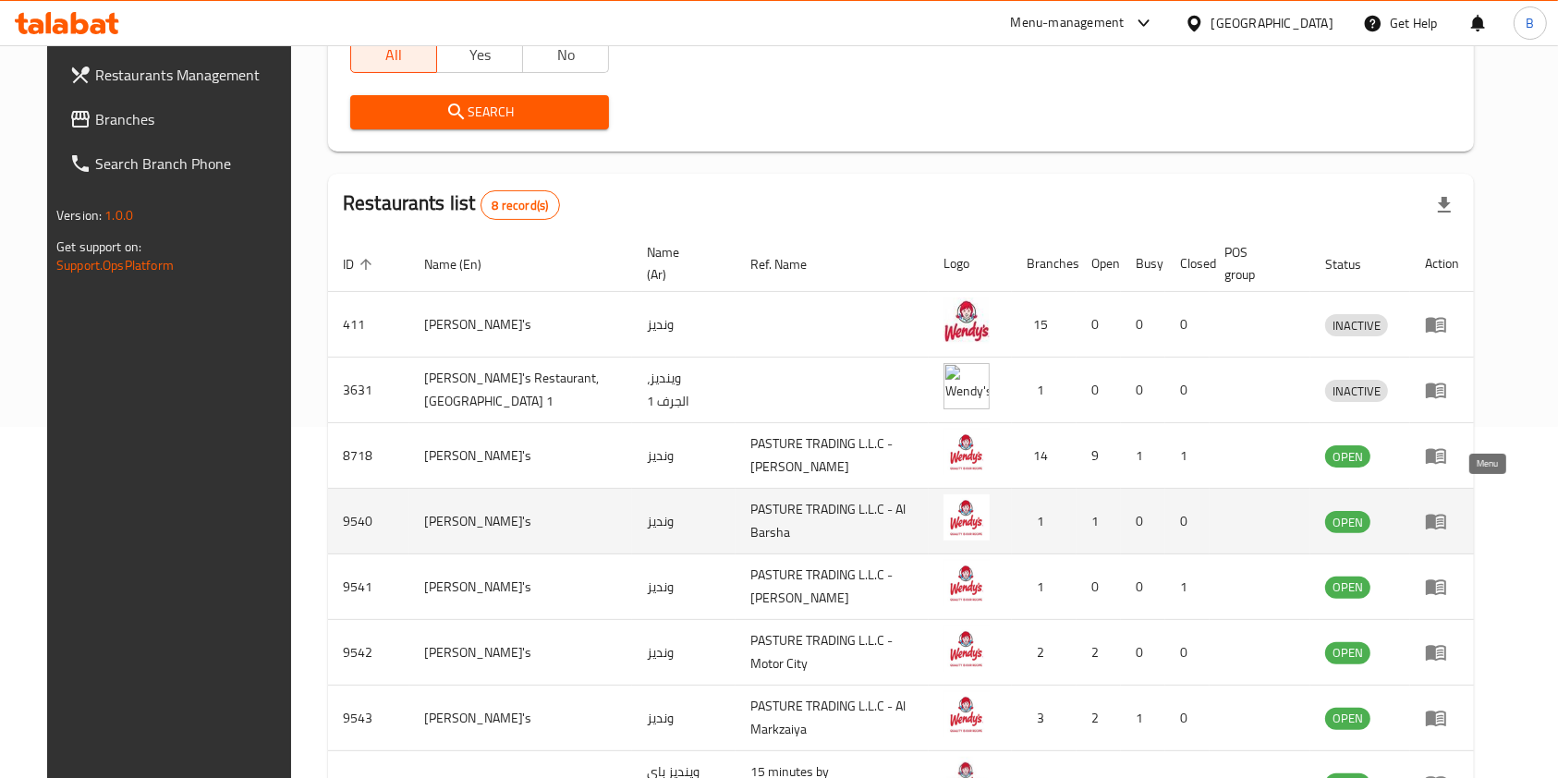
click at [1446, 515] on icon "enhanced table" at bounding box center [1436, 523] width 20 height 16
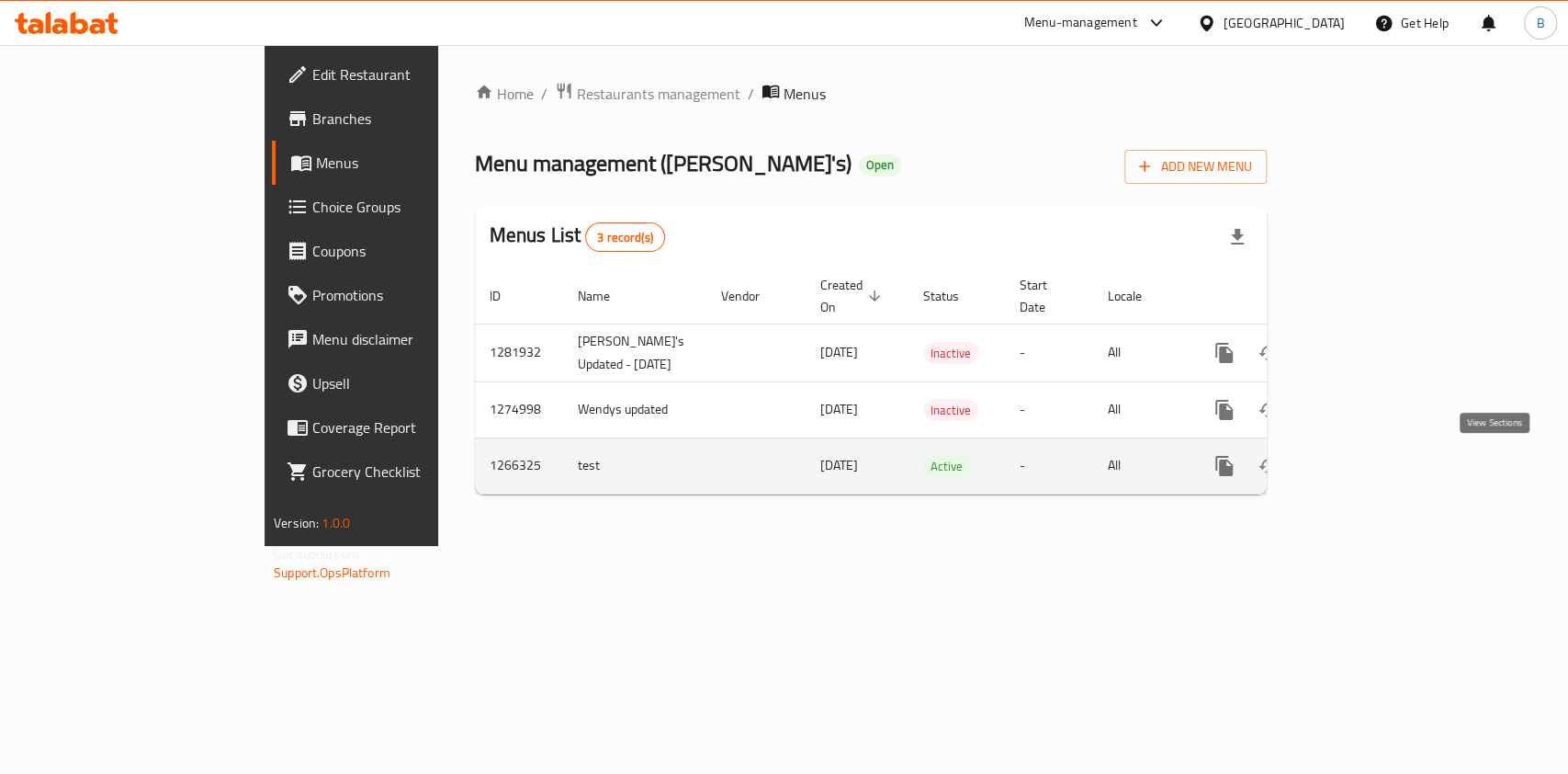
click at [1368, 466] on icon "enhanced table" at bounding box center [1357, 466] width 22 height 22
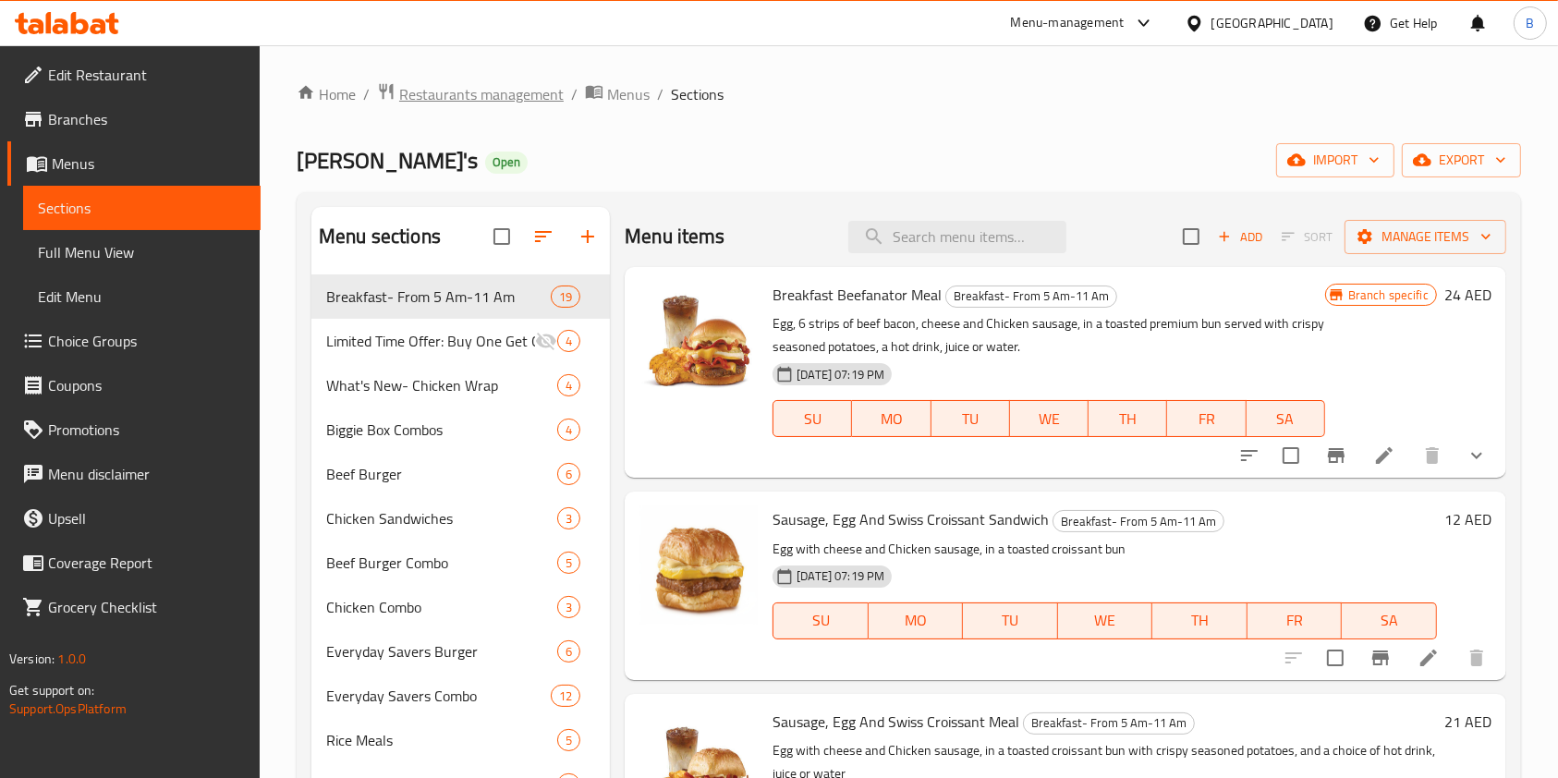
click at [523, 89] on span "Restaurants management" at bounding box center [481, 94] width 164 height 22
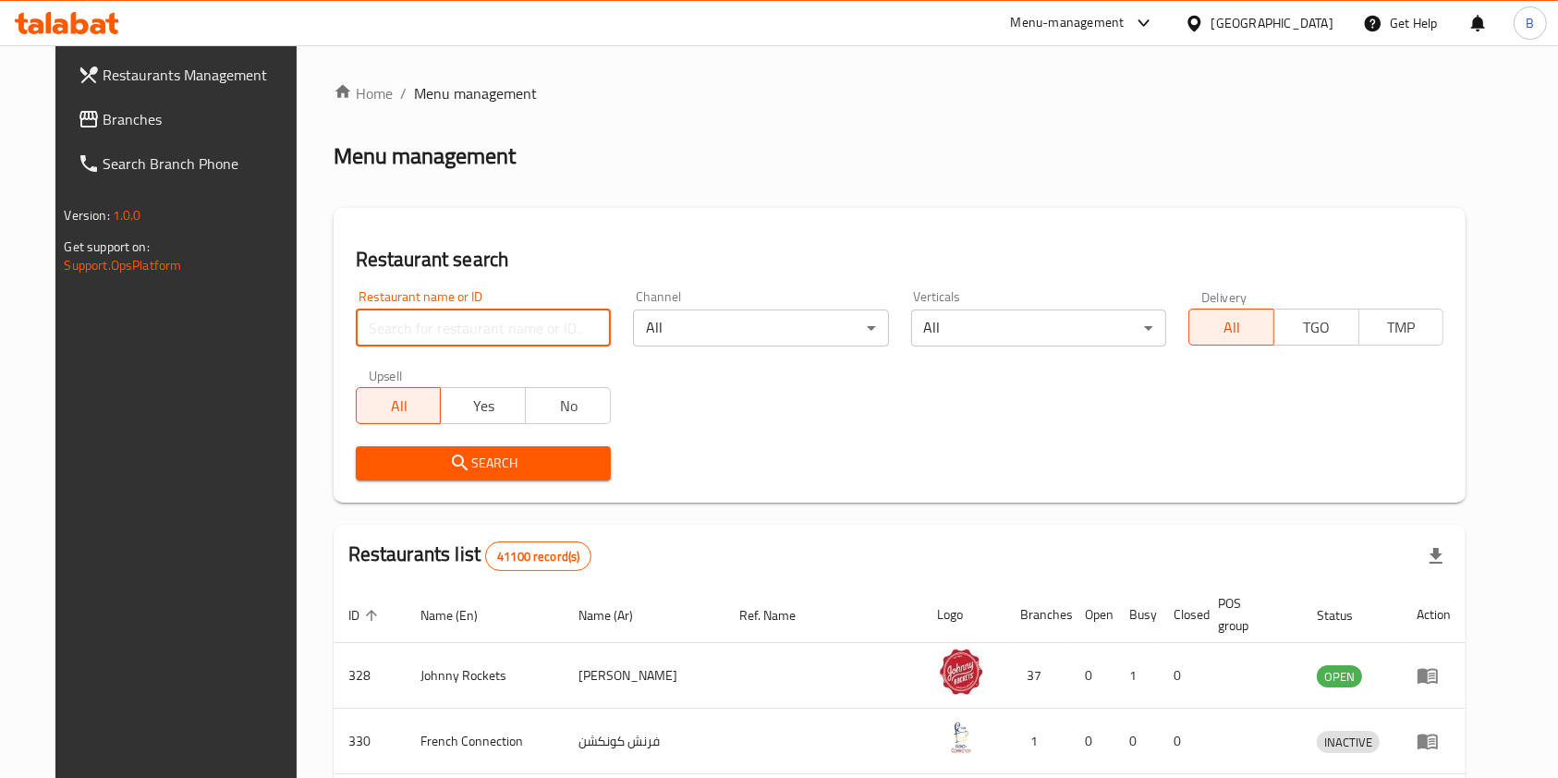
click at [497, 344] on input "search" at bounding box center [483, 328] width 255 height 37
type input "[PERSON_NAME]"
click button "Search" at bounding box center [483, 463] width 255 height 34
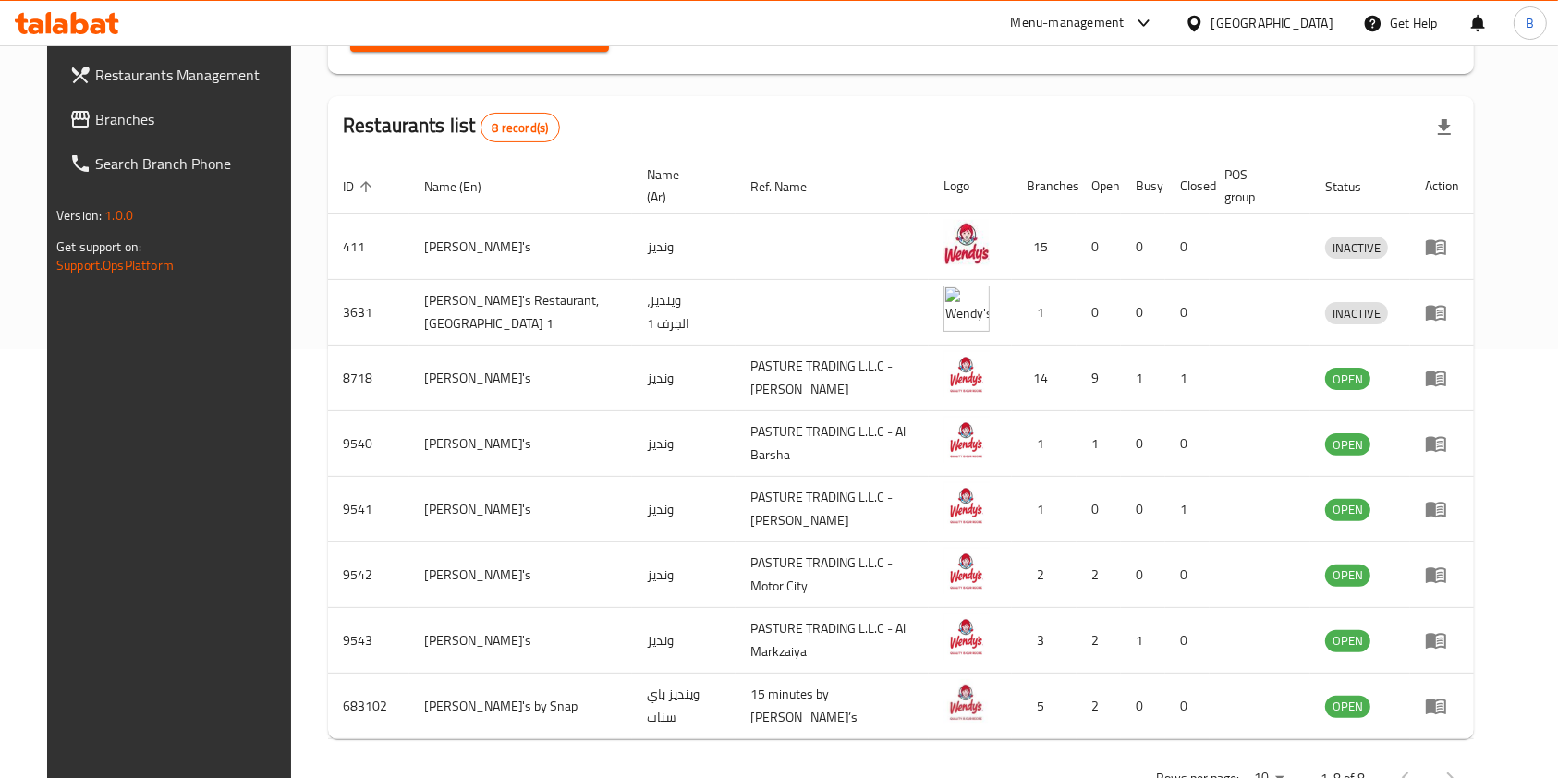
scroll to position [431, 0]
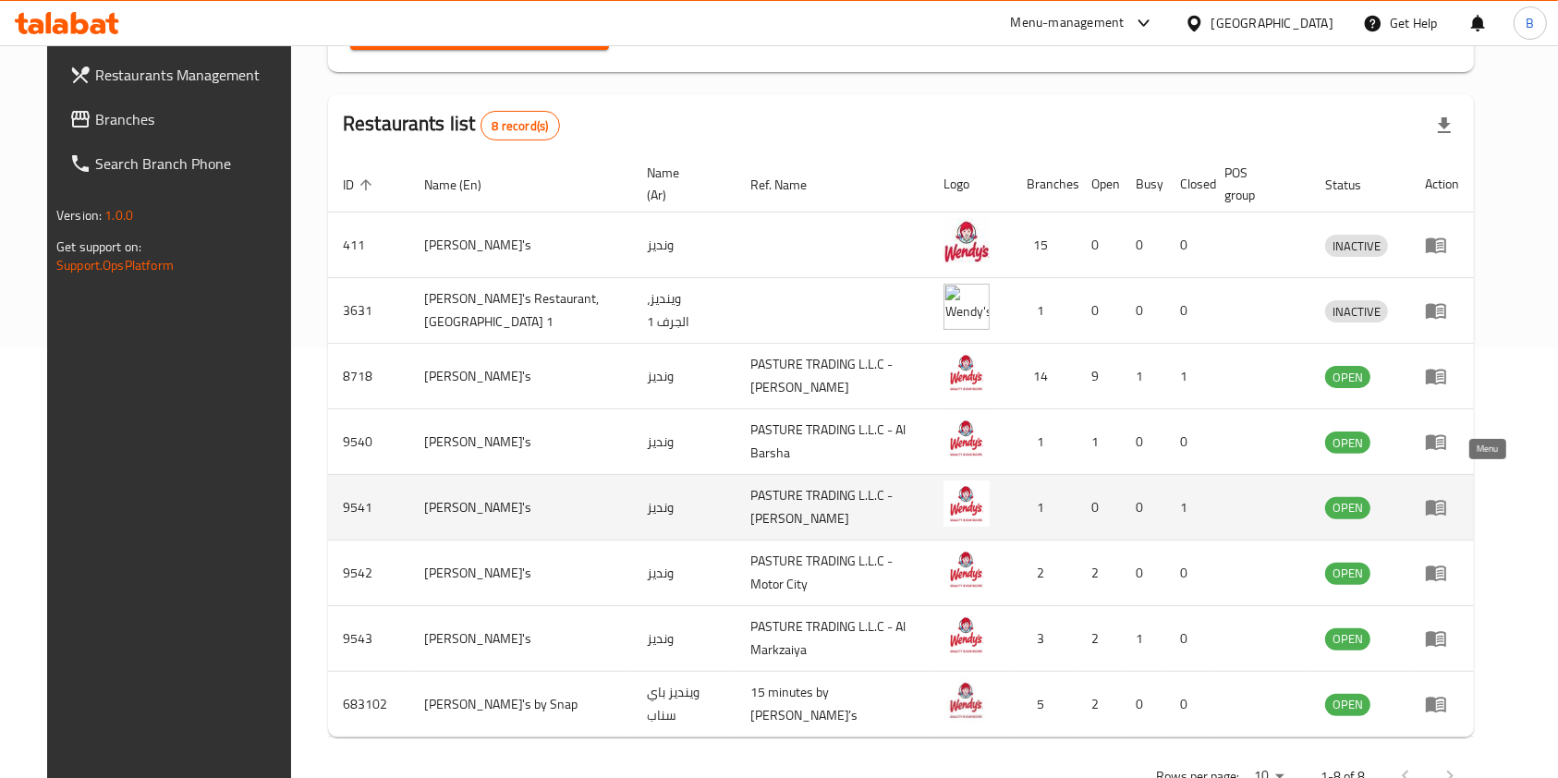
click at [1446, 501] on icon "enhanced table" at bounding box center [1436, 509] width 20 height 16
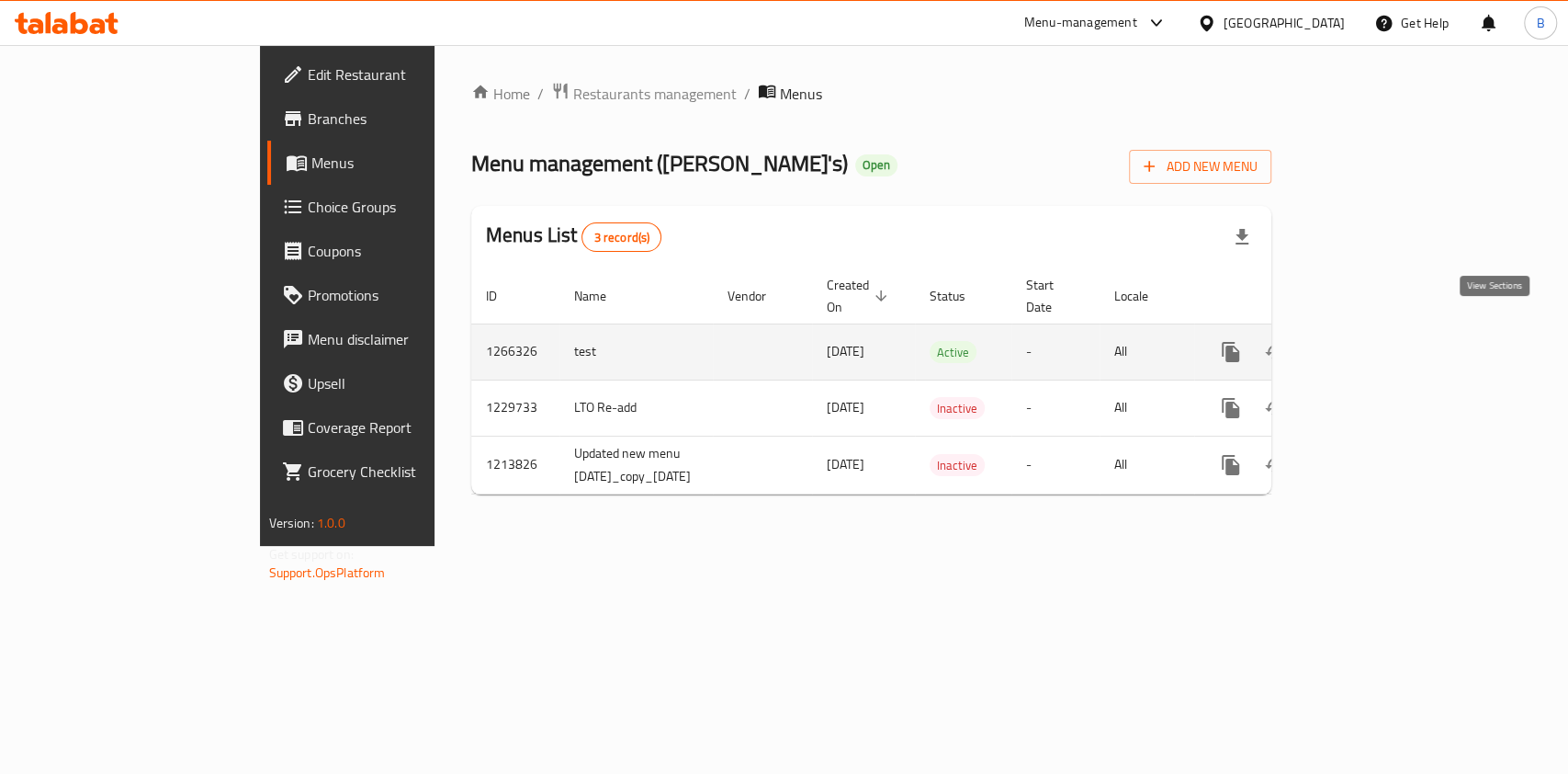
click at [1374, 341] on icon "enhanced table" at bounding box center [1363, 352] width 22 height 22
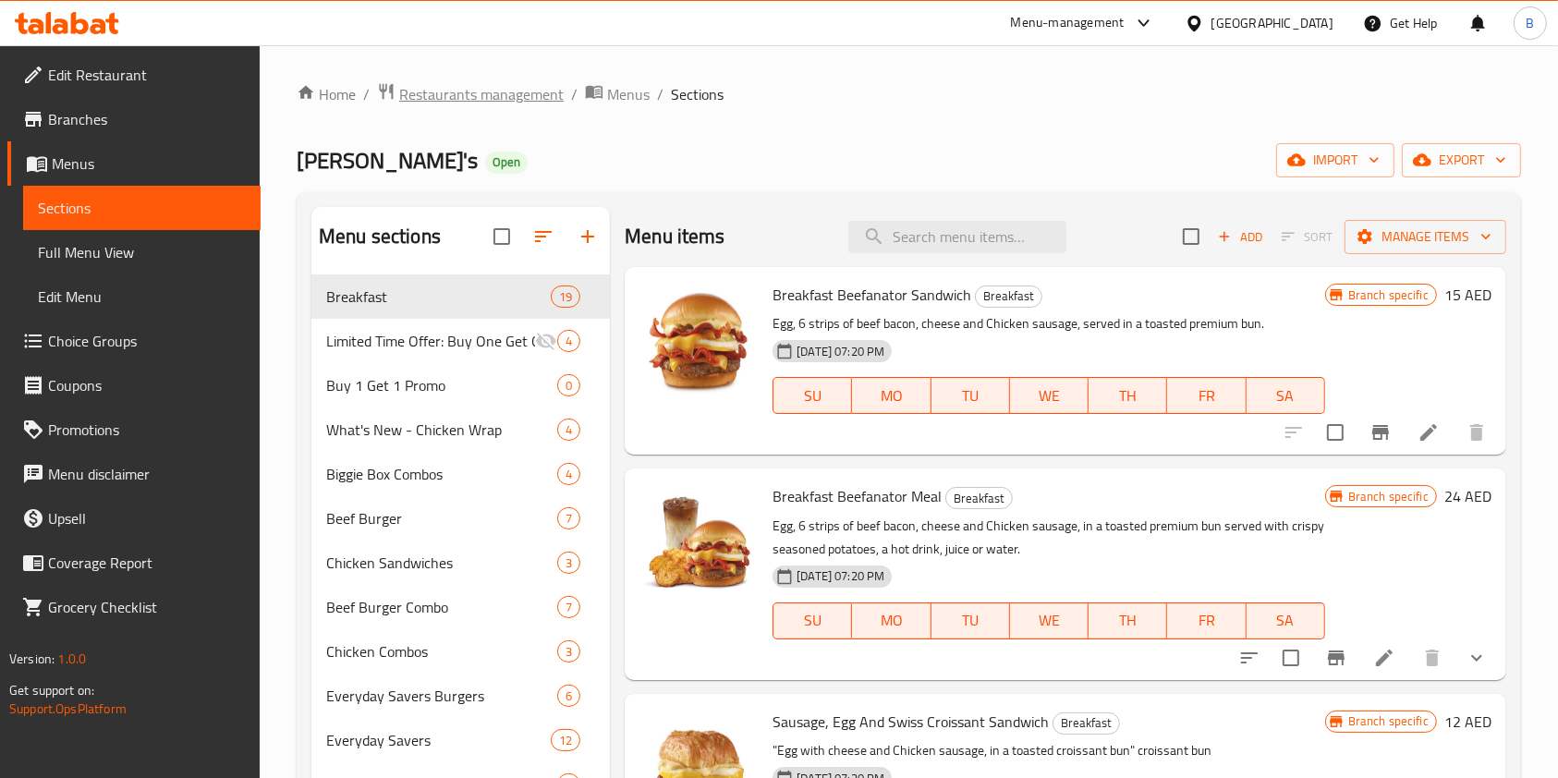
click at [508, 85] on span "Restaurants management" at bounding box center [481, 94] width 164 height 22
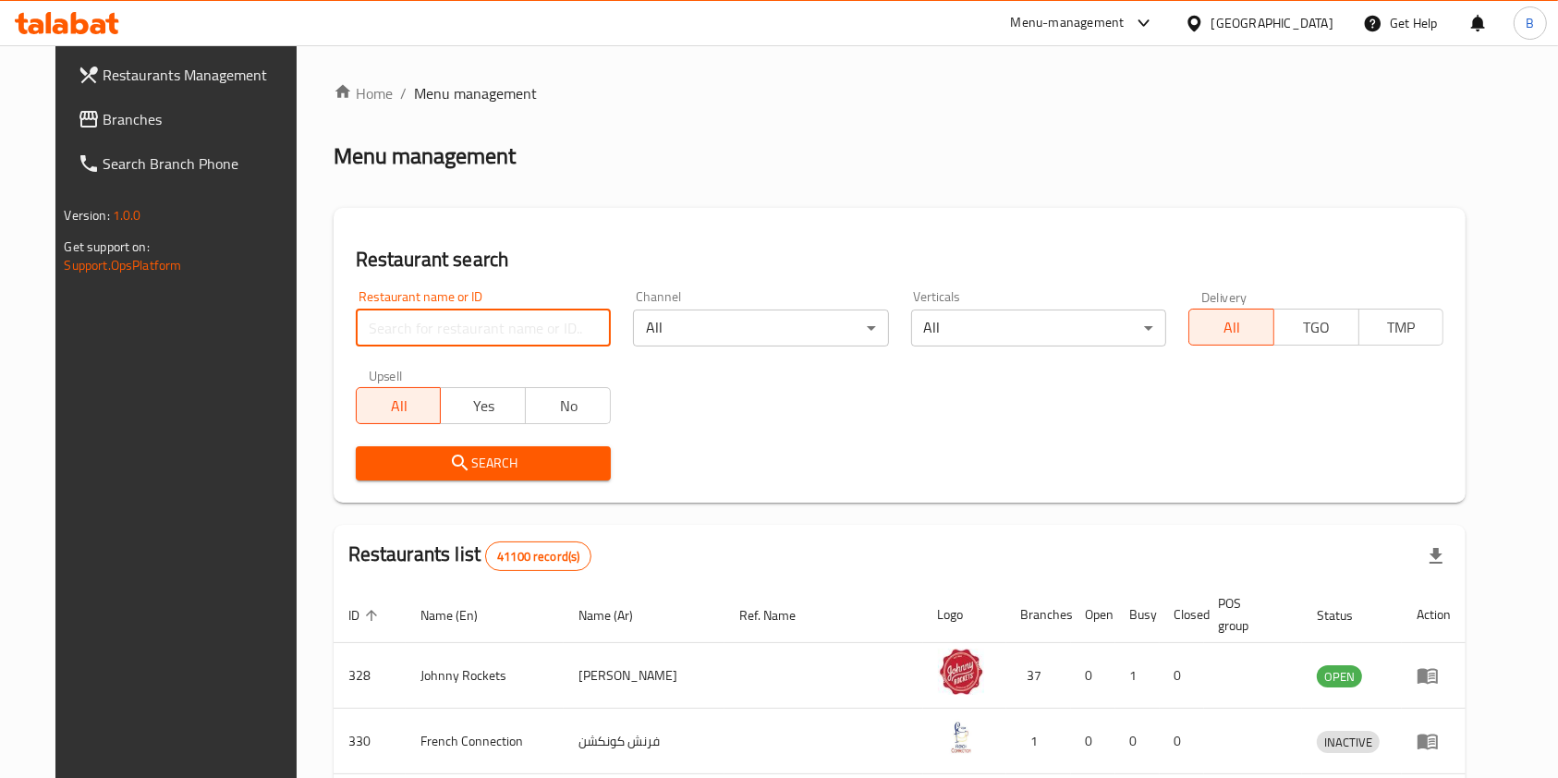
click at [448, 328] on input "search" at bounding box center [483, 328] width 255 height 37
type input "[PERSON_NAME]"
click button "Search" at bounding box center [483, 463] width 255 height 34
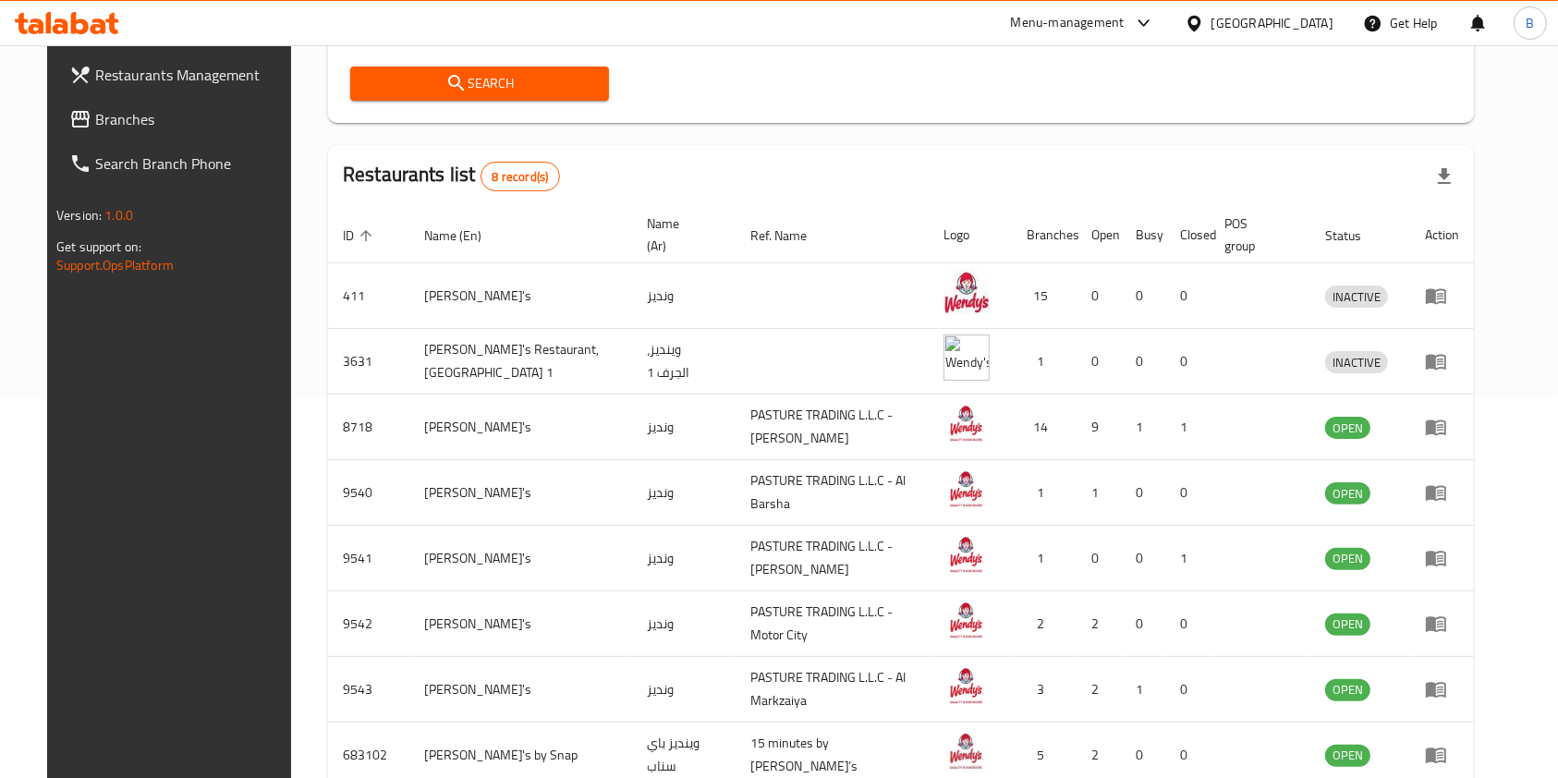
scroll to position [384, 0]
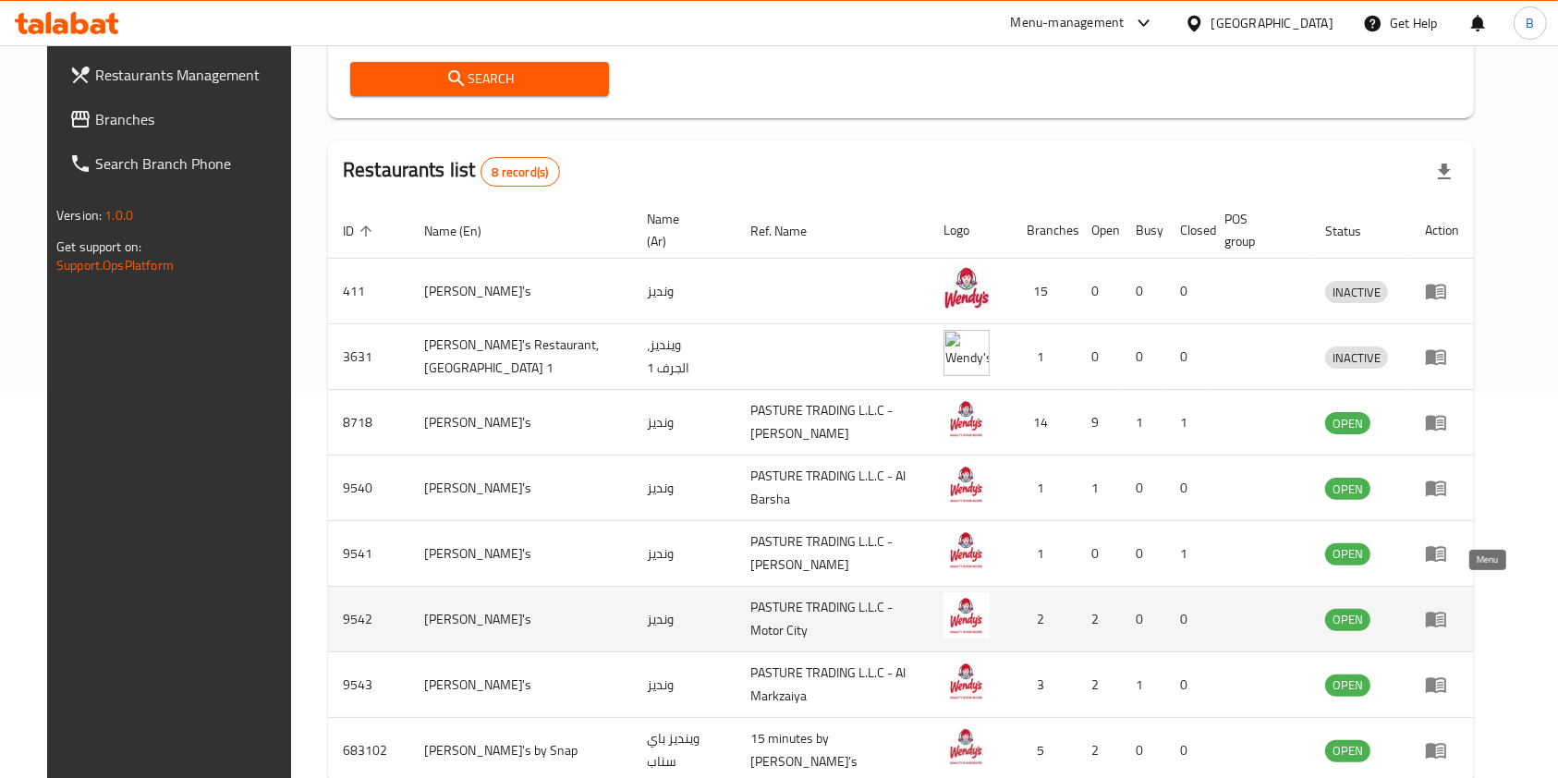
click at [1443, 616] on icon "enhanced table" at bounding box center [1440, 619] width 6 height 7
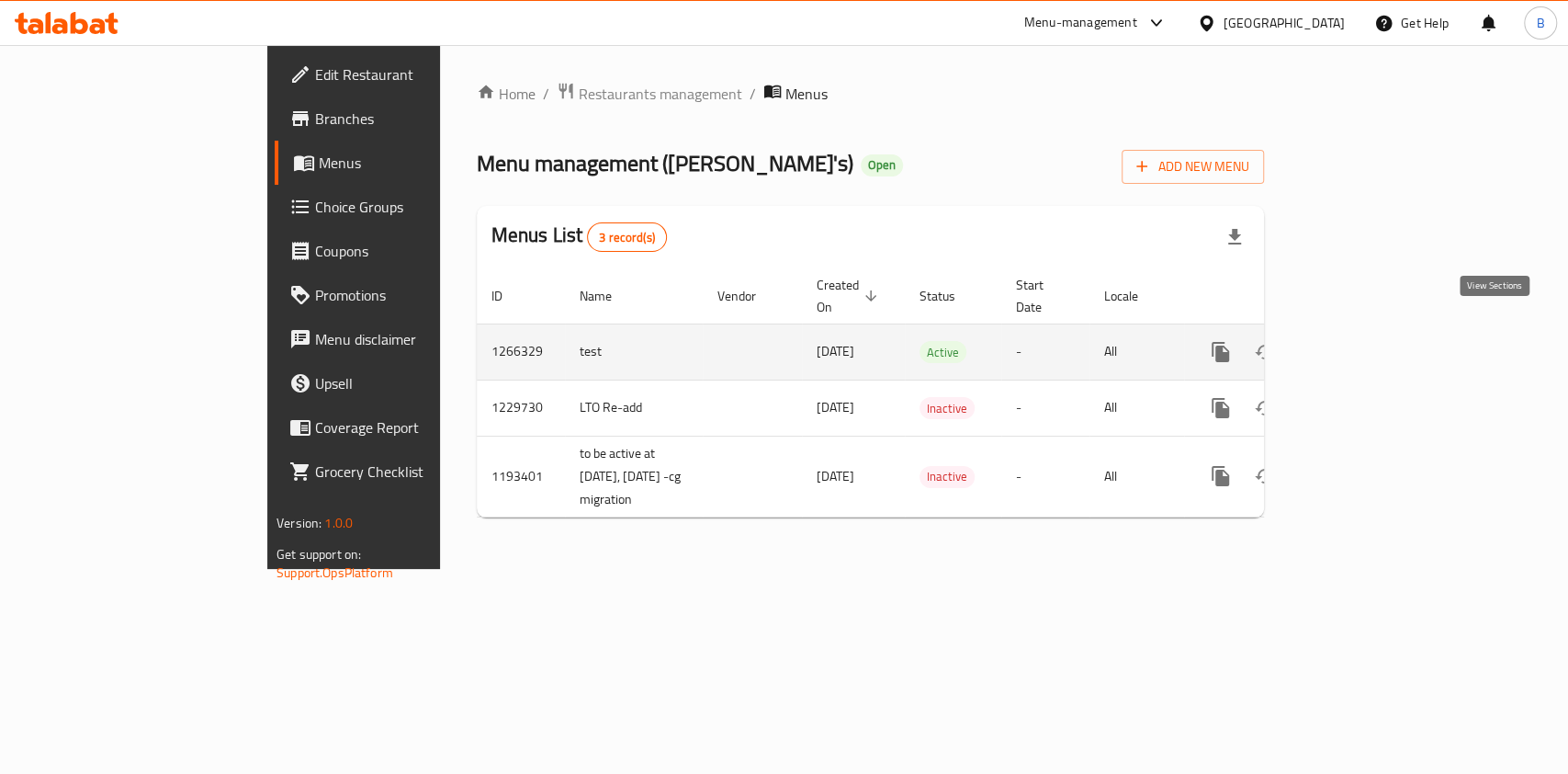
click at [1375, 344] on link "enhanced table" at bounding box center [1353, 352] width 44 height 44
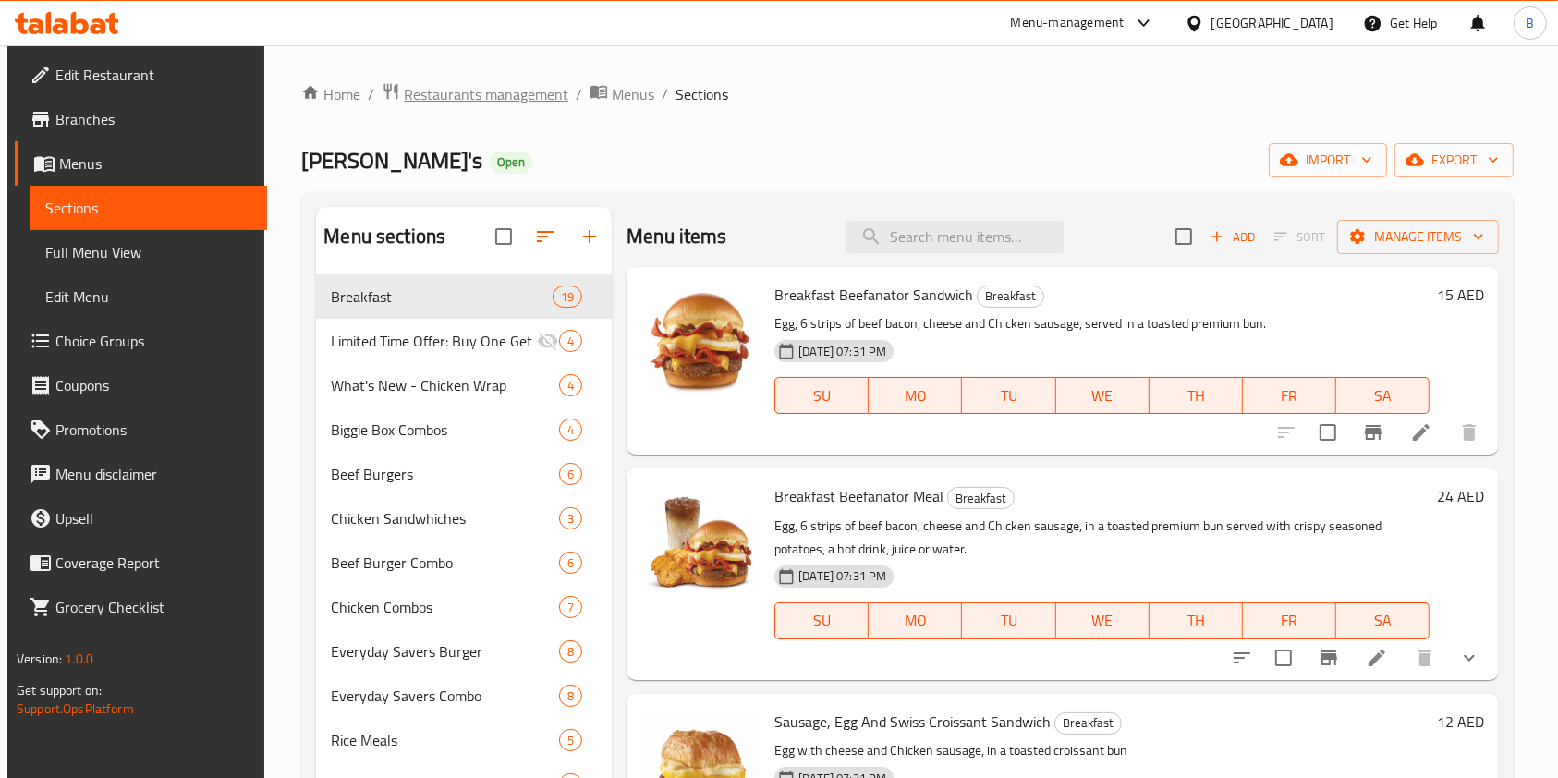
click at [513, 91] on span "Restaurants management" at bounding box center [486, 94] width 164 height 22
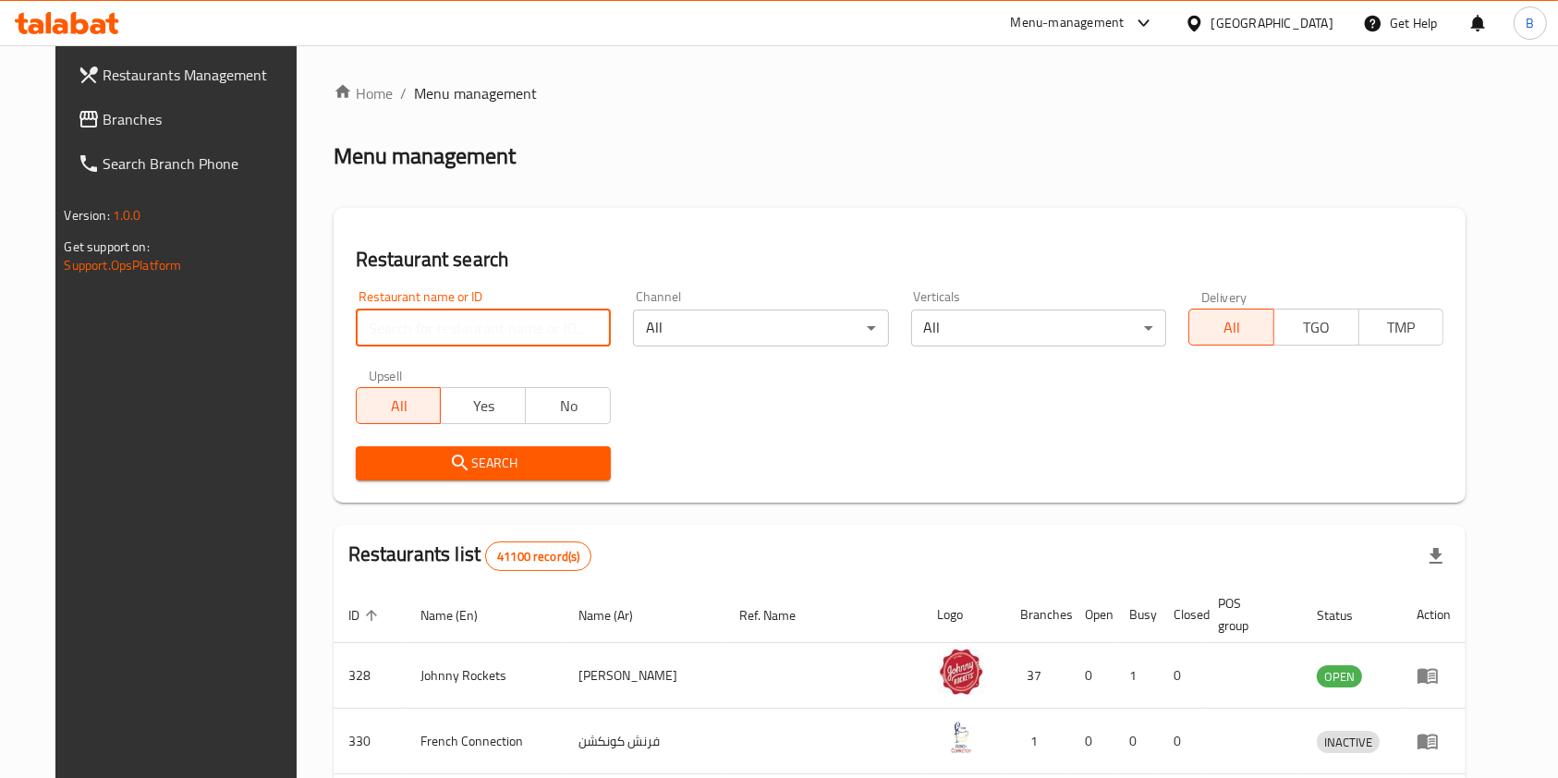
click at [456, 312] on input "search" at bounding box center [483, 328] width 255 height 37
type input "[PERSON_NAME]"
click button "Search" at bounding box center [483, 463] width 255 height 34
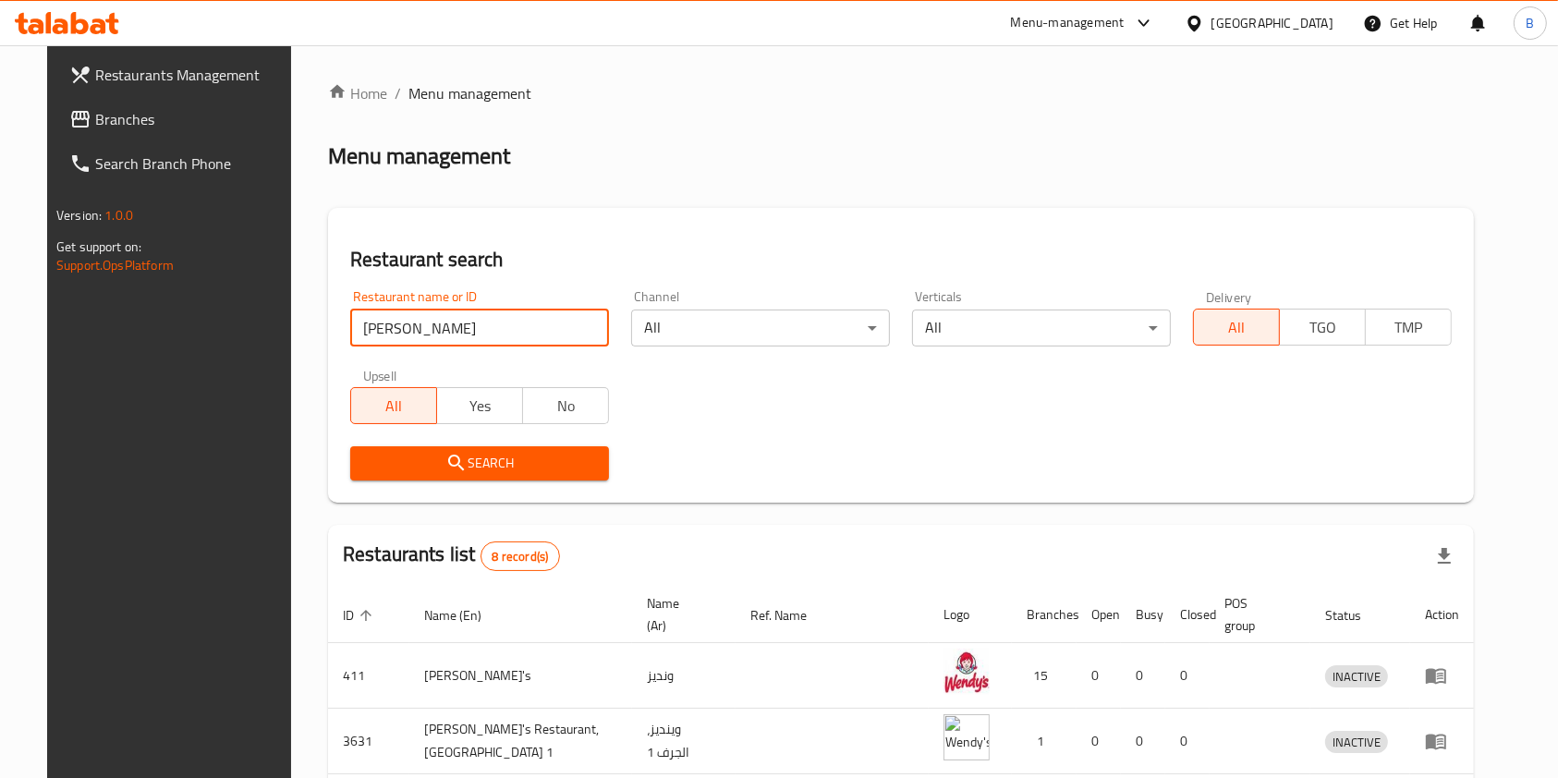
scroll to position [463, 0]
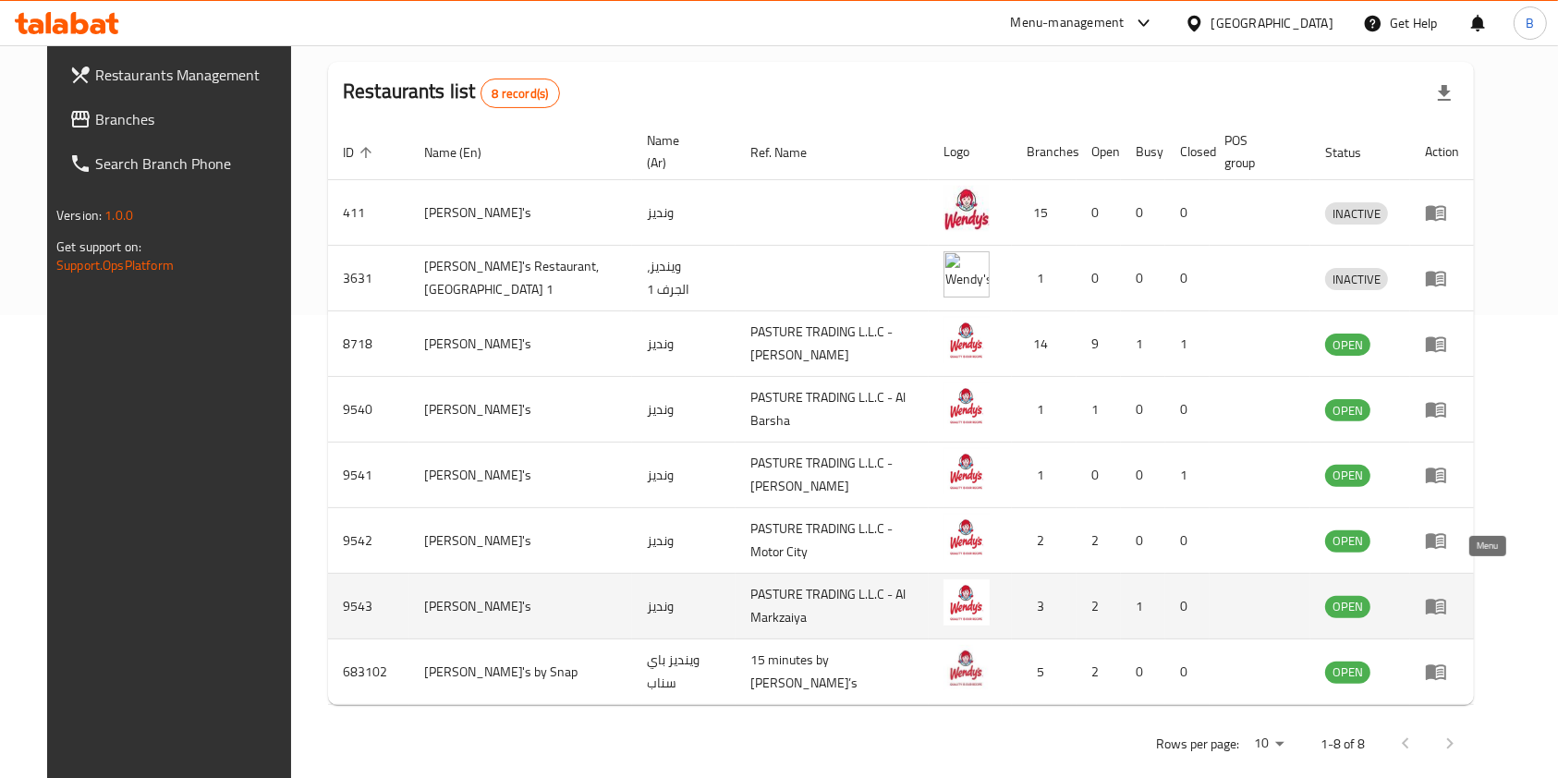
click at [1447, 595] on icon "enhanced table" at bounding box center [1436, 606] width 22 height 22
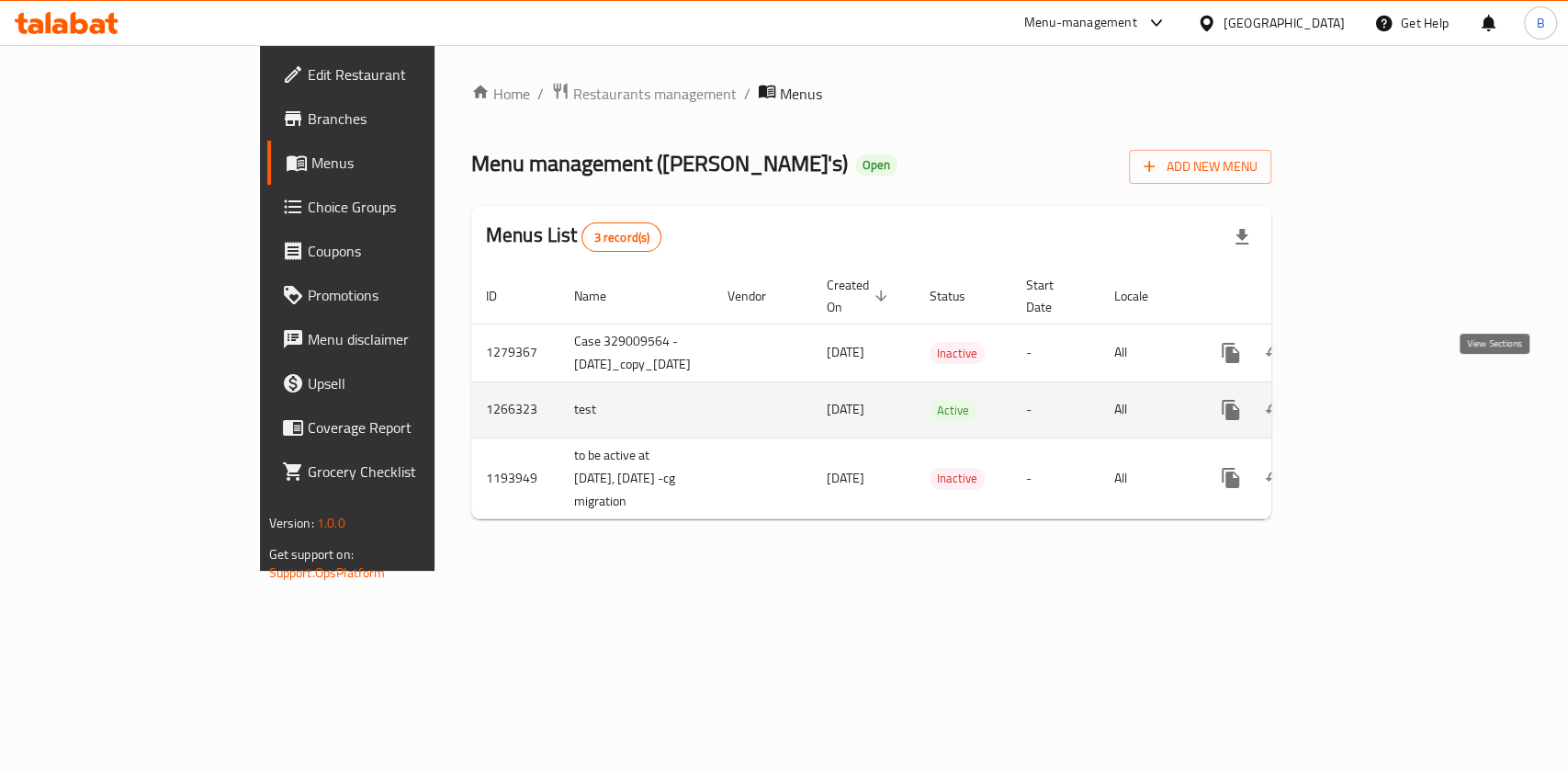
click at [1374, 399] on icon "enhanced table" at bounding box center [1363, 410] width 22 height 22
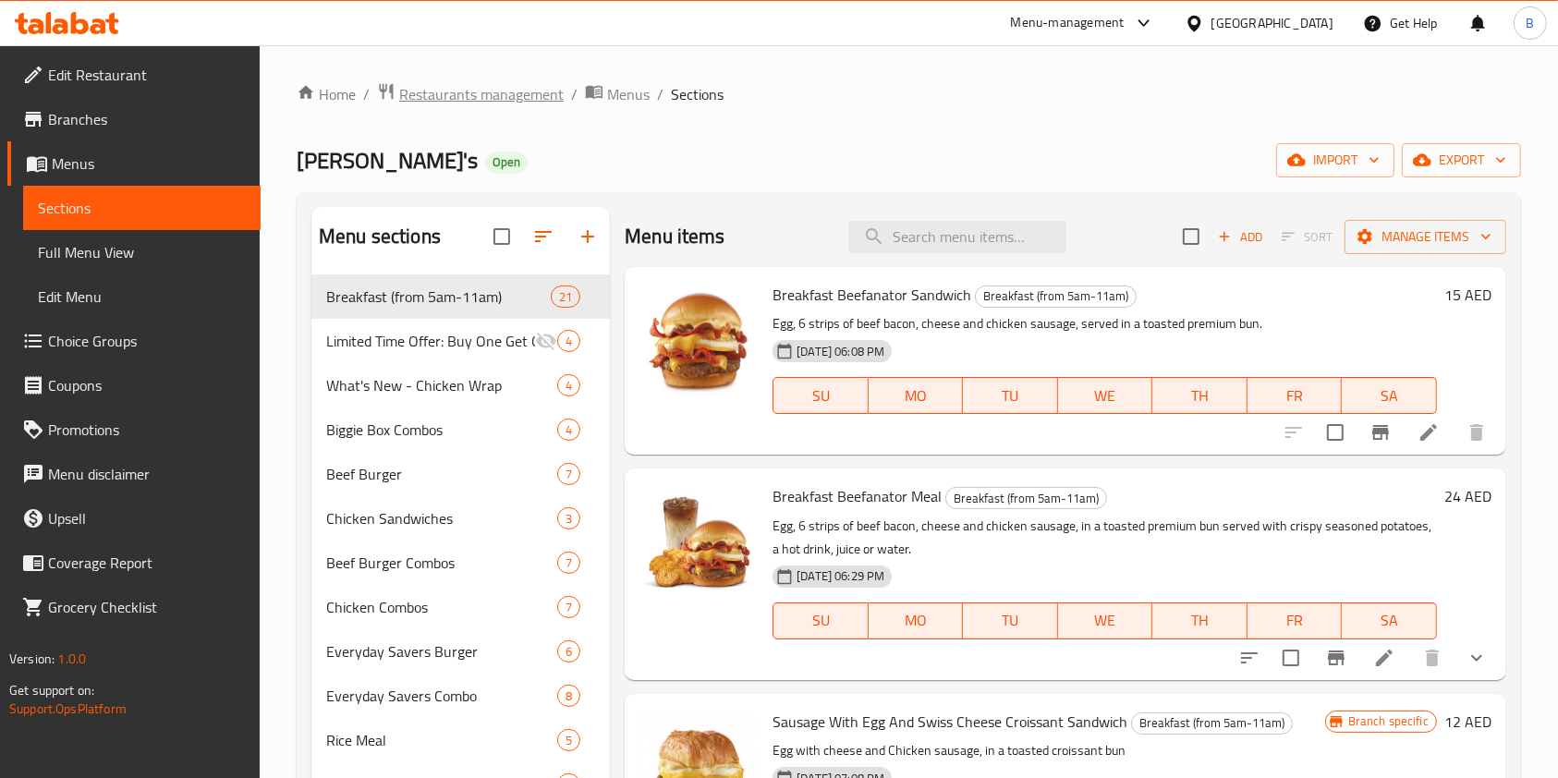
click at [431, 83] on span "Restaurants management" at bounding box center [481, 94] width 164 height 22
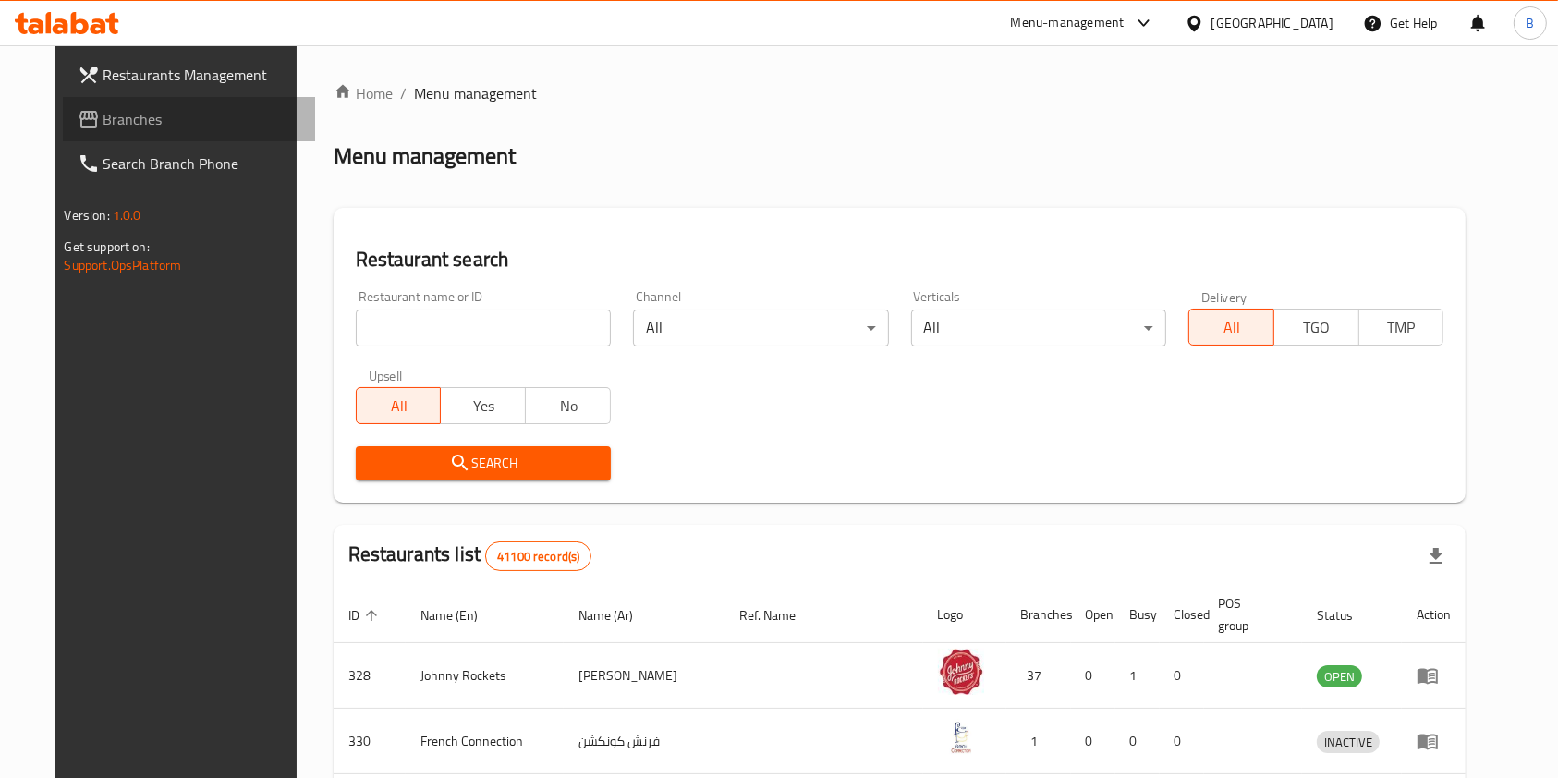
click at [103, 129] on span "Branches" at bounding box center [202, 119] width 198 height 22
